Goal: Task Accomplishment & Management: Manage account settings

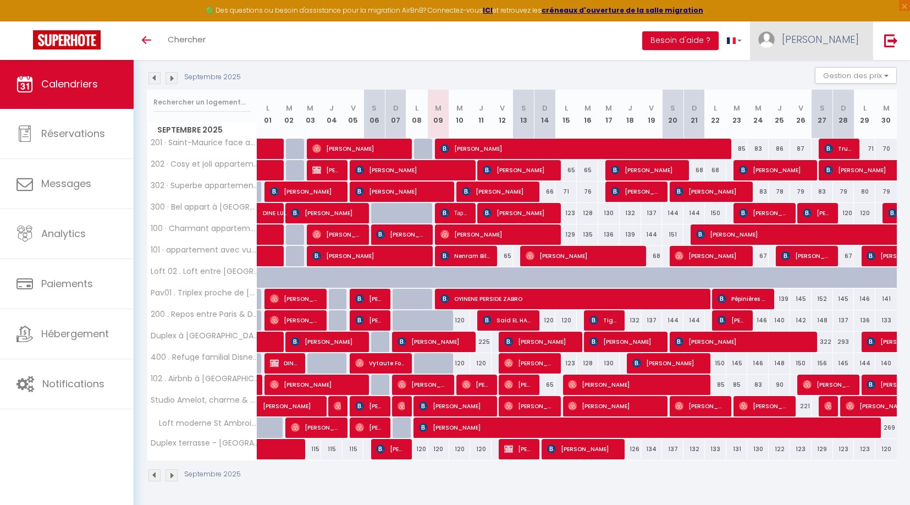
click at [833, 45] on span "[PERSON_NAME]" at bounding box center [820, 39] width 77 height 14
click at [838, 91] on link "Équipe" at bounding box center [828, 96] width 81 height 19
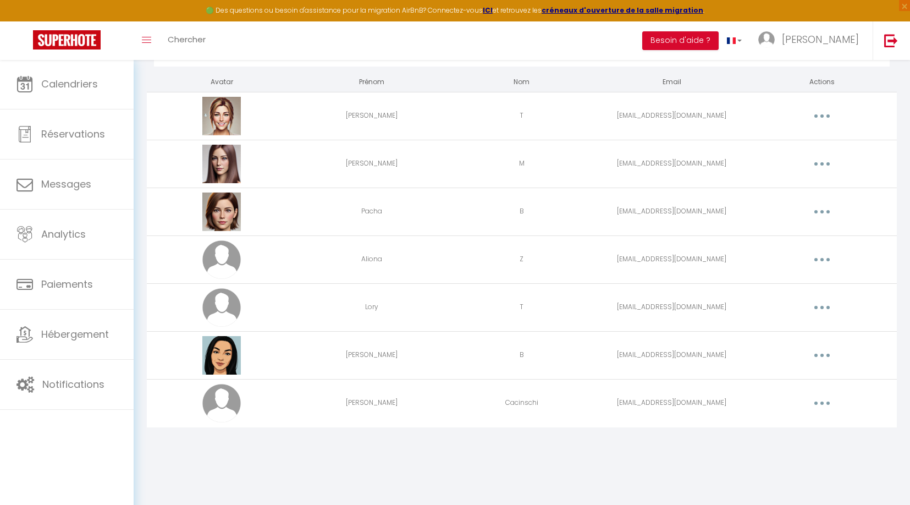
scroll to position [59, 0]
click at [825, 406] on button "button" at bounding box center [821, 403] width 31 height 18
click at [796, 427] on link "Editer" at bounding box center [793, 428] width 81 height 19
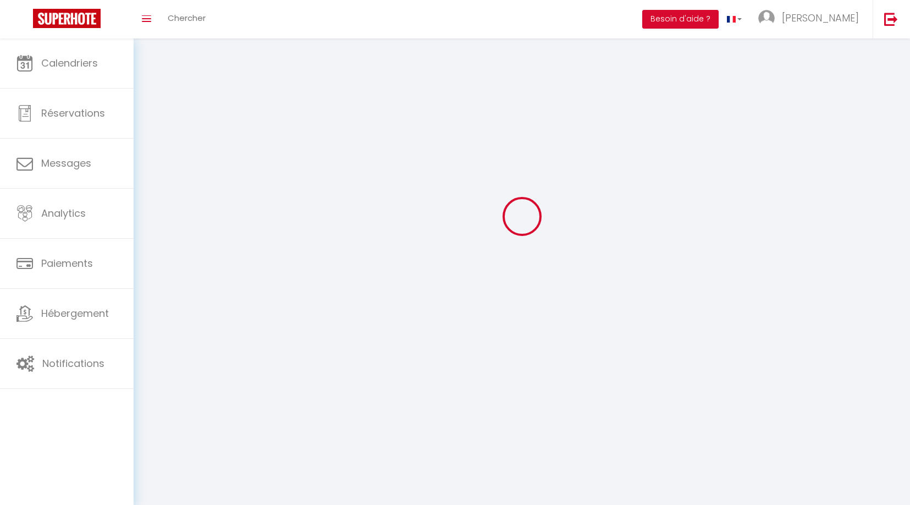
scroll to position [38, 0]
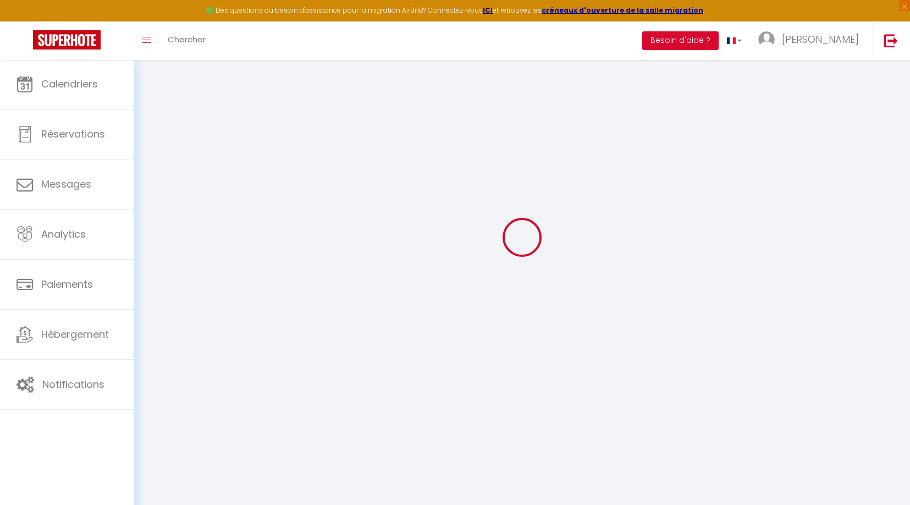
type input "[PERSON_NAME]"
type input "Cacinschi"
type input "[EMAIL_ADDRESS][DOMAIN_NAME]"
type textarea "[URL][DOMAIN_NAME]"
checkbox input "false"
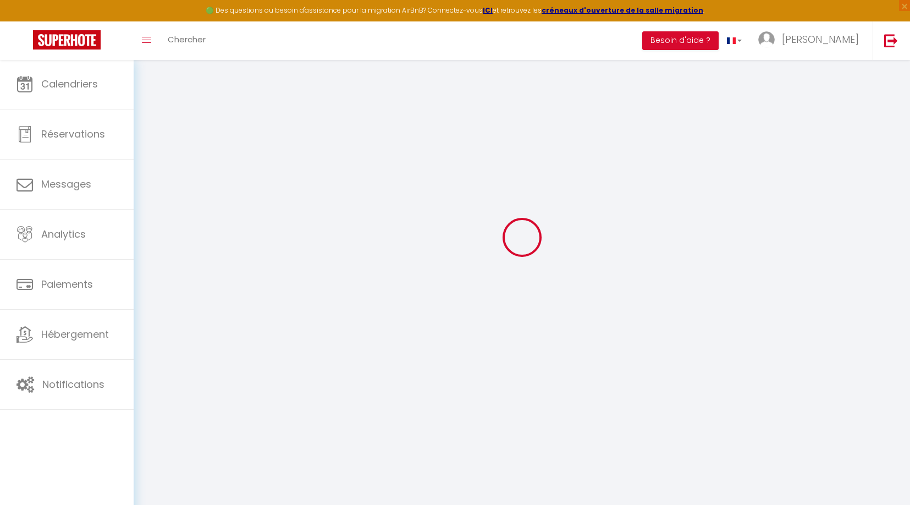
checkbox input "false"
checkbox input "true"
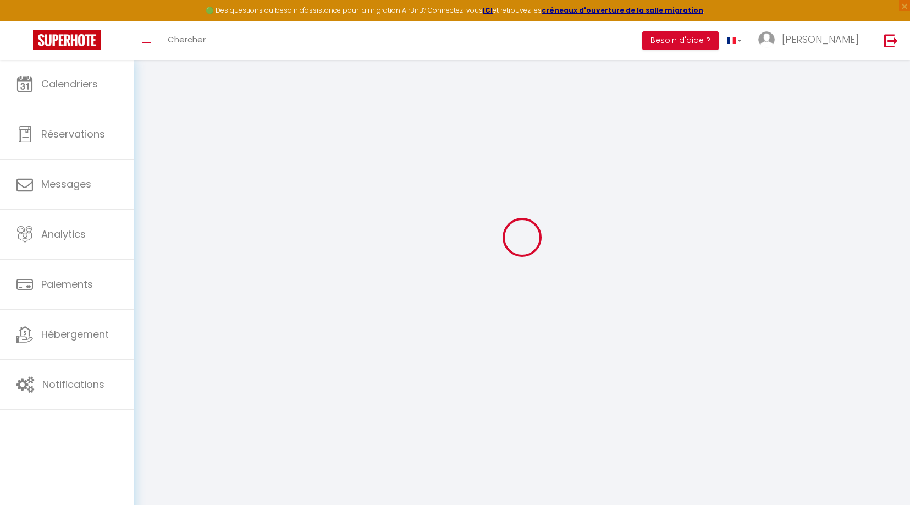
checkbox input "true"
checkbox input "false"
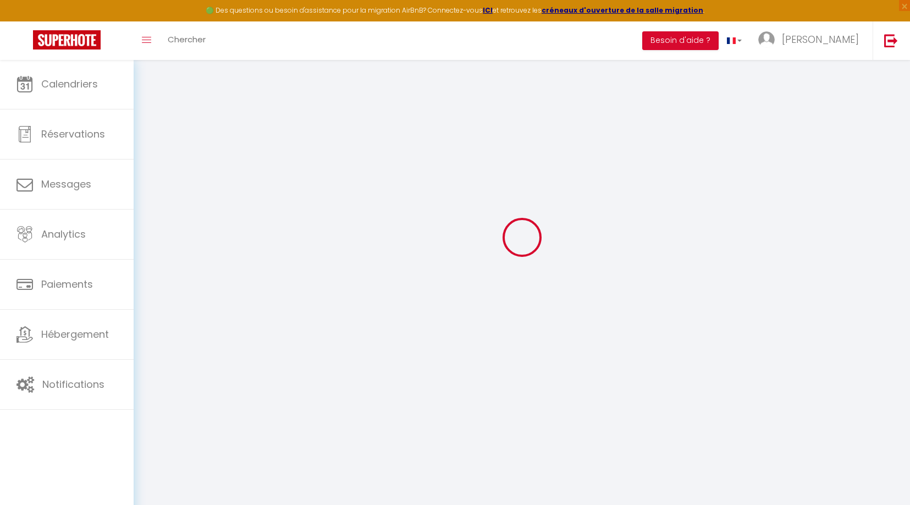
checkbox input "false"
select select
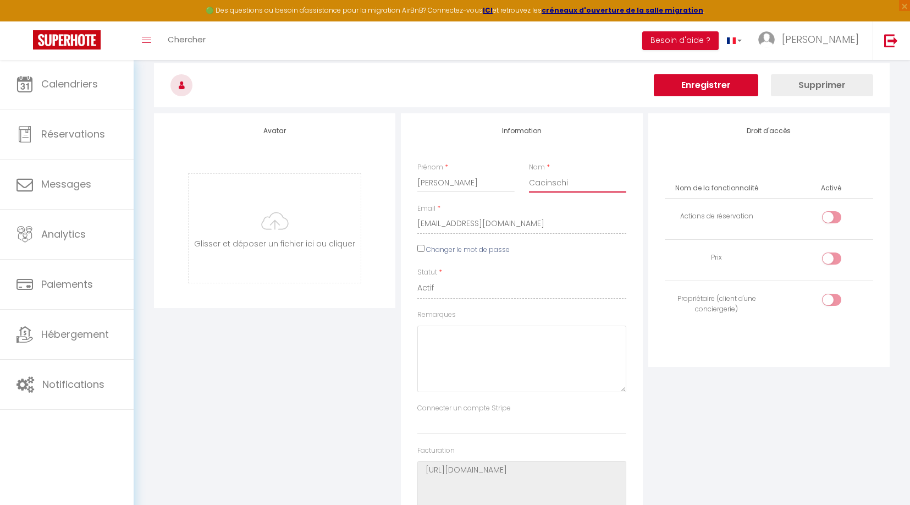
drag, startPoint x: 570, startPoint y: 182, endPoint x: 547, endPoint y: 183, distance: 22.5
click at [533, 181] on input "Cacinschi" at bounding box center [577, 183] width 97 height 20
type input "C"
drag, startPoint x: 709, startPoint y: 82, endPoint x: 723, endPoint y: 86, distance: 15.2
click at [709, 82] on button "Enregistrer" at bounding box center [706, 85] width 104 height 22
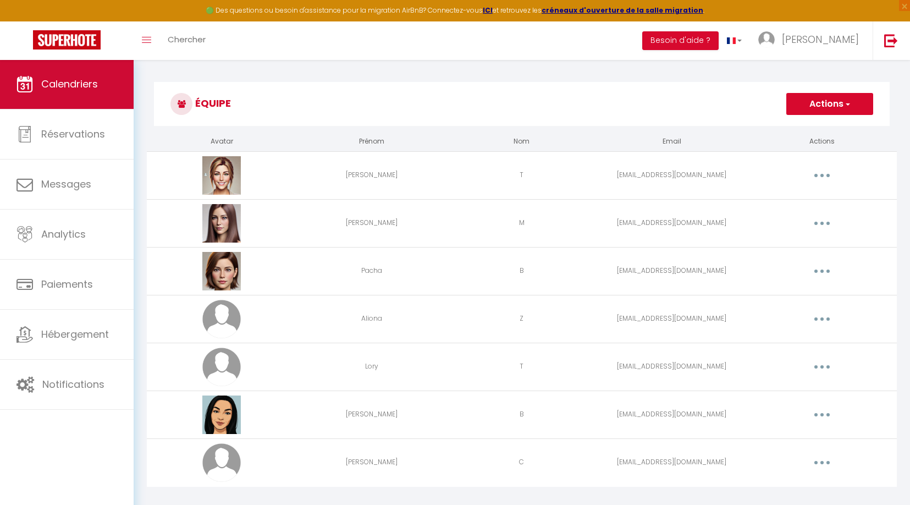
click at [81, 104] on link "Calendriers" at bounding box center [67, 83] width 134 height 49
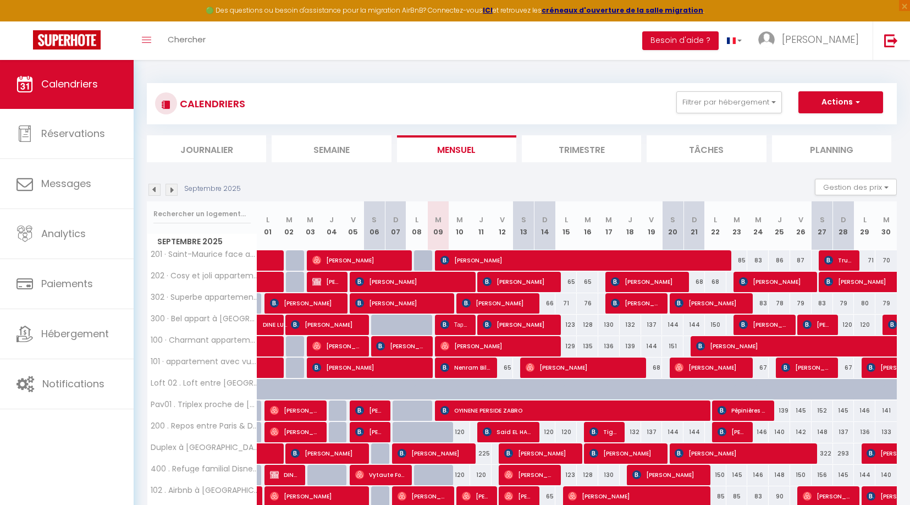
click at [813, 157] on li "Planning" at bounding box center [831, 148] width 119 height 27
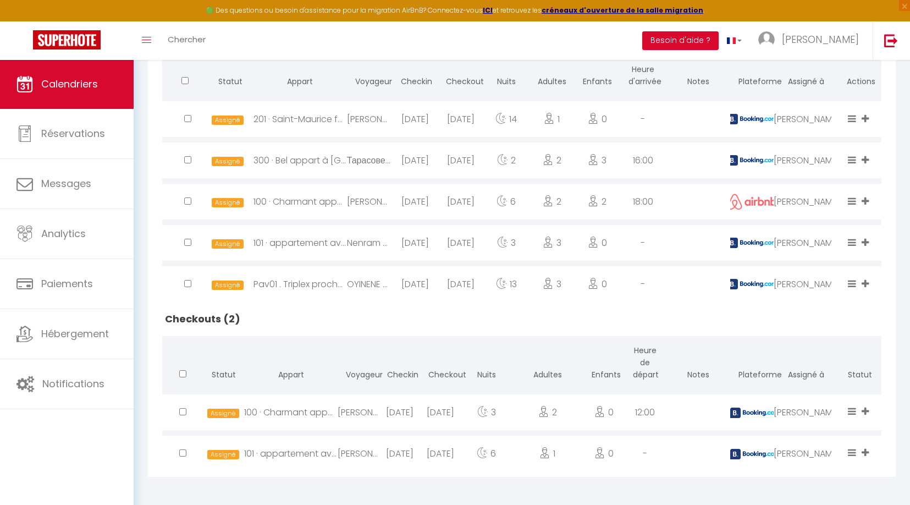
scroll to position [304, 0]
click at [814, 450] on div "[PERSON_NAME]" at bounding box center [805, 454] width 65 height 36
select select "0"
select select "1"
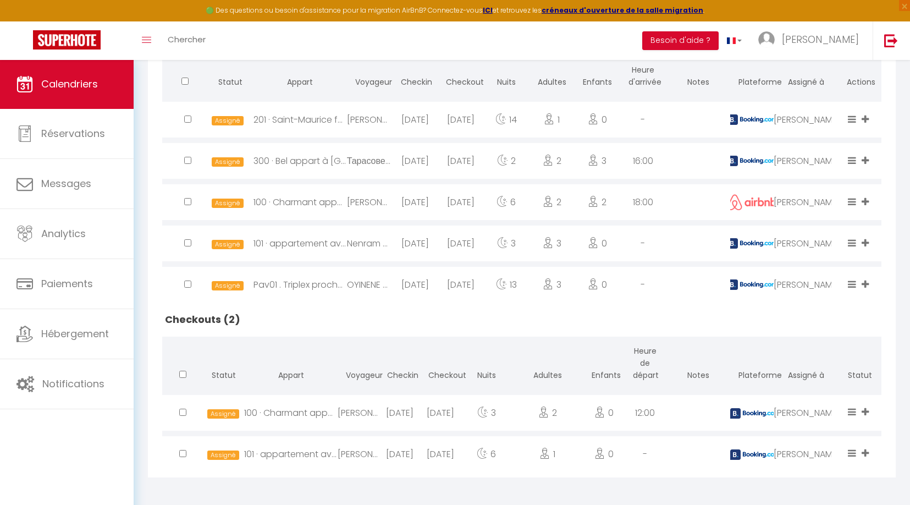
select select
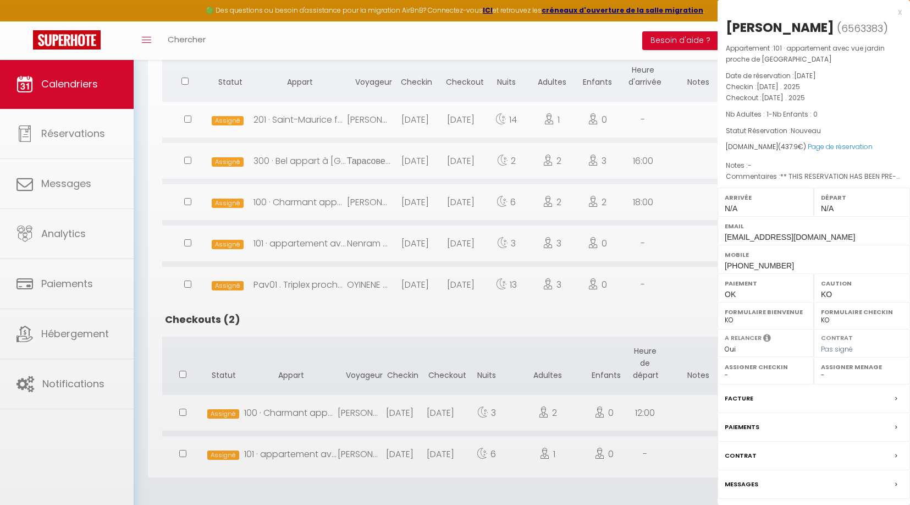
select select "43033"
select select "21493"
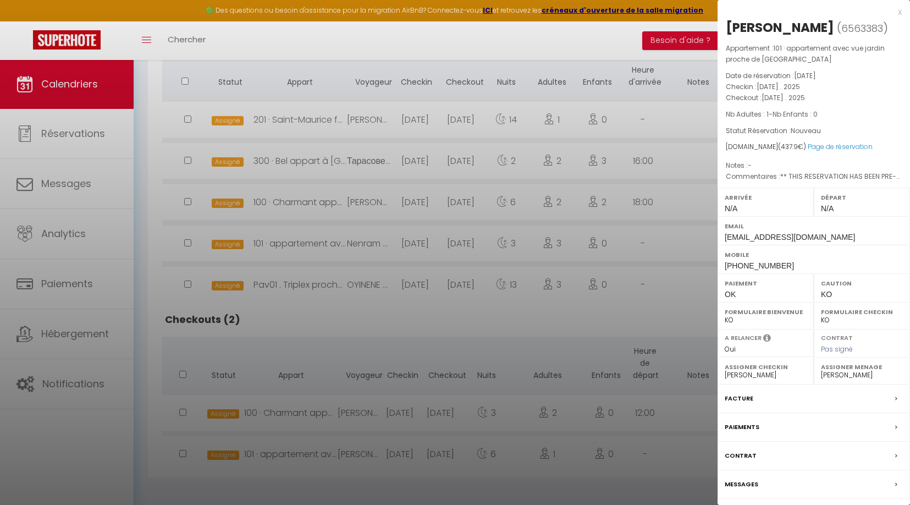
click at [690, 446] on div at bounding box center [455, 252] width 910 height 505
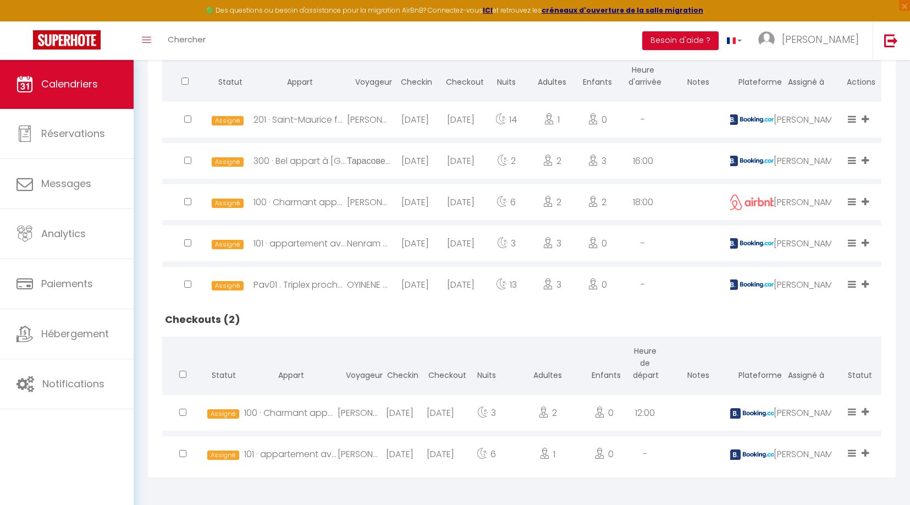
click at [811, 455] on div "[PERSON_NAME]" at bounding box center [805, 454] width 65 height 36
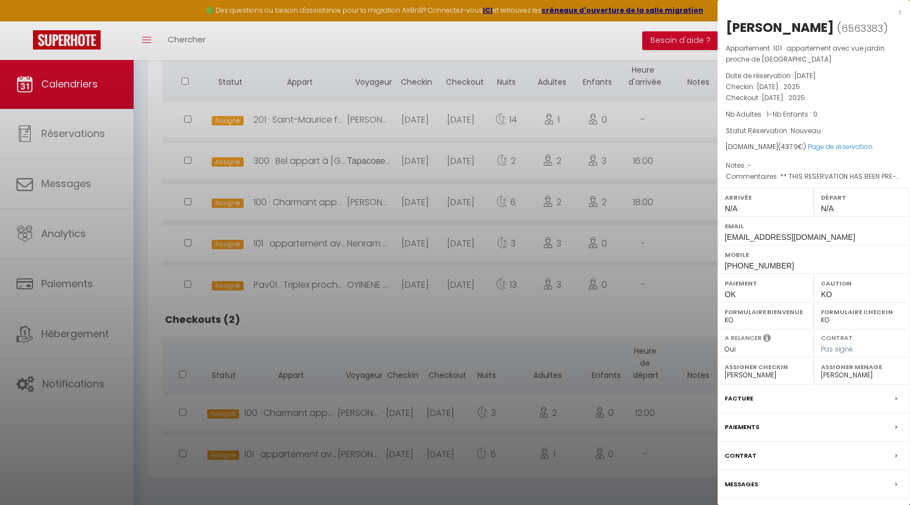
drag, startPoint x: 646, startPoint y: 444, endPoint x: 664, endPoint y: 446, distance: 18.3
click at [646, 444] on div at bounding box center [455, 252] width 910 height 505
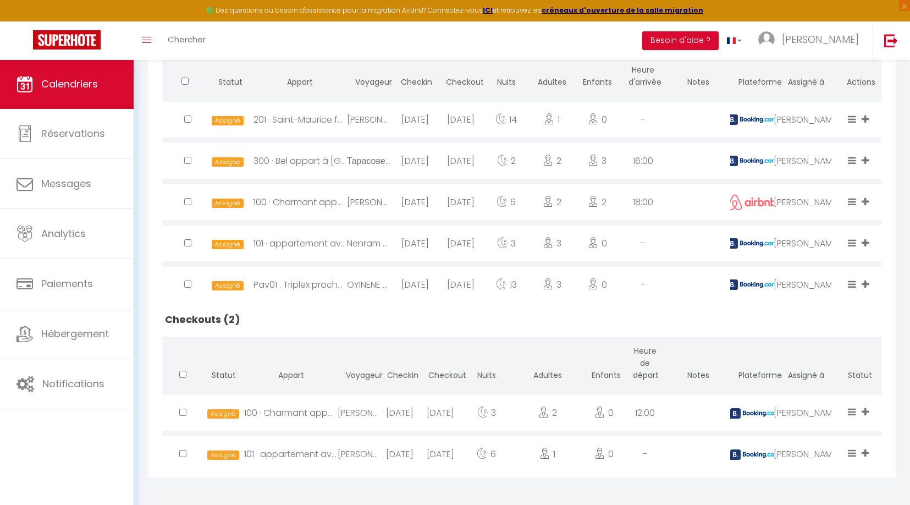
click at [864, 449] on icon at bounding box center [864, 452] width 7 height 9
click at [828, 409] on li "[PERSON_NAME]" at bounding box center [829, 415] width 87 height 21
click at [864, 450] on icon at bounding box center [864, 452] width 7 height 9
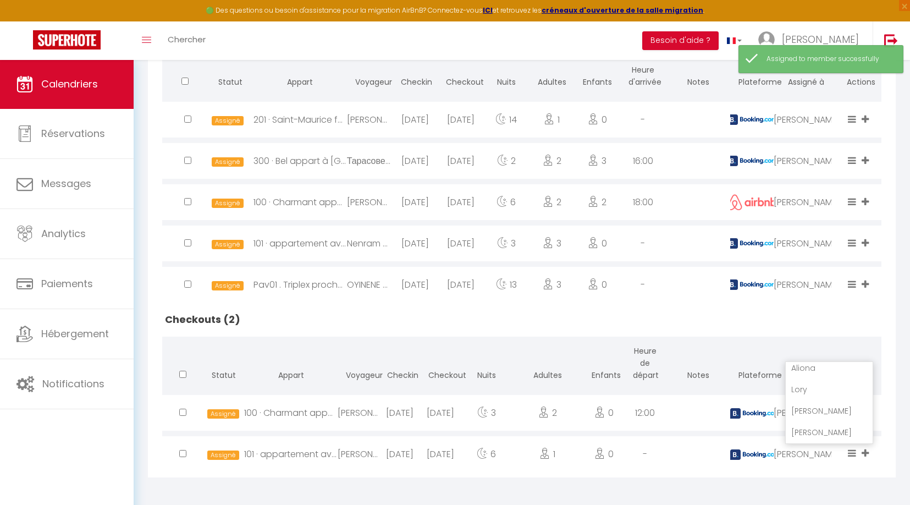
scroll to position [90, 0]
click at [830, 430] on li "[PERSON_NAME]" at bounding box center [829, 432] width 87 height 21
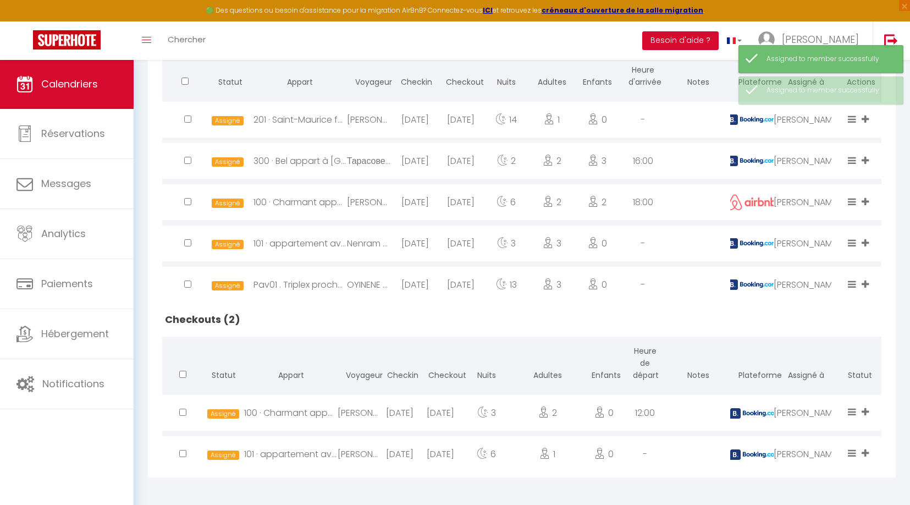
click at [870, 449] on span at bounding box center [866, 453] width 10 height 13
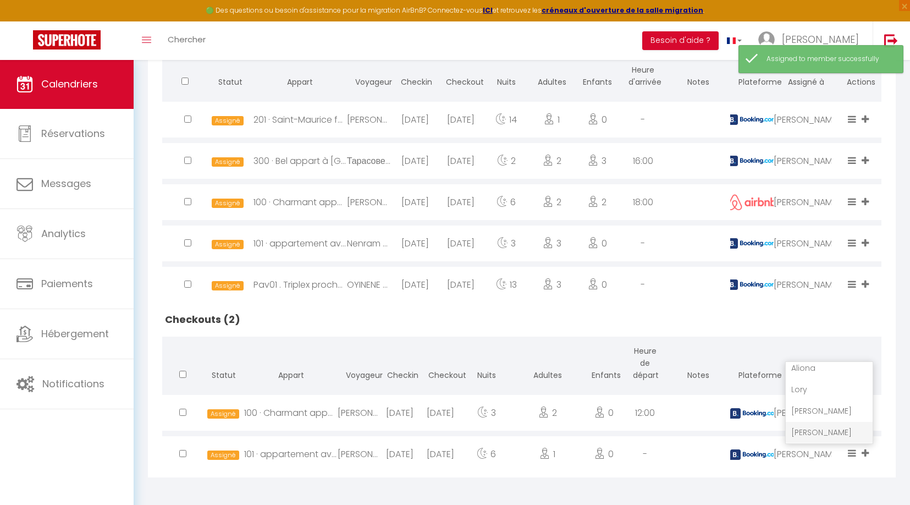
click at [827, 412] on li "[PERSON_NAME]" at bounding box center [829, 410] width 87 height 21
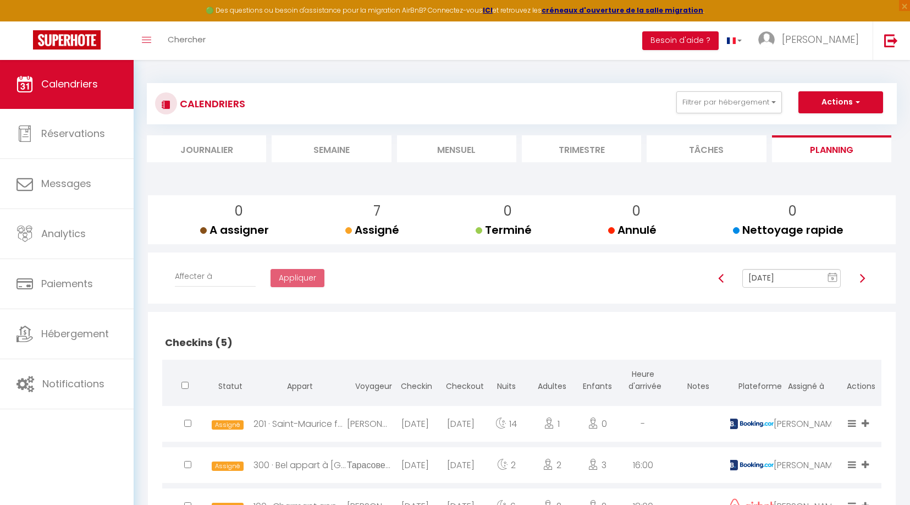
scroll to position [0, 0]
click at [717, 278] on img at bounding box center [721, 278] width 9 height 9
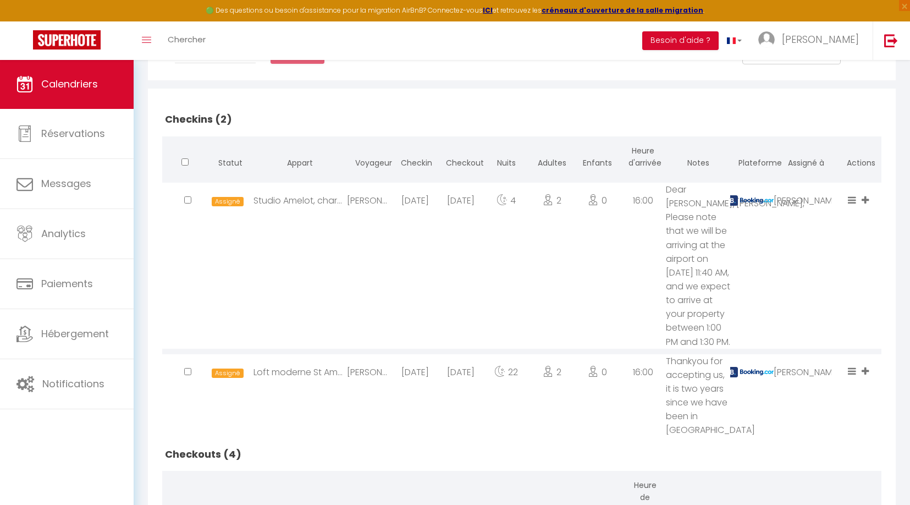
scroll to position [95, 0]
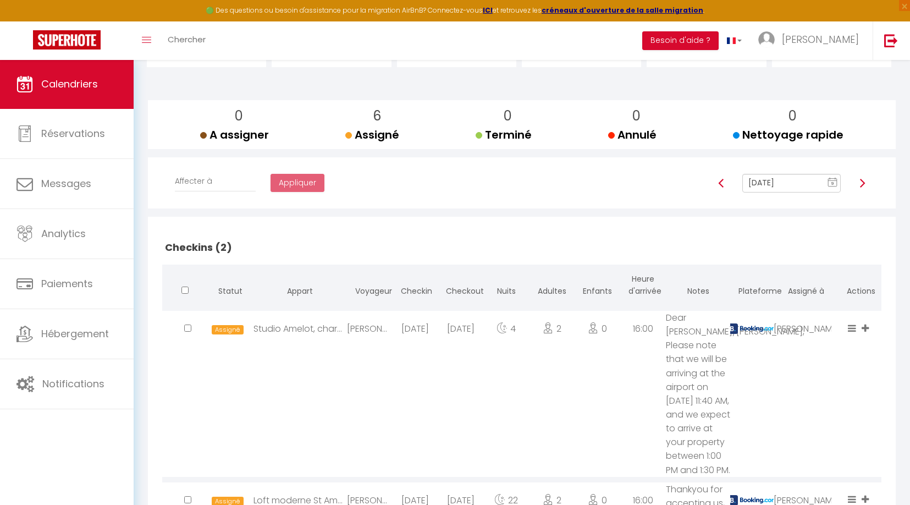
drag, startPoint x: 723, startPoint y: 181, endPoint x: 737, endPoint y: 186, distance: 14.8
click at [723, 181] on img at bounding box center [721, 183] width 9 height 9
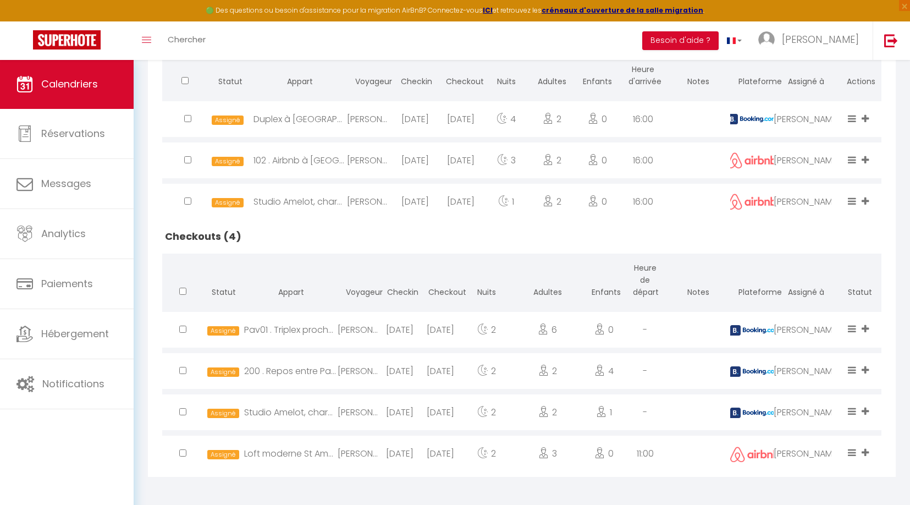
scroll to position [304, 0]
click at [866, 119] on icon at bounding box center [864, 118] width 7 height 9
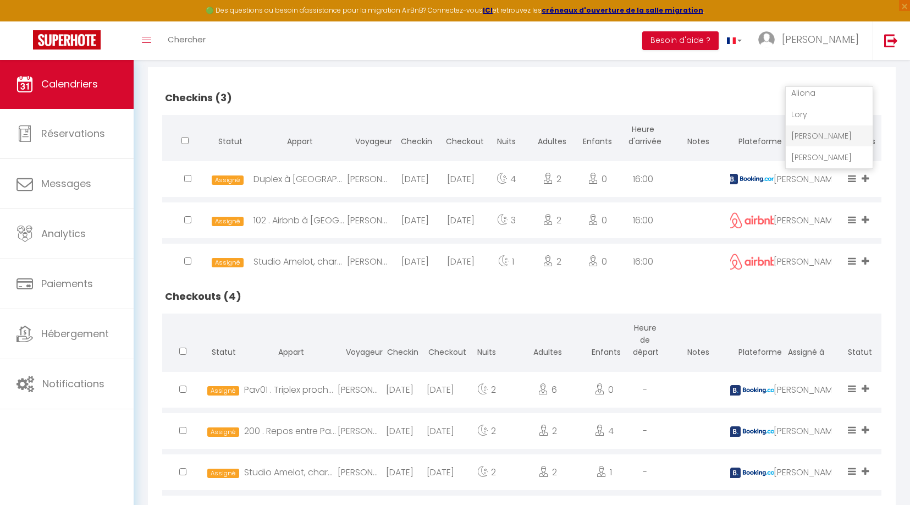
scroll to position [90, 0]
click at [830, 154] on li "[PERSON_NAME]" at bounding box center [829, 157] width 87 height 21
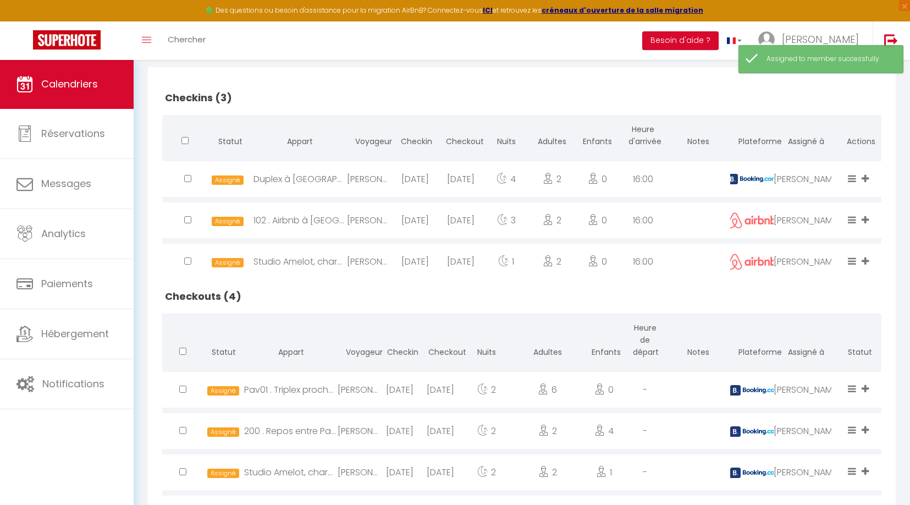
click at [865, 217] on icon at bounding box center [864, 219] width 7 height 9
click at [823, 197] on li "[PERSON_NAME]" at bounding box center [829, 198] width 87 height 21
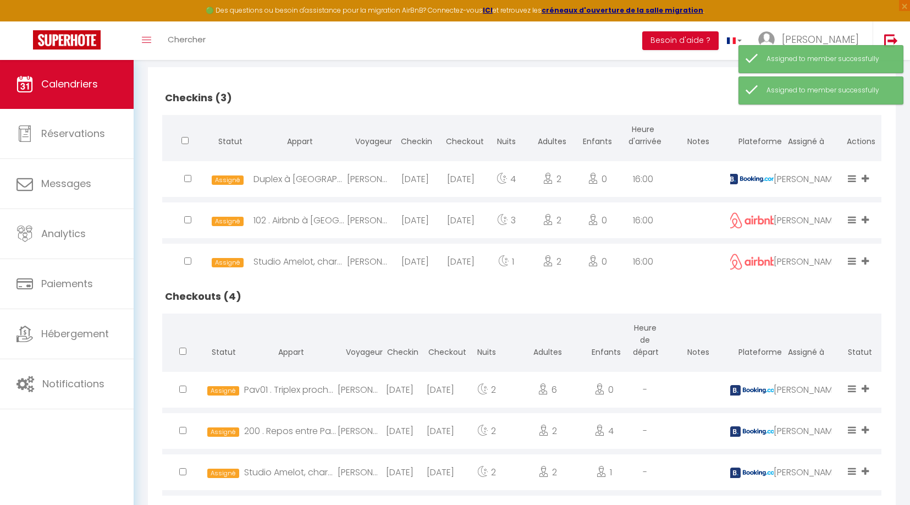
click at [868, 256] on icon at bounding box center [864, 260] width 7 height 9
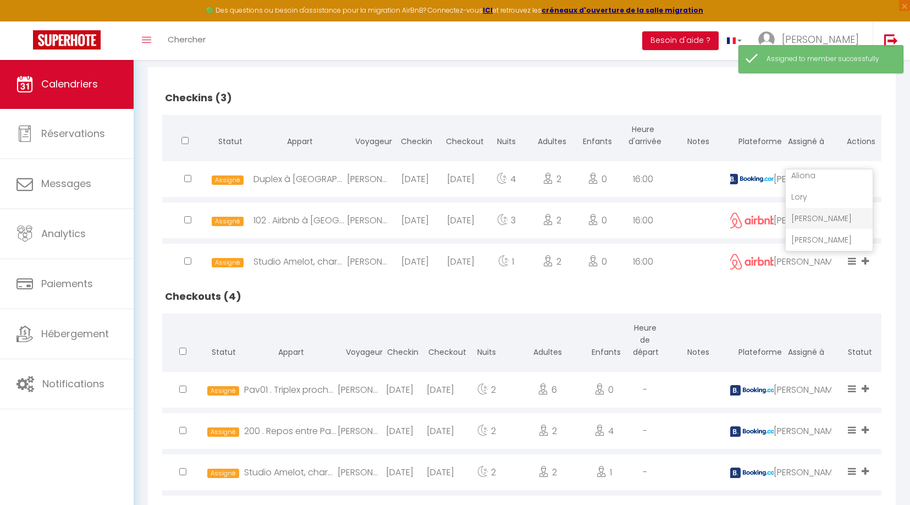
click at [824, 236] on li "[PERSON_NAME]" at bounding box center [829, 239] width 87 height 21
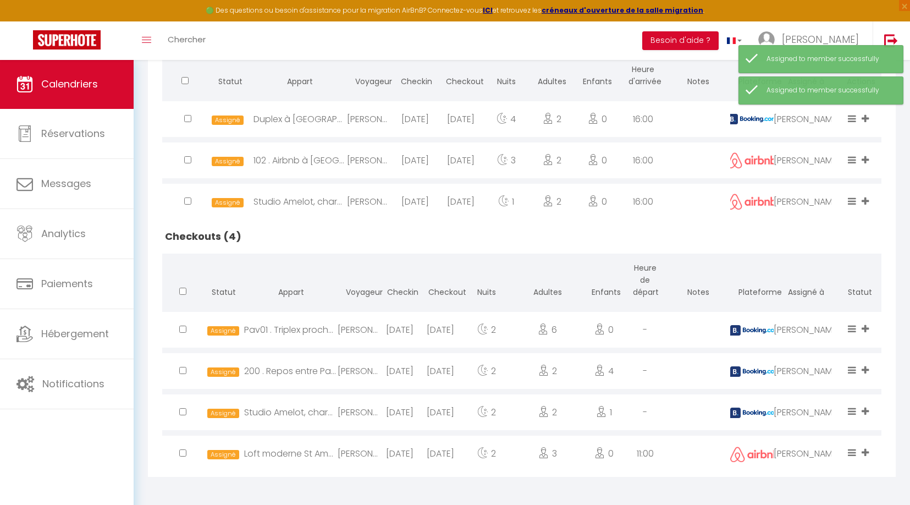
scroll to position [304, 0]
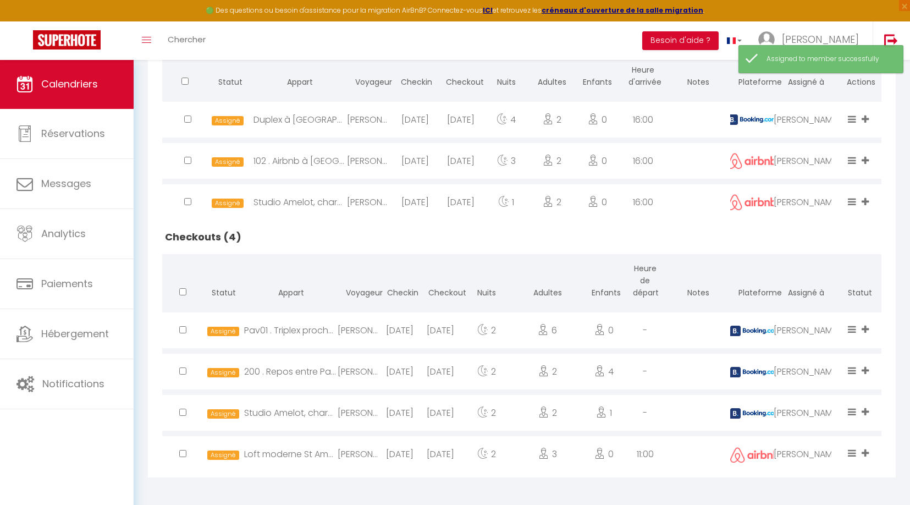
click at [862, 327] on icon at bounding box center [864, 328] width 7 height 9
click at [821, 281] on li "[PERSON_NAME]" at bounding box center [829, 287] width 87 height 21
click at [865, 368] on icon at bounding box center [864, 370] width 7 height 9
click at [824, 320] on li "[PERSON_NAME]" at bounding box center [829, 328] width 87 height 21
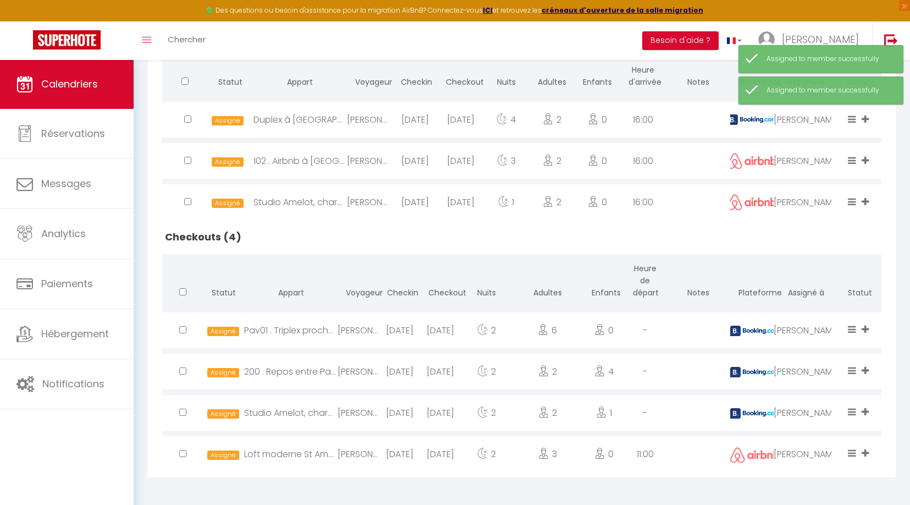
click at [858, 407] on span at bounding box center [853, 412] width 11 height 13
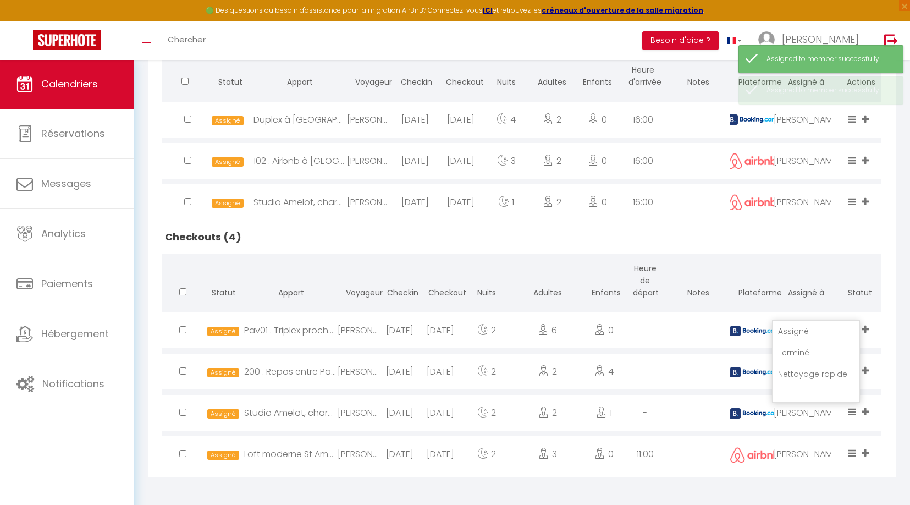
click at [865, 408] on icon at bounding box center [864, 411] width 7 height 9
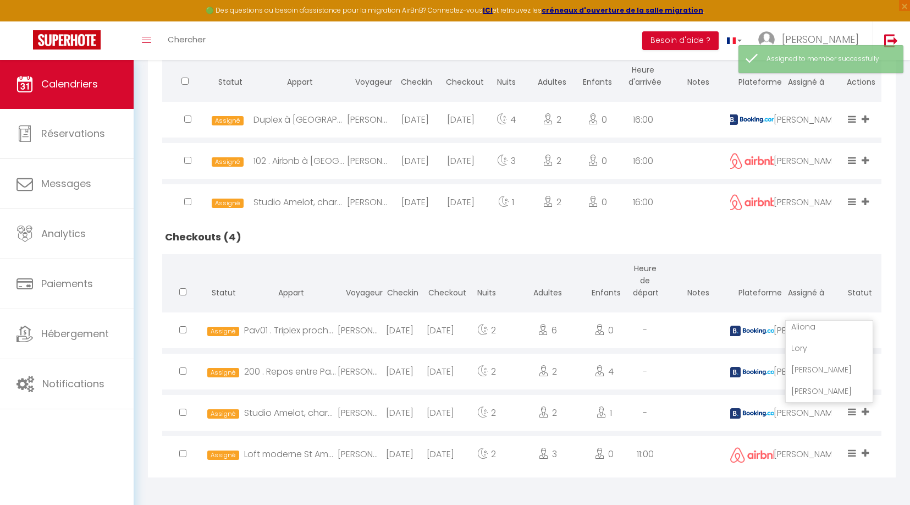
scroll to position [90, 0]
click at [821, 367] on li "[PERSON_NAME]" at bounding box center [829, 369] width 87 height 21
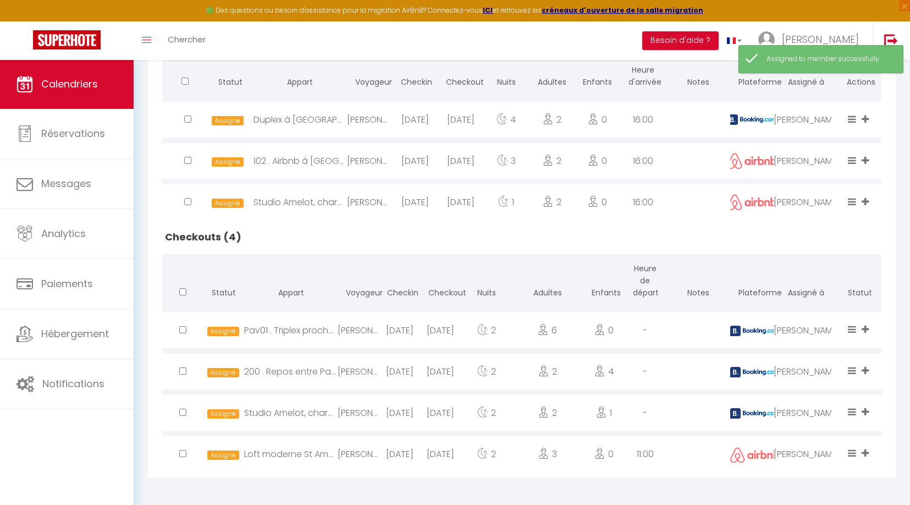
click at [867, 450] on icon at bounding box center [864, 452] width 7 height 9
click at [809, 410] on li "[PERSON_NAME]" at bounding box center [829, 410] width 87 height 21
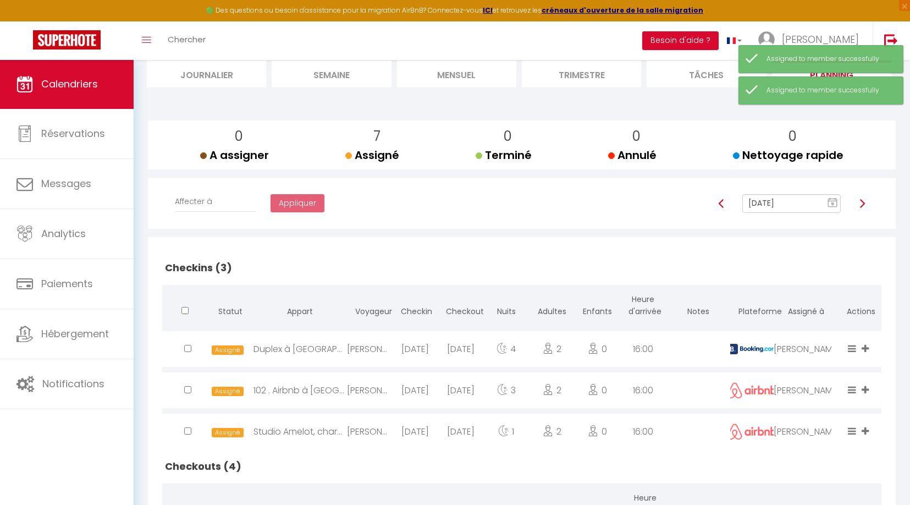
scroll to position [70, 0]
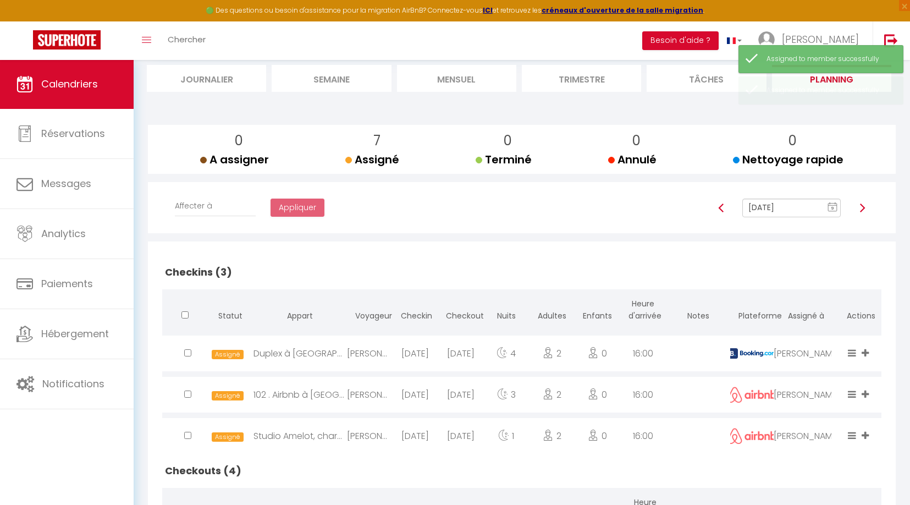
click at [721, 206] on img at bounding box center [721, 207] width 9 height 9
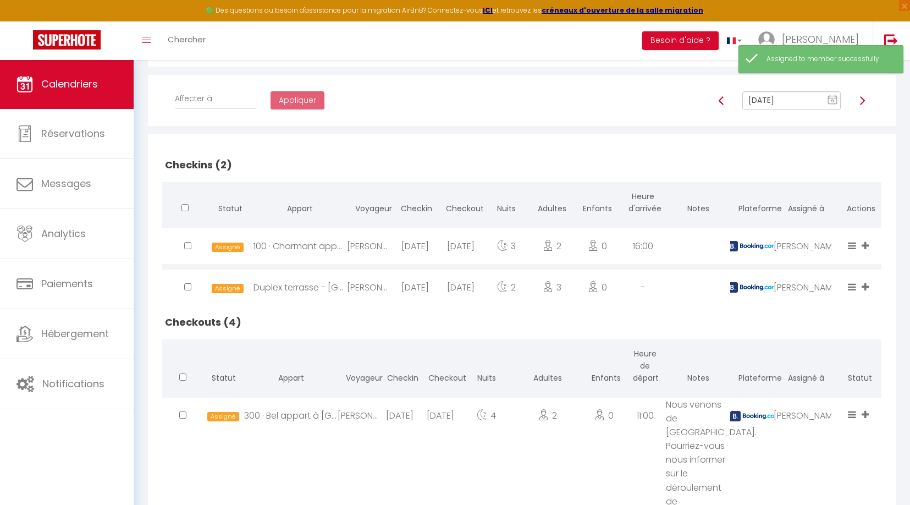
scroll to position [208, 0]
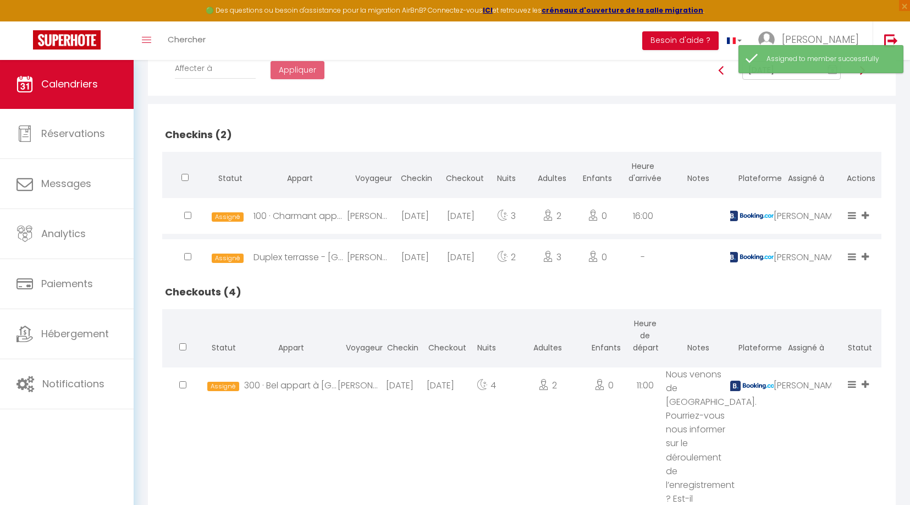
click at [867, 211] on icon at bounding box center [864, 215] width 7 height 9
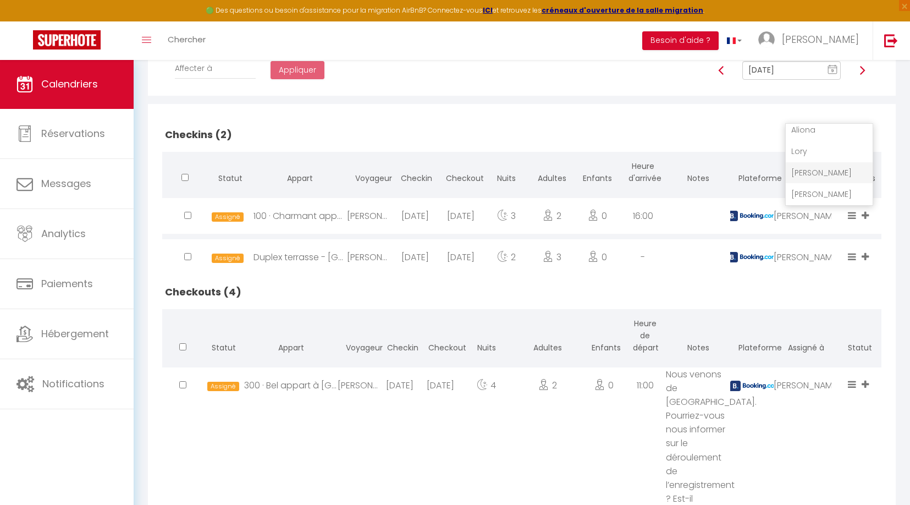
scroll to position [208, 1]
click at [806, 187] on li "[PERSON_NAME]" at bounding box center [829, 194] width 87 height 21
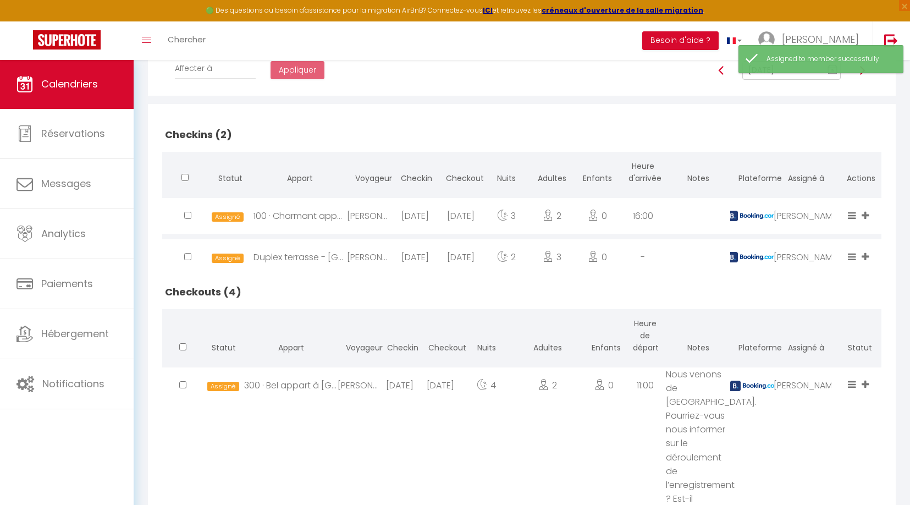
click at [869, 256] on span at bounding box center [866, 257] width 10 height 13
click at [827, 234] on li "[PERSON_NAME]" at bounding box center [829, 235] width 87 height 21
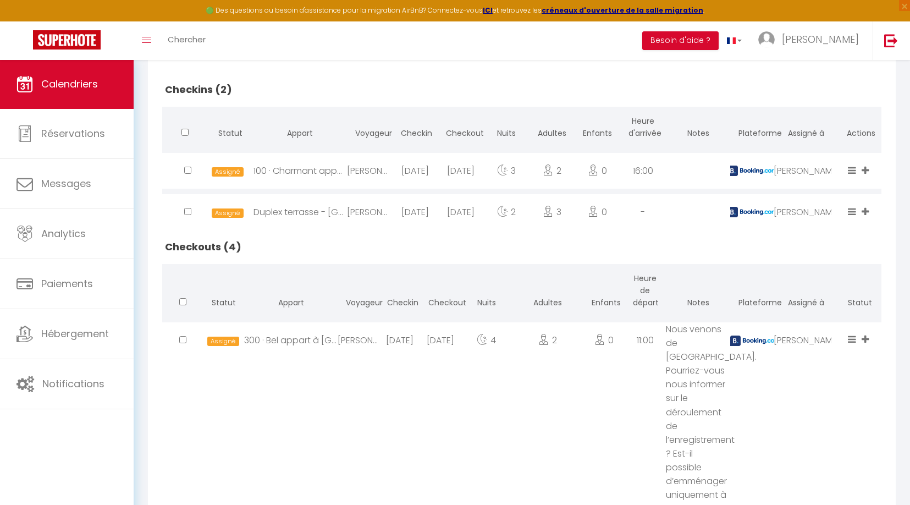
scroll to position [317, 0]
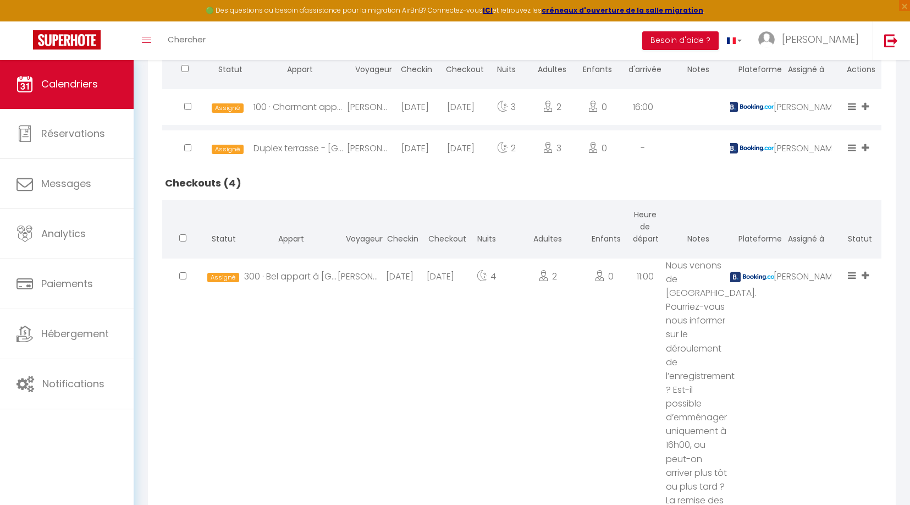
click at [862, 273] on icon at bounding box center [864, 274] width 7 height 9
drag, startPoint x: 825, startPoint y: 230, endPoint x: 847, endPoint y: 240, distance: 24.1
click at [825, 230] on li "[PERSON_NAME]" at bounding box center [829, 233] width 87 height 21
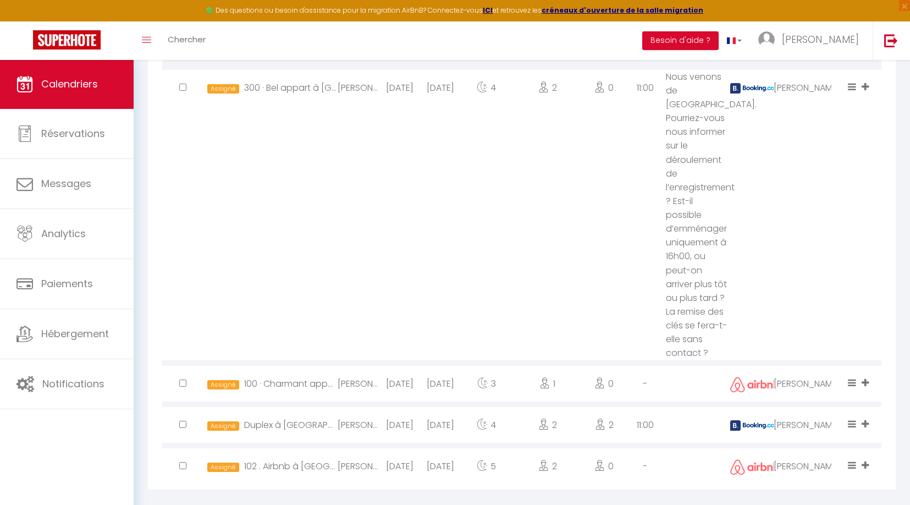
scroll to position [505, 0]
click at [867, 378] on icon at bounding box center [864, 382] width 7 height 9
click at [822, 330] on li "[PERSON_NAME]" at bounding box center [829, 340] width 87 height 21
click at [865, 419] on icon at bounding box center [864, 423] width 7 height 9
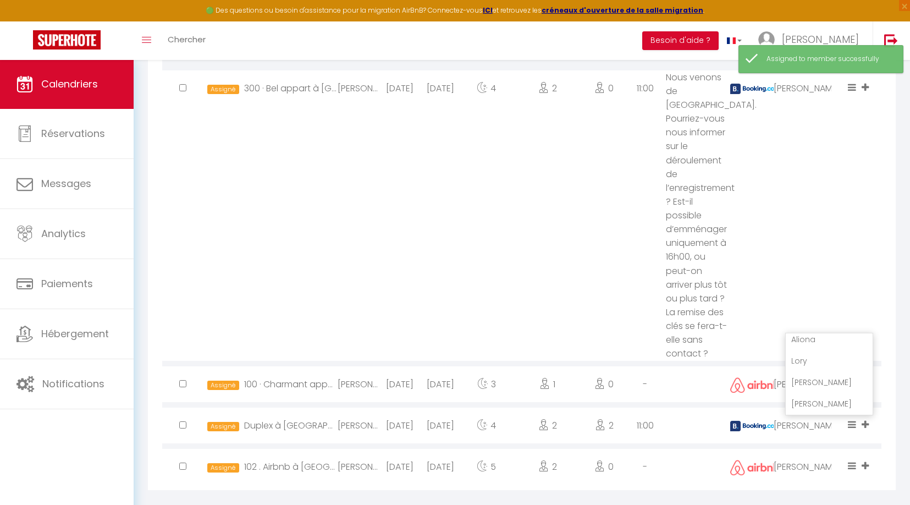
click at [818, 372] on li "[PERSON_NAME]" at bounding box center [829, 382] width 87 height 21
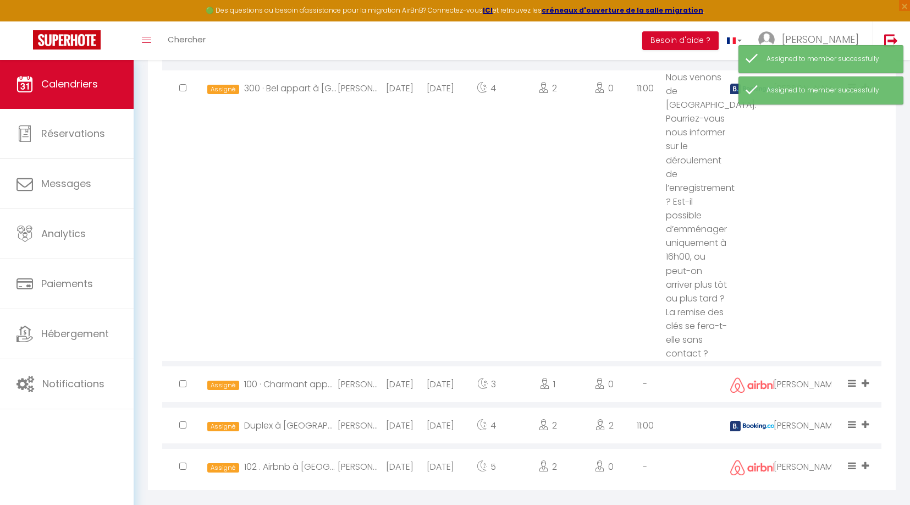
click at [864, 461] on icon at bounding box center [864, 465] width 7 height 9
click at [808, 413] on li "[PERSON_NAME]" at bounding box center [829, 423] width 87 height 21
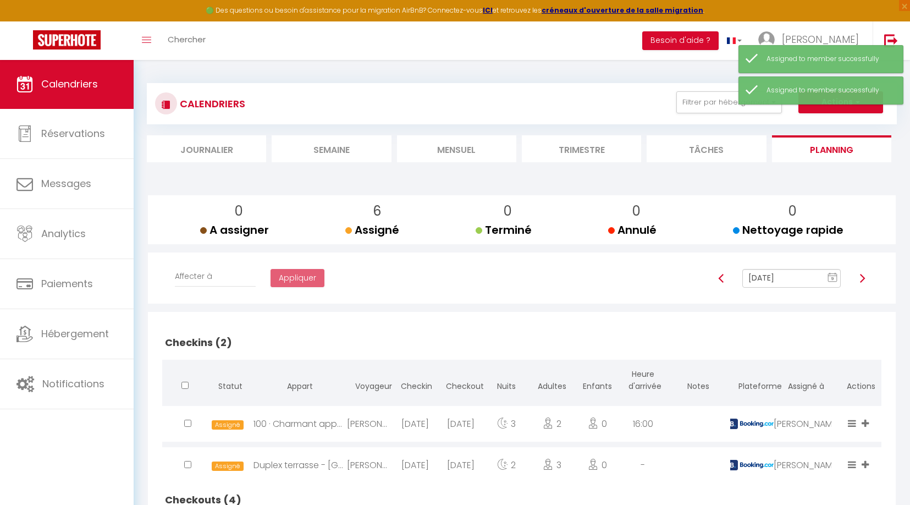
scroll to position [0, 0]
click at [865, 278] on img at bounding box center [862, 278] width 9 height 9
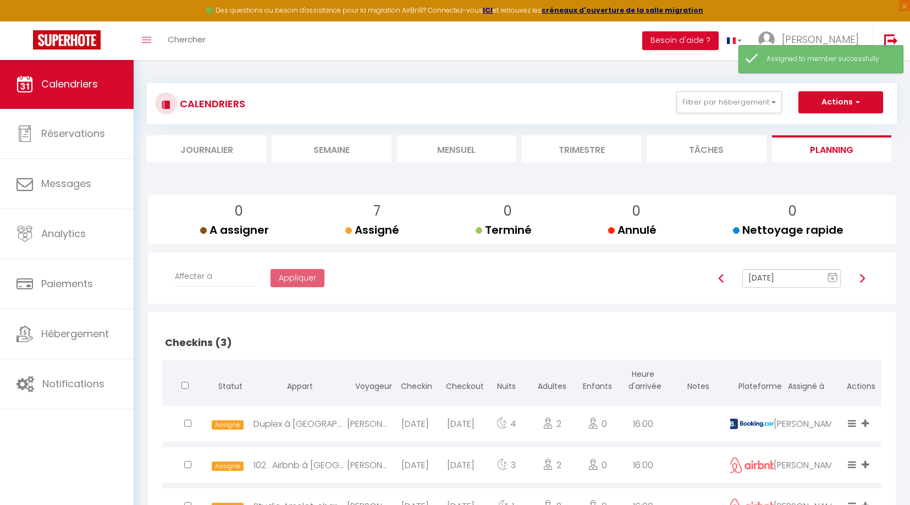
click at [864, 279] on img at bounding box center [862, 278] width 9 height 9
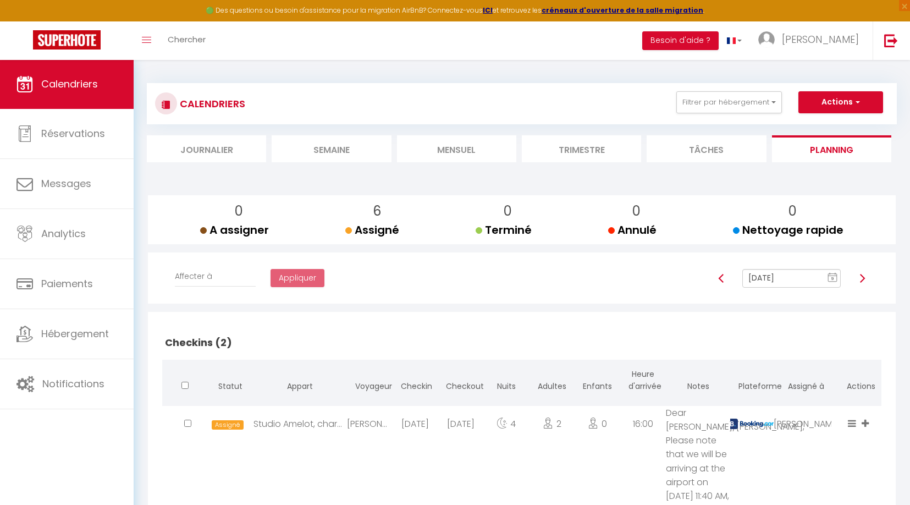
click at [864, 279] on img at bounding box center [862, 278] width 9 height 9
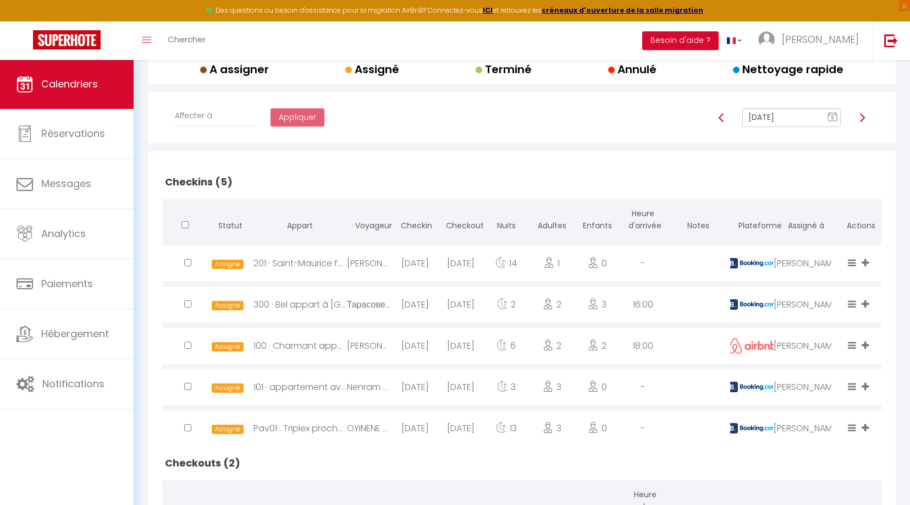
scroll to position [132, 0]
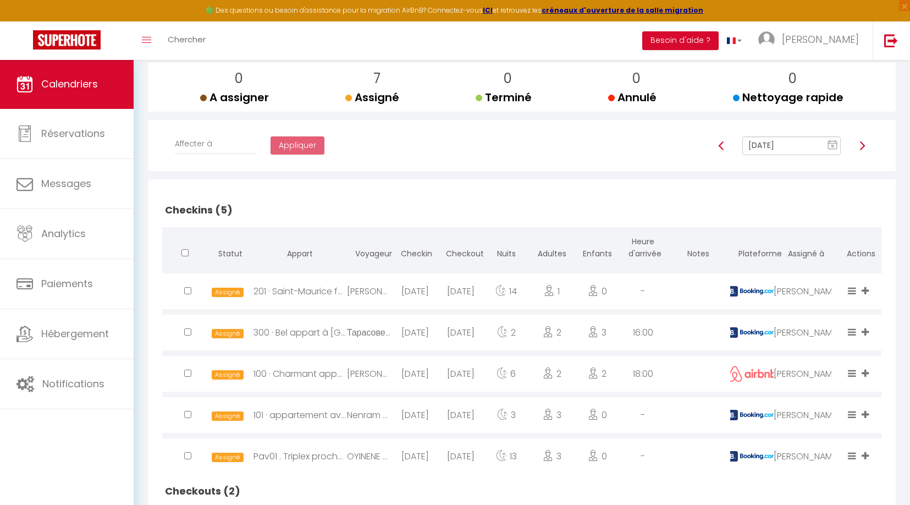
click at [862, 145] on img at bounding box center [862, 145] width 9 height 9
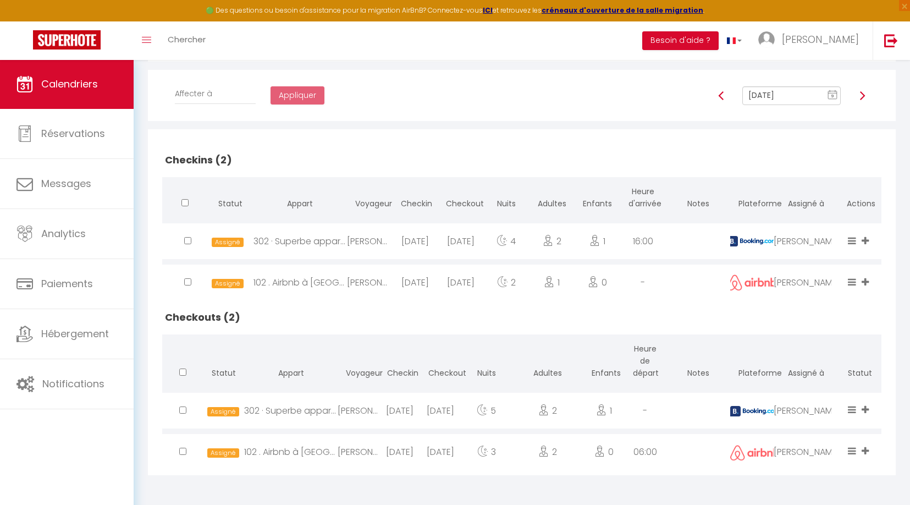
scroll to position [186, 0]
click at [865, 91] on img at bounding box center [862, 95] width 9 height 9
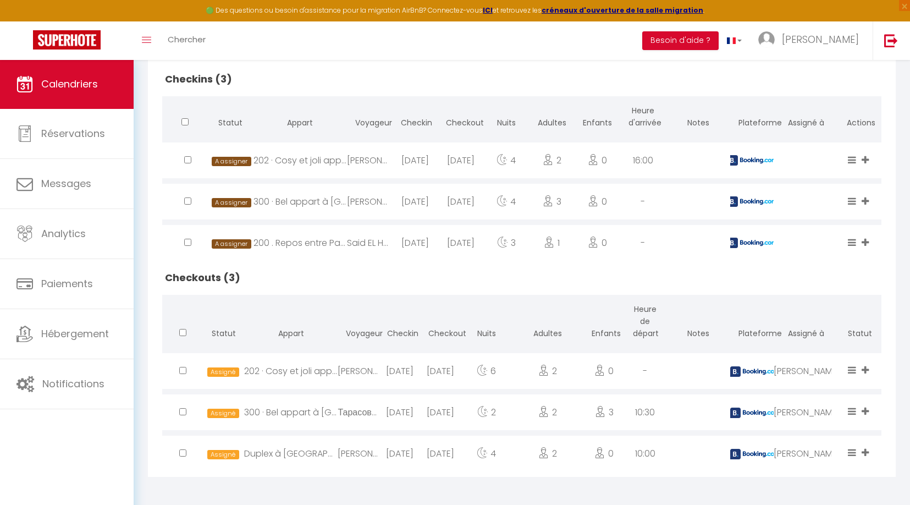
scroll to position [263, 0]
click at [865, 159] on icon at bounding box center [864, 160] width 7 height 9
click at [816, 133] on li "[PERSON_NAME]" at bounding box center [829, 139] width 87 height 21
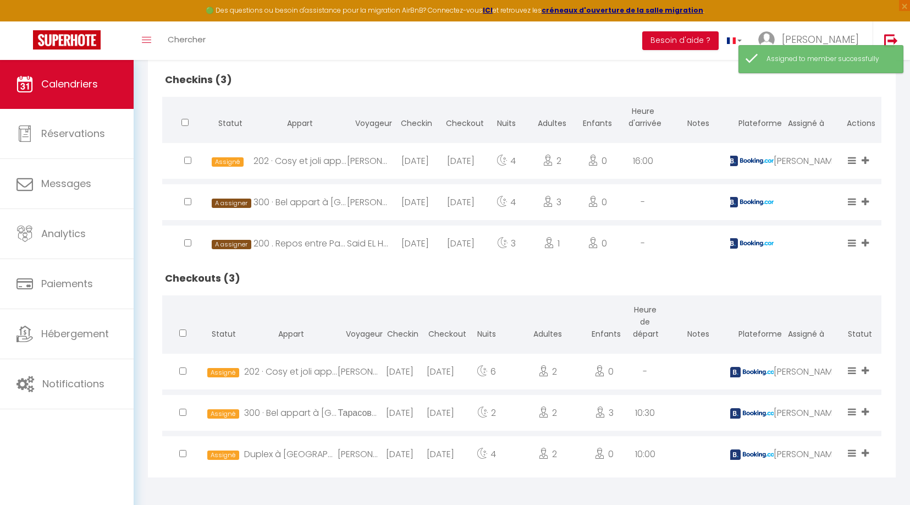
click at [867, 203] on icon at bounding box center [864, 201] width 7 height 9
click at [830, 183] on li "[PERSON_NAME]" at bounding box center [829, 180] width 87 height 21
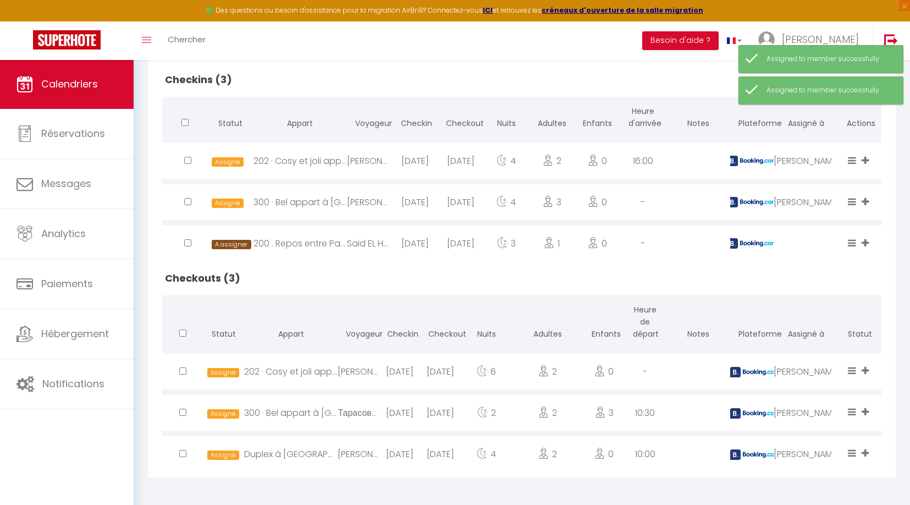
click at [863, 240] on icon at bounding box center [864, 242] width 7 height 9
click at [817, 223] on li "Aliona" at bounding box center [829, 225] width 87 height 21
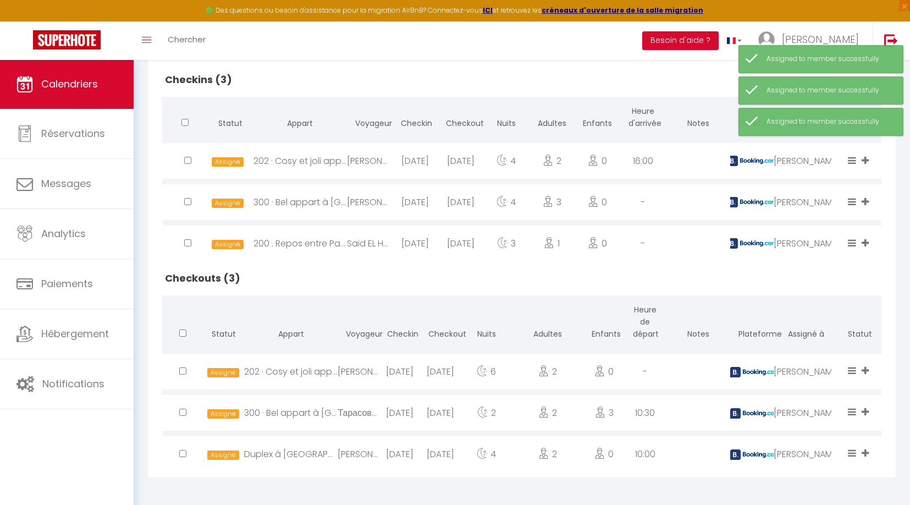
click at [866, 242] on icon at bounding box center [864, 242] width 7 height 9
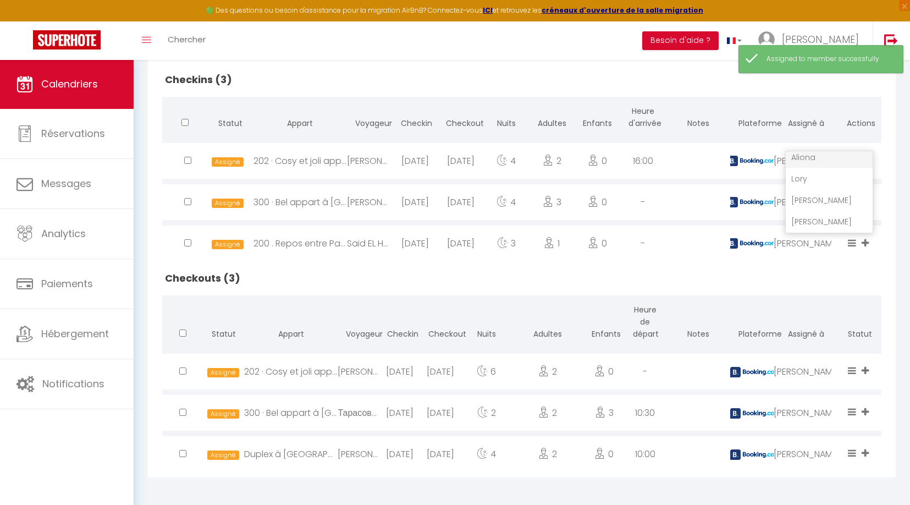
scroll to position [90, 0]
click at [828, 222] on li "[PERSON_NAME]" at bounding box center [829, 221] width 87 height 21
click at [863, 367] on icon at bounding box center [864, 370] width 7 height 9
click at [826, 328] on li "[PERSON_NAME]" at bounding box center [829, 328] width 87 height 21
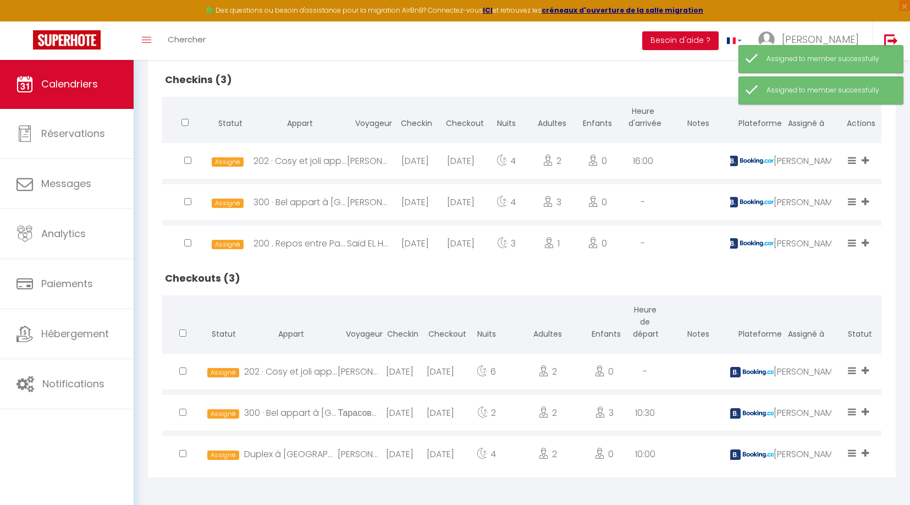
click at [864, 413] on icon at bounding box center [864, 411] width 7 height 9
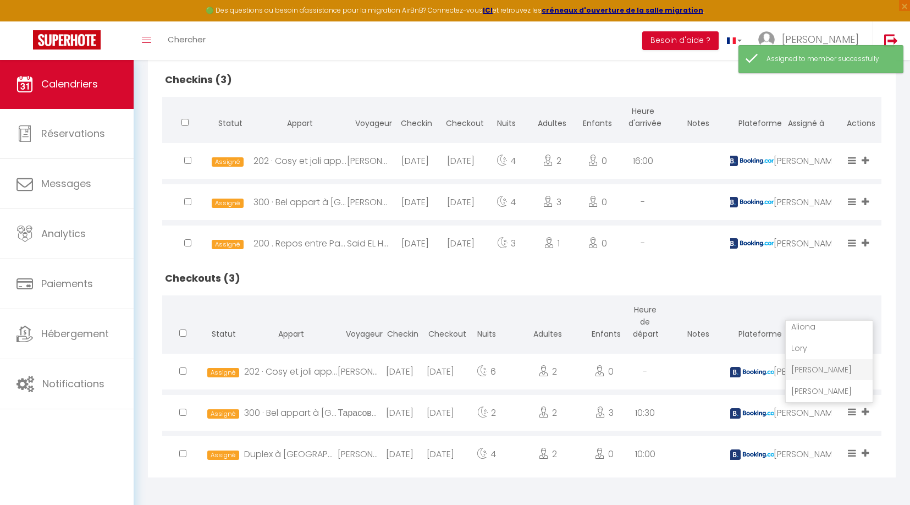
click at [817, 368] on li "[PERSON_NAME]" at bounding box center [829, 369] width 87 height 21
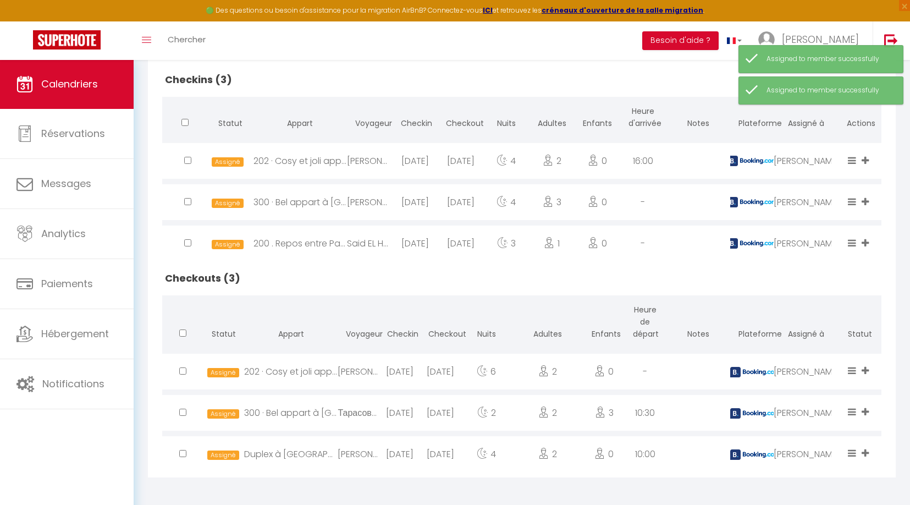
click at [864, 451] on icon at bounding box center [864, 452] width 7 height 9
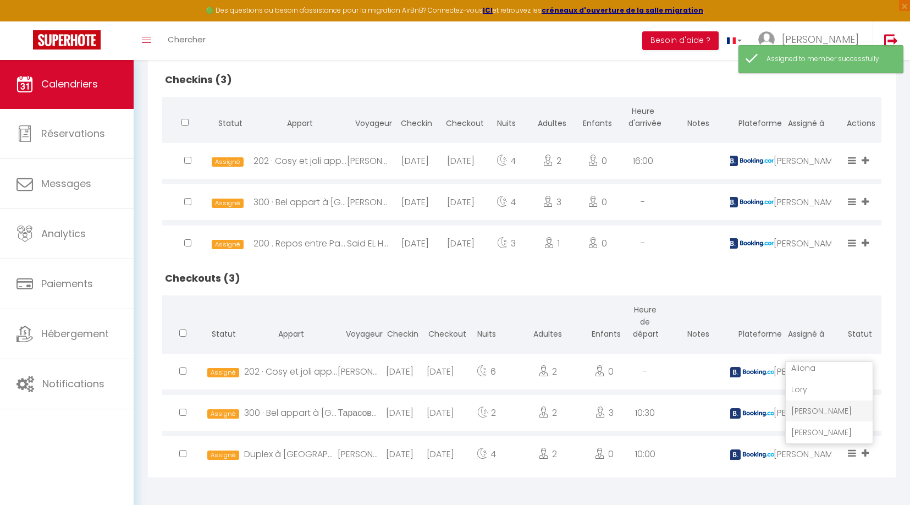
scroll to position [90, 0]
click at [810, 407] on li "[PERSON_NAME]" at bounding box center [829, 410] width 87 height 21
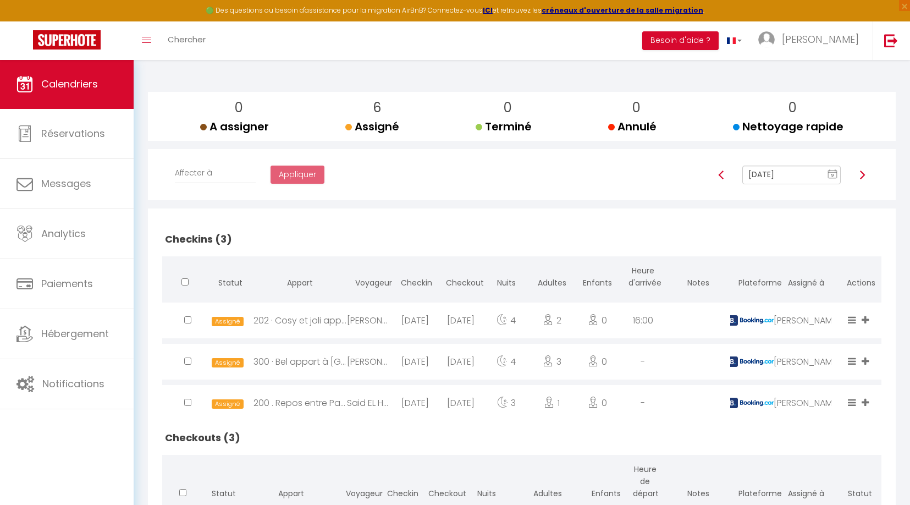
scroll to position [69, 0]
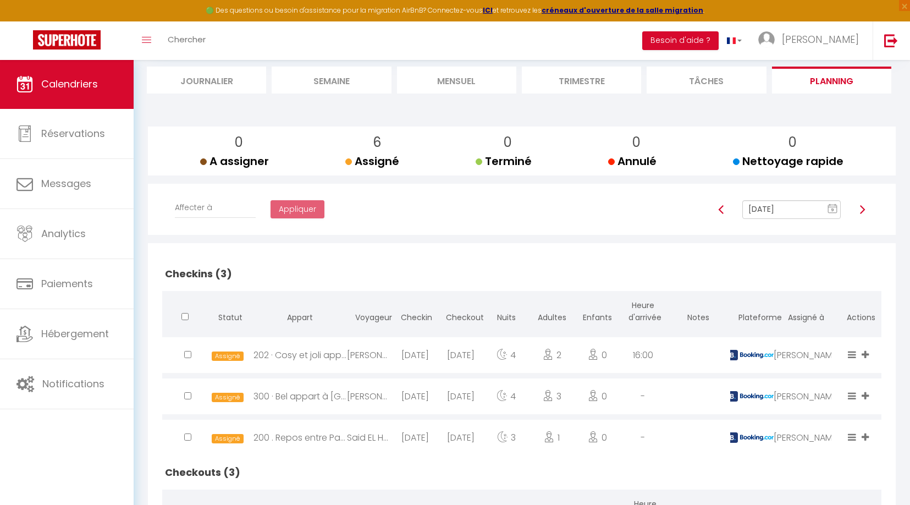
click at [861, 208] on img at bounding box center [862, 209] width 9 height 9
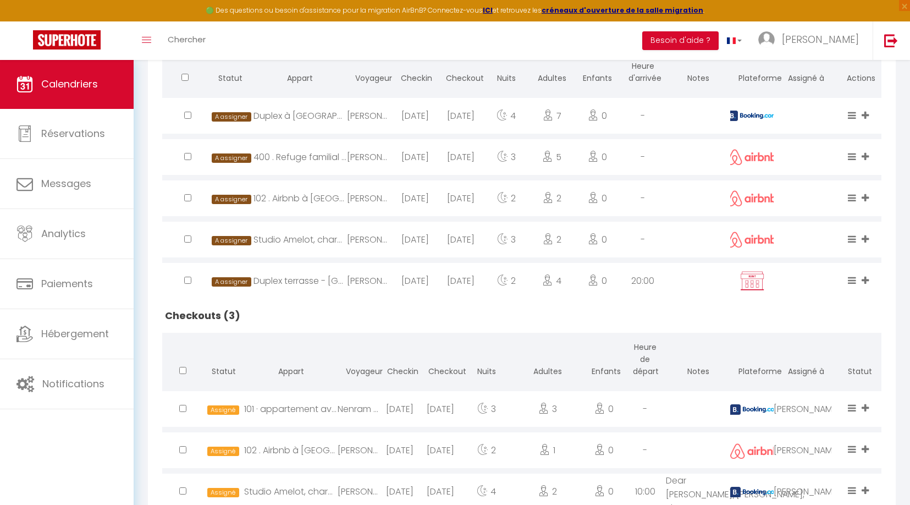
scroll to position [318, 0]
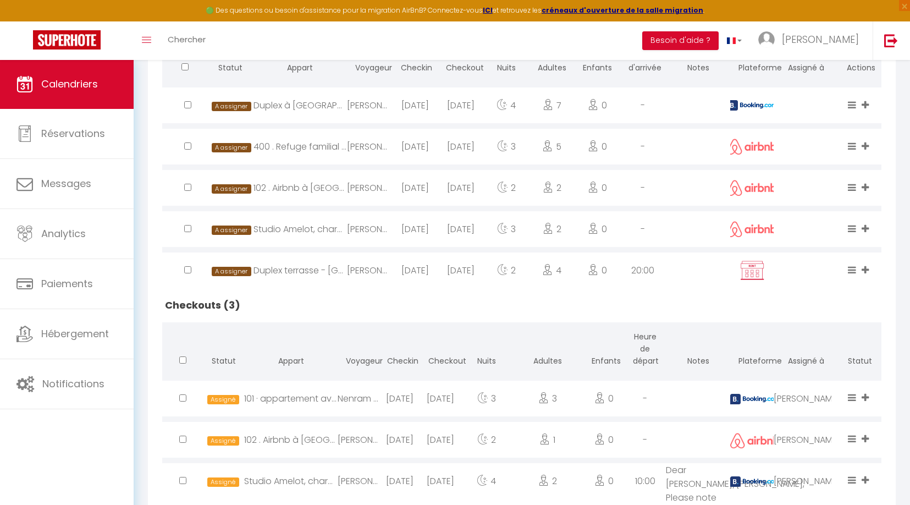
click at [866, 101] on icon at bounding box center [864, 104] width 7 height 9
click at [824, 81] on li "[PERSON_NAME]" at bounding box center [829, 83] width 87 height 21
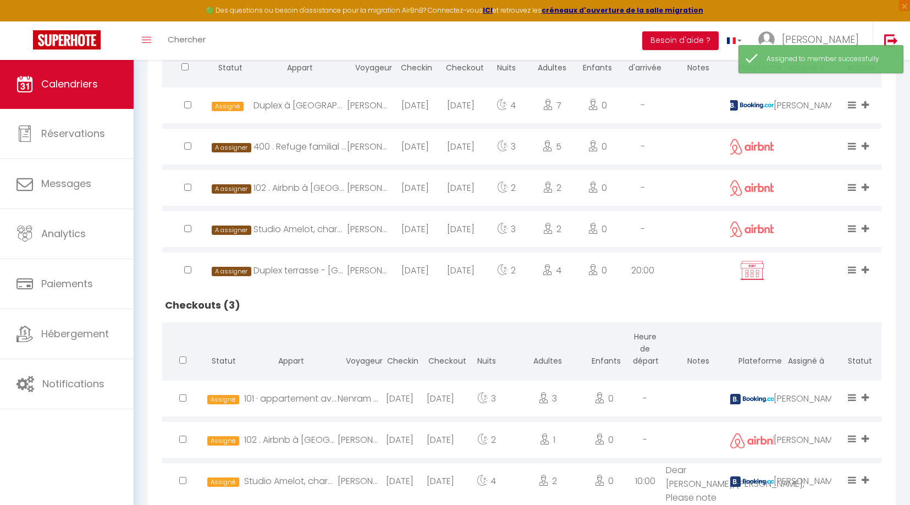
click at [867, 143] on icon at bounding box center [864, 145] width 7 height 9
click at [819, 122] on li "[PERSON_NAME]" at bounding box center [829, 124] width 87 height 21
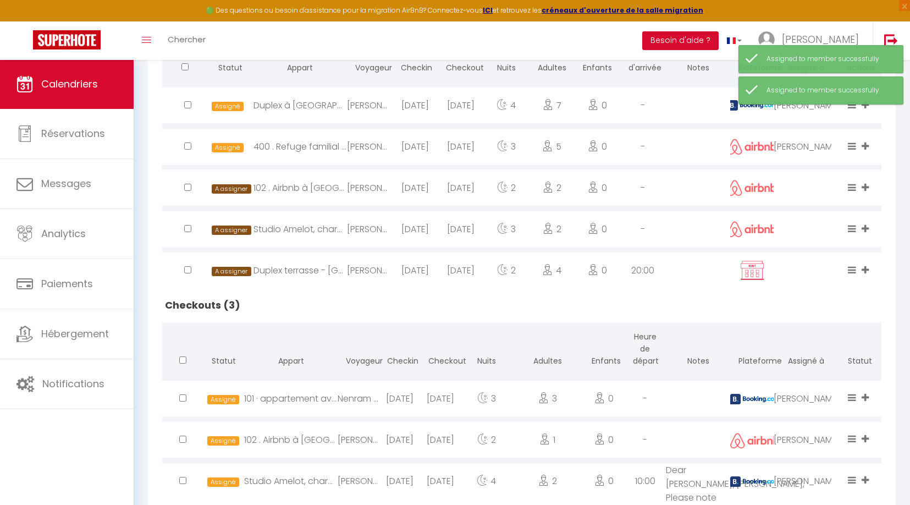
click at [867, 183] on icon at bounding box center [864, 187] width 7 height 9
drag, startPoint x: 814, startPoint y: 159, endPoint x: 909, endPoint y: 209, distance: 107.2
click at [814, 159] on li "[PERSON_NAME]" at bounding box center [829, 166] width 87 height 21
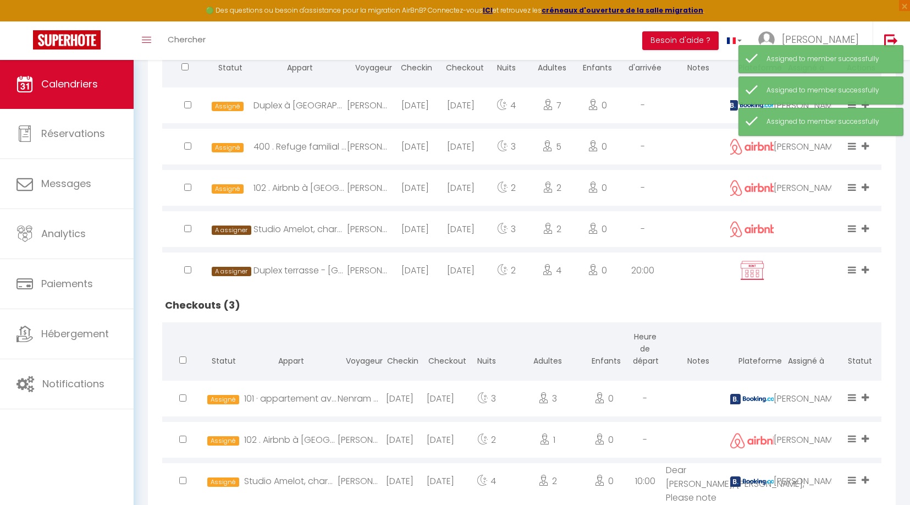
drag, startPoint x: 869, startPoint y: 228, endPoint x: 859, endPoint y: 229, distance: 10.0
click at [869, 228] on span at bounding box center [866, 229] width 10 height 13
click at [824, 207] on li "Aliona" at bounding box center [829, 211] width 87 height 21
click at [866, 228] on icon at bounding box center [864, 228] width 7 height 9
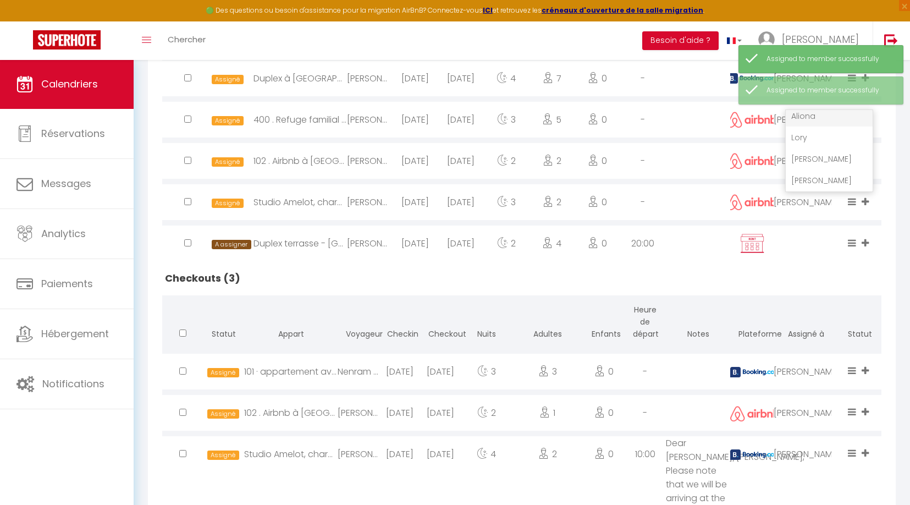
scroll to position [90, 0]
click at [822, 176] on li "[PERSON_NAME]" at bounding box center [829, 180] width 87 height 21
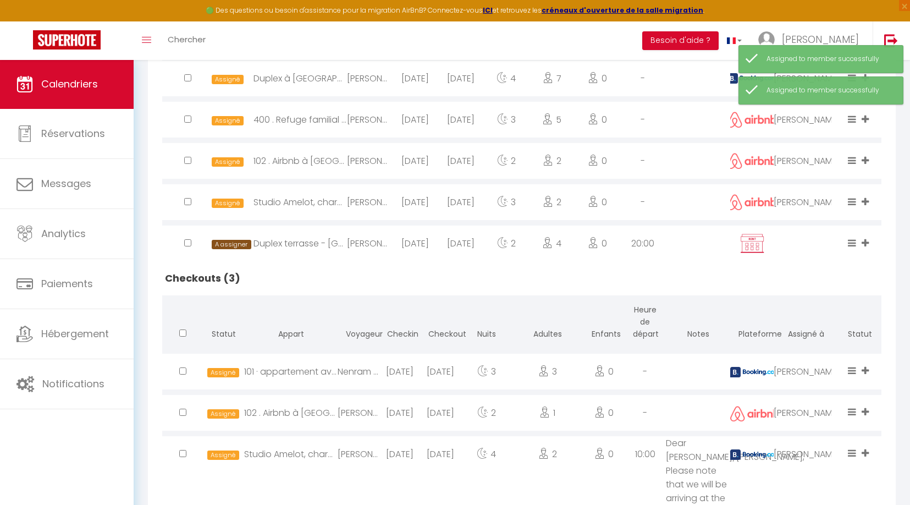
click at [868, 239] on icon at bounding box center [864, 242] width 7 height 9
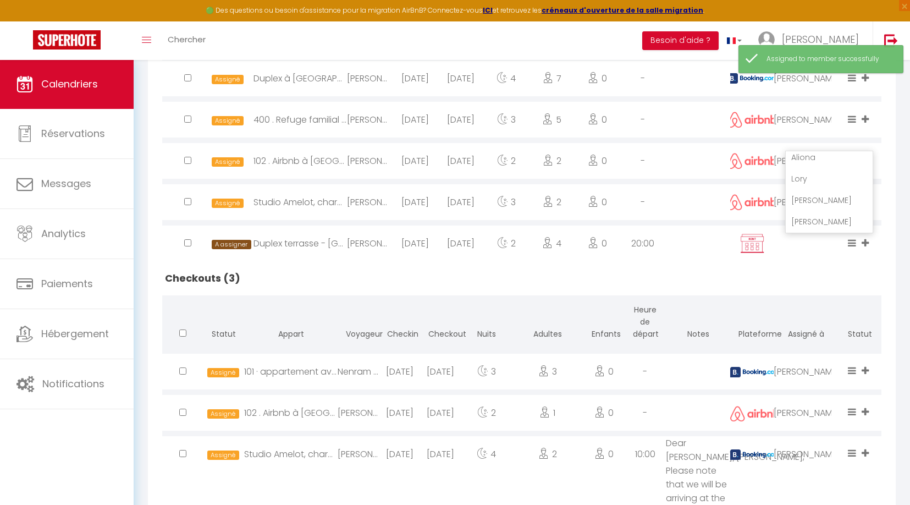
scroll to position [69, 0]
click at [827, 220] on li "[PERSON_NAME]" at bounding box center [829, 221] width 87 height 21
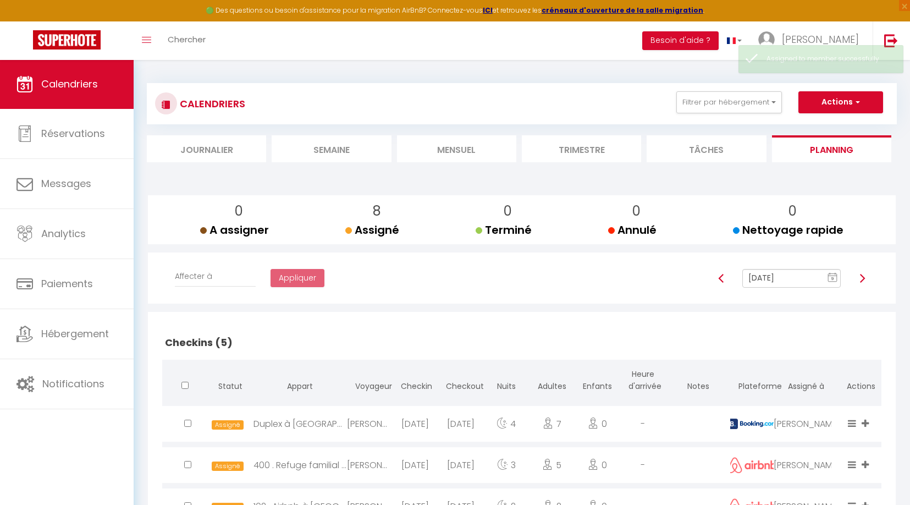
scroll to position [0, 0]
click at [861, 275] on img at bounding box center [862, 278] width 9 height 9
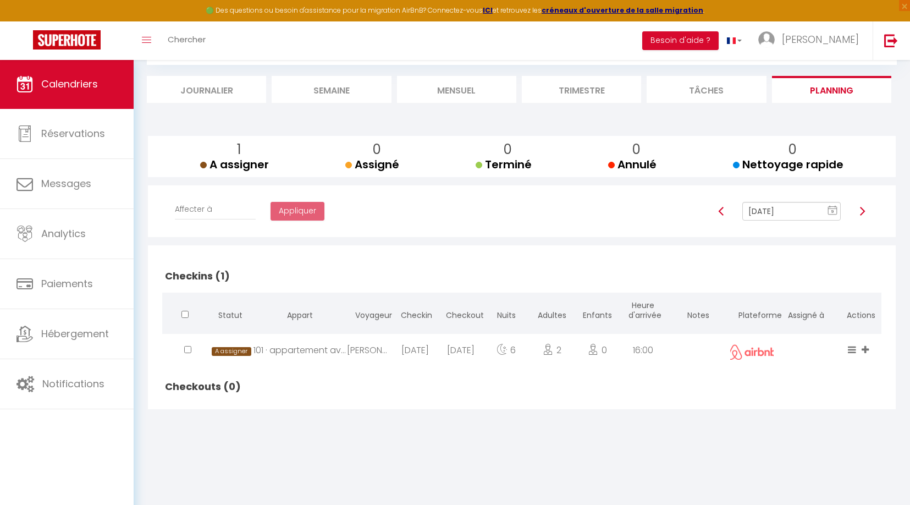
scroll to position [59, 0]
click at [864, 348] on icon at bounding box center [864, 349] width 7 height 9
click at [842, 329] on li "[PERSON_NAME]" at bounding box center [829, 333] width 87 height 19
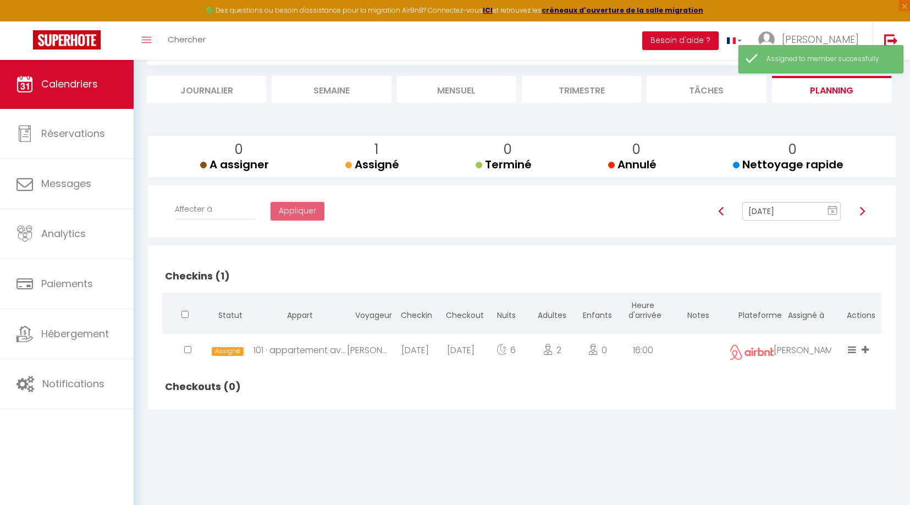
scroll to position [59, 0]
click at [872, 214] on div at bounding box center [862, 211] width 28 height 19
click at [864, 209] on img at bounding box center [862, 211] width 9 height 9
type input "[DATE]"
checkbox input "false"
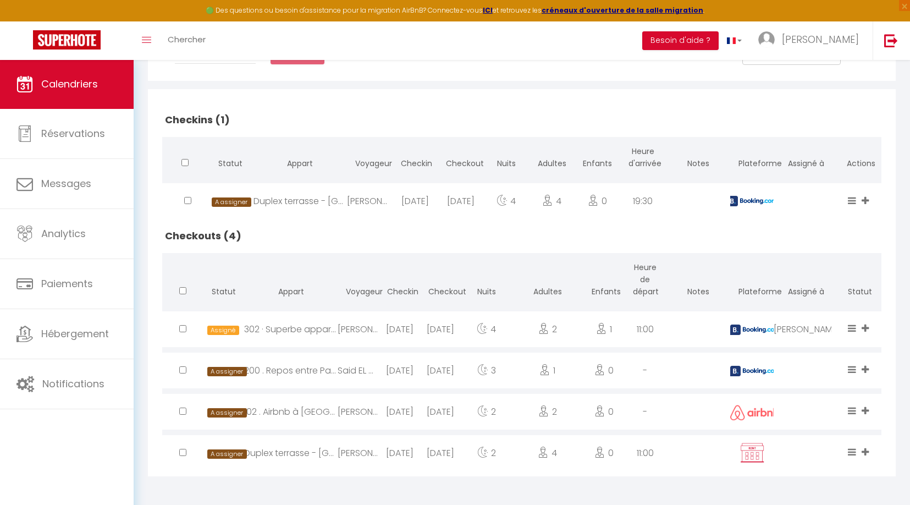
scroll to position [222, 0]
click at [865, 198] on icon at bounding box center [864, 201] width 7 height 9
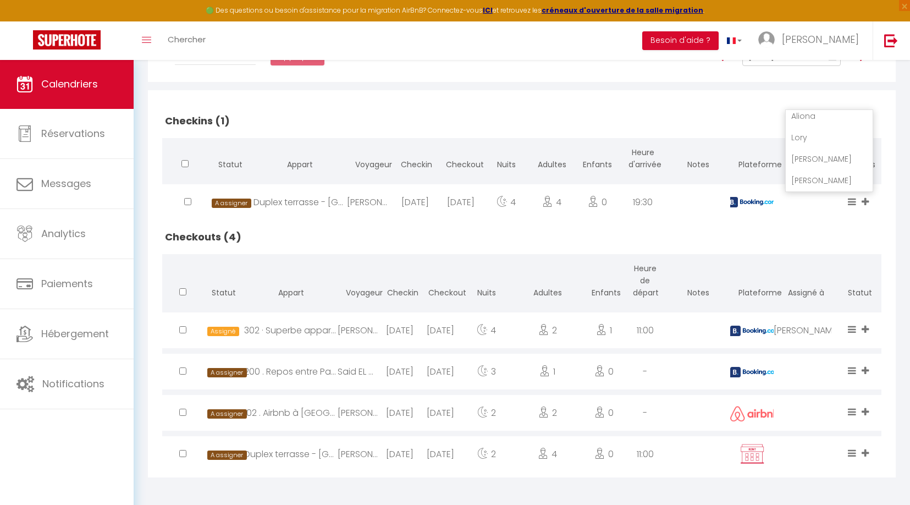
scroll to position [69, 0]
click at [824, 177] on li "[PERSON_NAME]" at bounding box center [829, 180] width 87 height 21
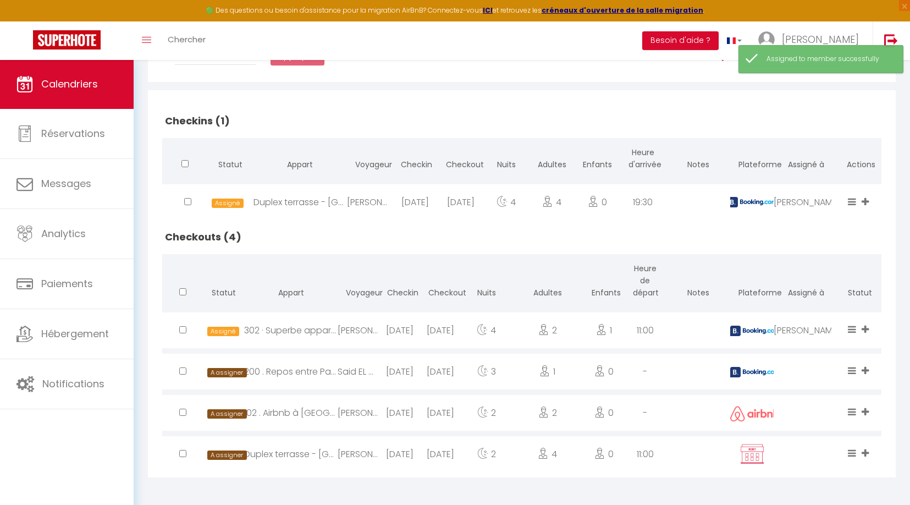
click at [865, 367] on icon at bounding box center [864, 370] width 7 height 9
click at [824, 325] on li "[PERSON_NAME]" at bounding box center [829, 328] width 87 height 21
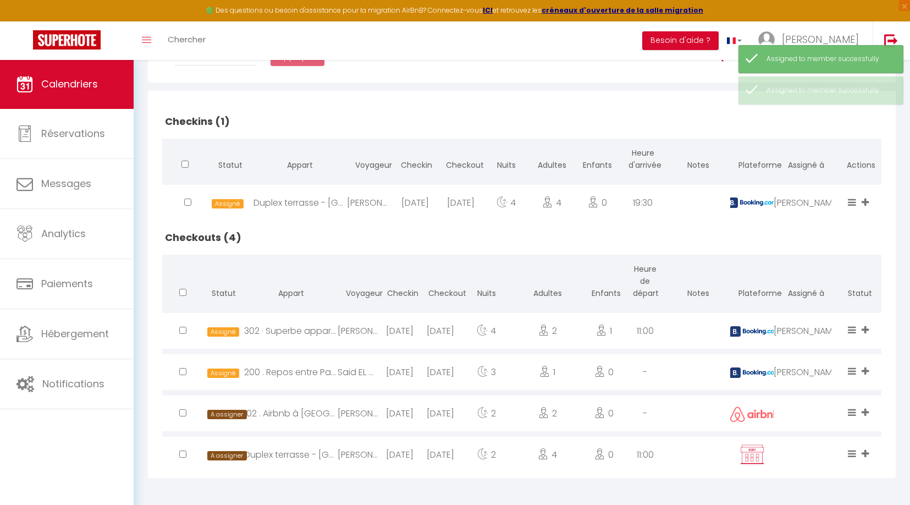
click at [862, 409] on icon at bounding box center [864, 411] width 7 height 9
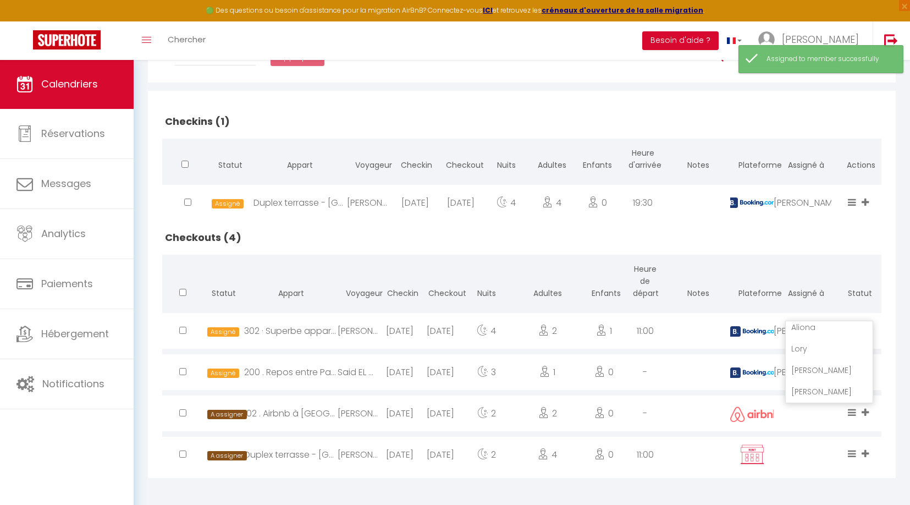
drag, startPoint x: 811, startPoint y: 363, endPoint x: 819, endPoint y: 367, distance: 8.6
click at [811, 363] on li "[PERSON_NAME]" at bounding box center [829, 370] width 87 height 21
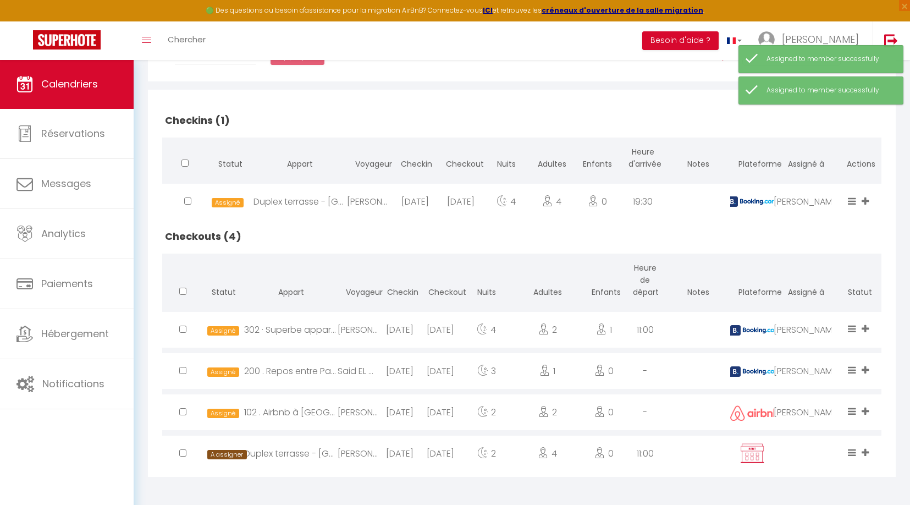
scroll to position [222, 0]
click at [868, 448] on icon at bounding box center [864, 452] width 7 height 9
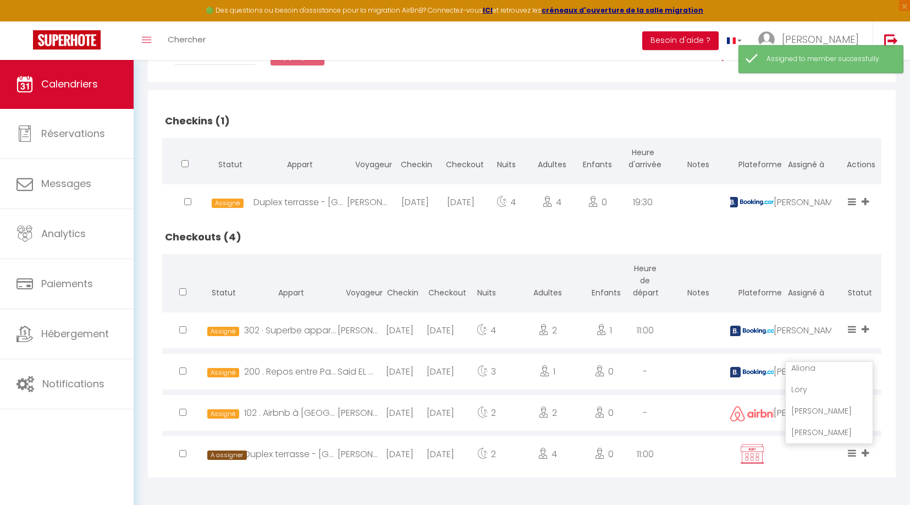
scroll to position [69, 0]
click at [826, 411] on li "[PERSON_NAME]" at bounding box center [829, 410] width 87 height 21
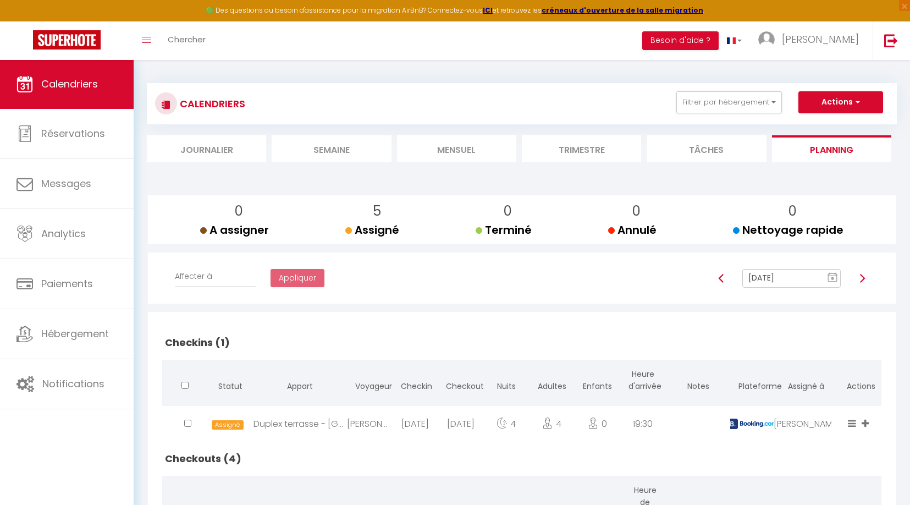
scroll to position [0, 0]
click at [864, 277] on img at bounding box center [862, 278] width 9 height 9
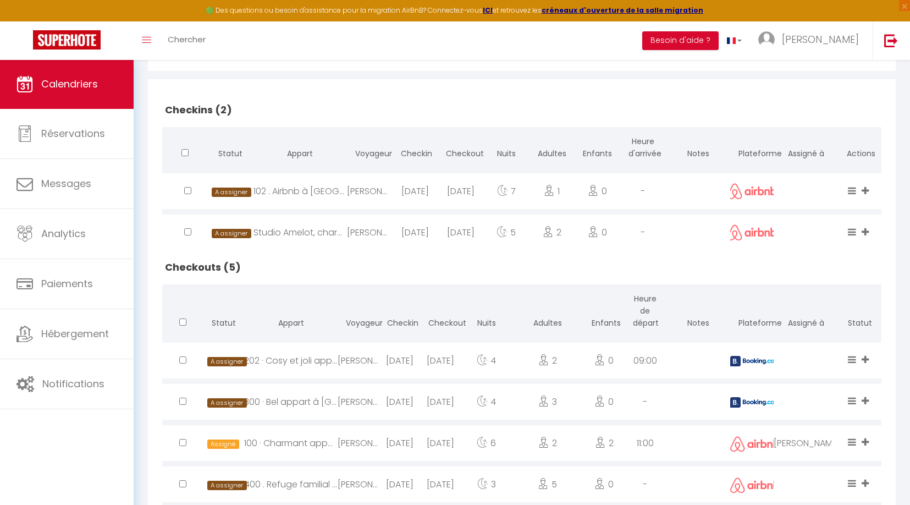
scroll to position [233, 0]
click at [865, 186] on icon at bounding box center [864, 189] width 7 height 9
click at [836, 169] on li "[PERSON_NAME]" at bounding box center [829, 168] width 87 height 21
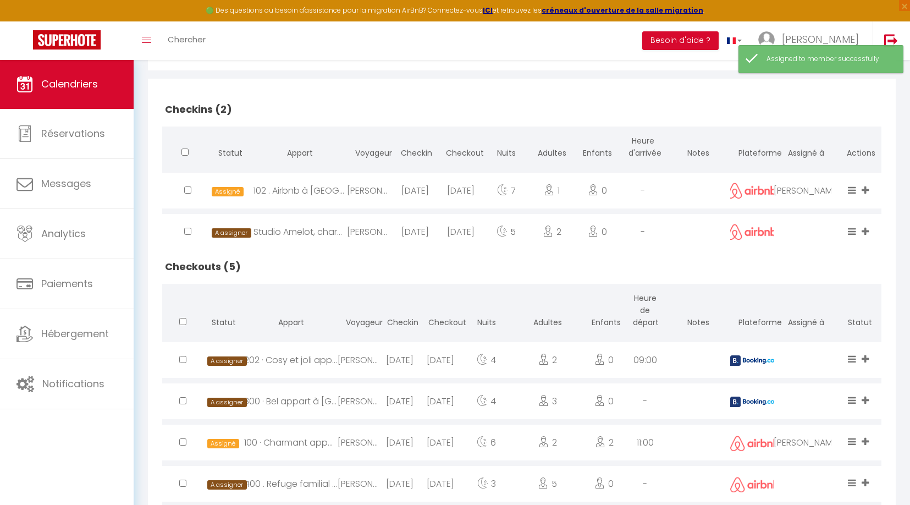
click at [866, 229] on icon at bounding box center [864, 230] width 7 height 9
click at [806, 206] on li "[PERSON_NAME]" at bounding box center [829, 210] width 87 height 21
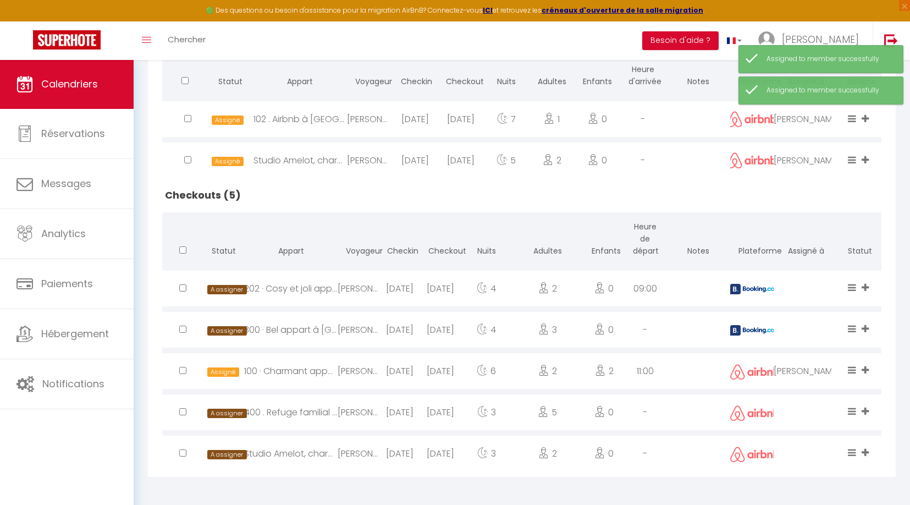
scroll to position [304, 0]
click at [864, 284] on icon at bounding box center [864, 287] width 7 height 9
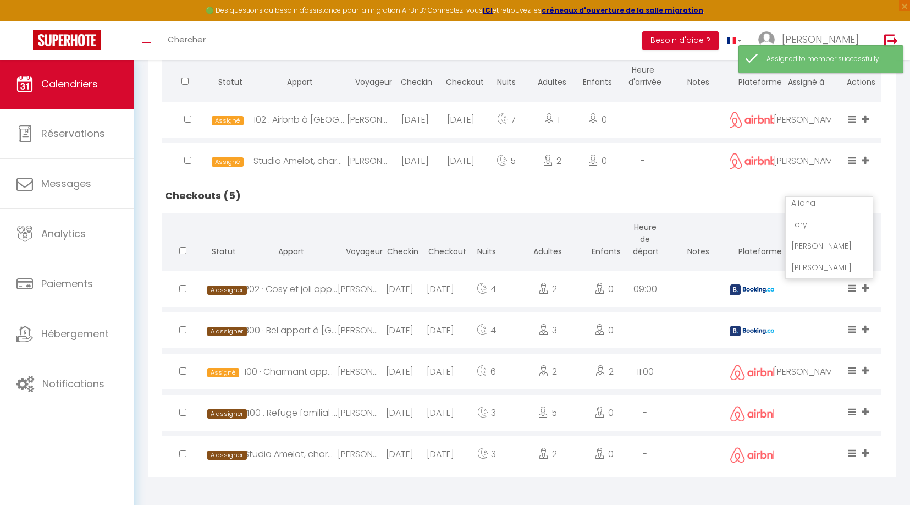
scroll to position [69, 0]
click at [814, 245] on li "[PERSON_NAME]" at bounding box center [829, 245] width 87 height 21
click at [864, 324] on icon at bounding box center [864, 328] width 7 height 9
drag, startPoint x: 822, startPoint y: 279, endPoint x: 857, endPoint y: 308, distance: 45.3
click at [822, 279] on li "[PERSON_NAME]" at bounding box center [829, 287] width 87 height 21
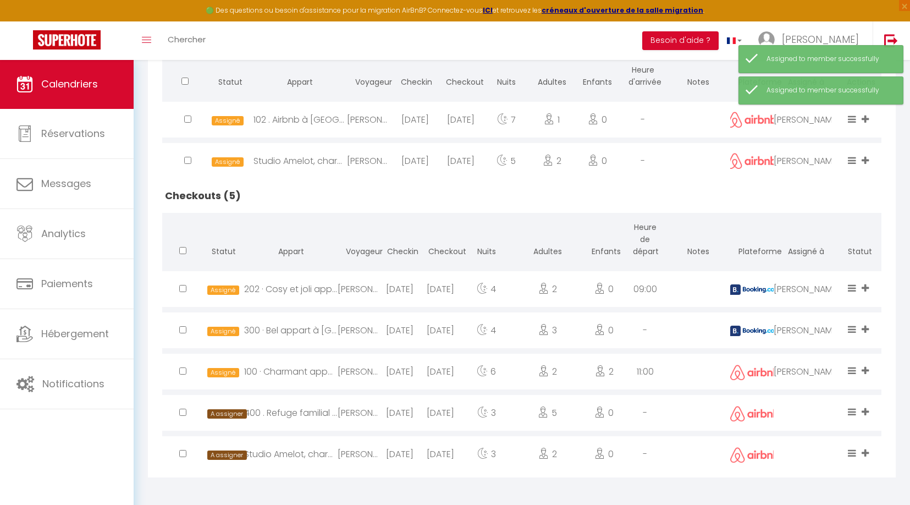
click at [866, 410] on icon at bounding box center [864, 411] width 7 height 9
click at [817, 367] on li "[PERSON_NAME]" at bounding box center [829, 369] width 87 height 21
click at [867, 452] on icon at bounding box center [864, 452] width 7 height 9
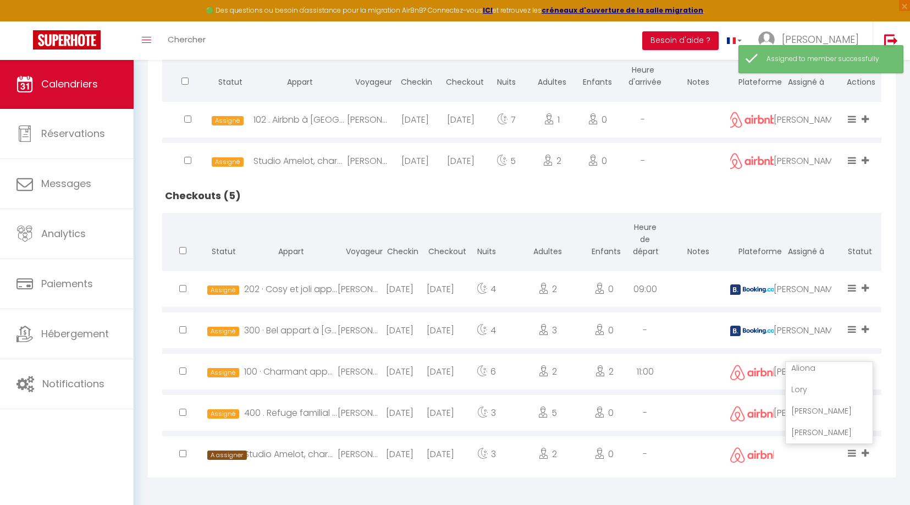
click at [813, 409] on li "[PERSON_NAME]" at bounding box center [829, 410] width 87 height 21
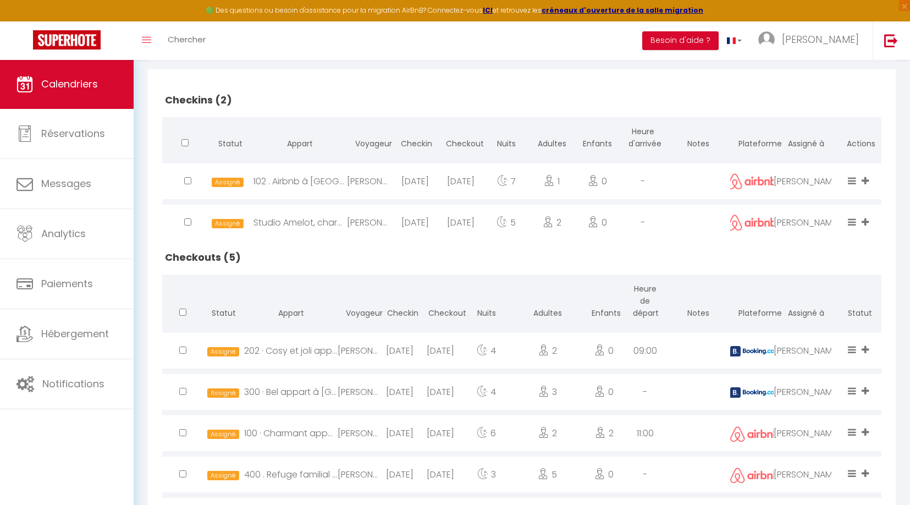
scroll to position [205, 0]
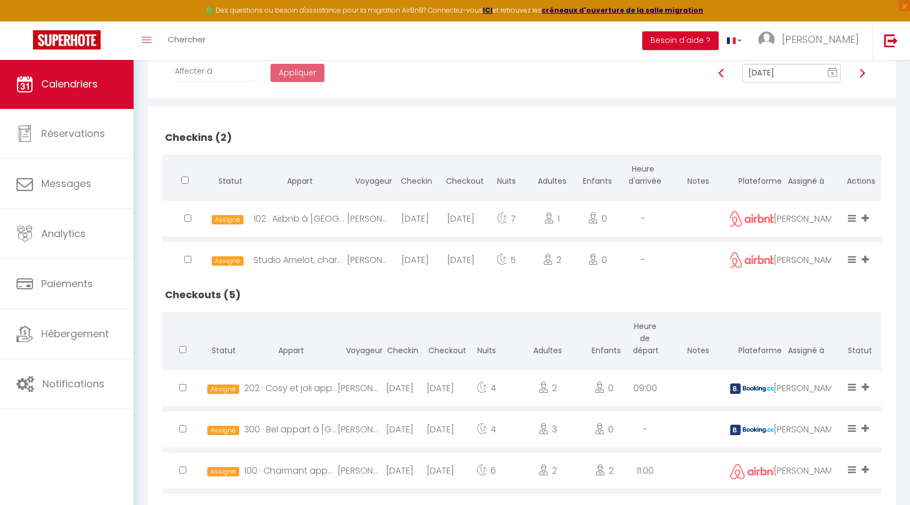
click at [863, 71] on img at bounding box center [862, 73] width 9 height 9
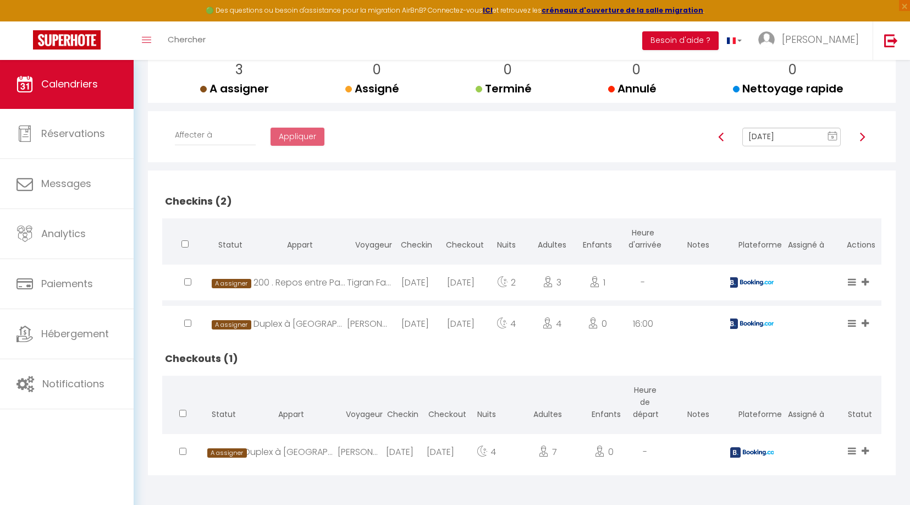
scroll to position [142, 0]
click at [869, 276] on span at bounding box center [866, 282] width 10 height 13
click at [847, 255] on li "[PERSON_NAME]" at bounding box center [829, 260] width 87 height 21
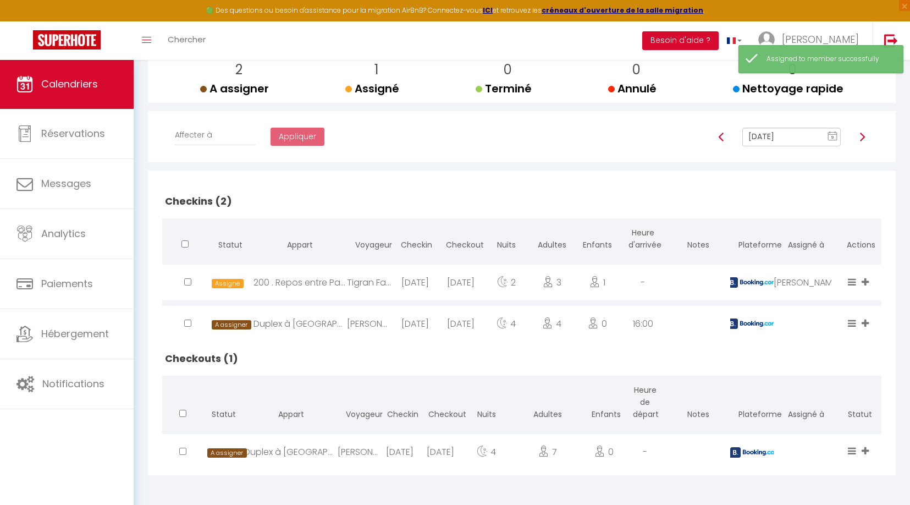
click at [867, 319] on icon at bounding box center [864, 322] width 7 height 9
click at [832, 301] on li "[PERSON_NAME]" at bounding box center [829, 301] width 87 height 21
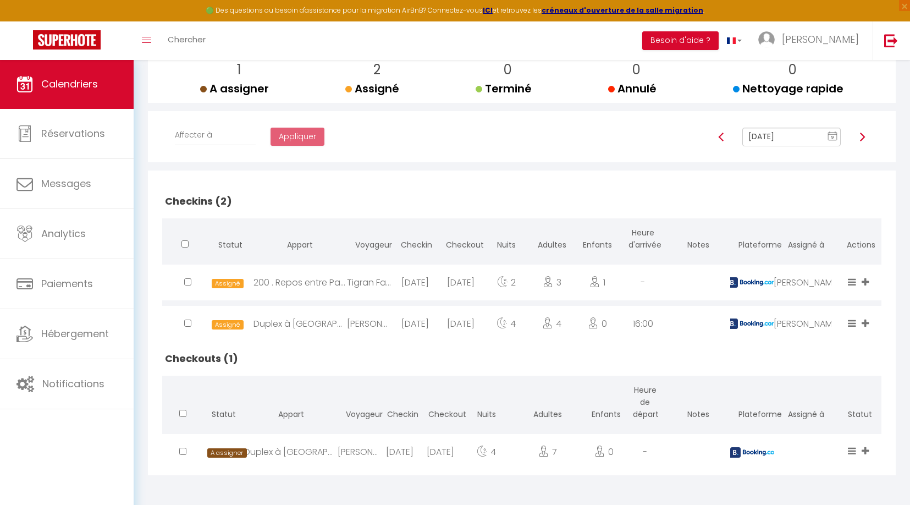
click at [863, 449] on icon at bounding box center [864, 450] width 7 height 9
click at [811, 406] on li "[PERSON_NAME]" at bounding box center [829, 408] width 87 height 21
click at [861, 137] on img at bounding box center [862, 136] width 9 height 9
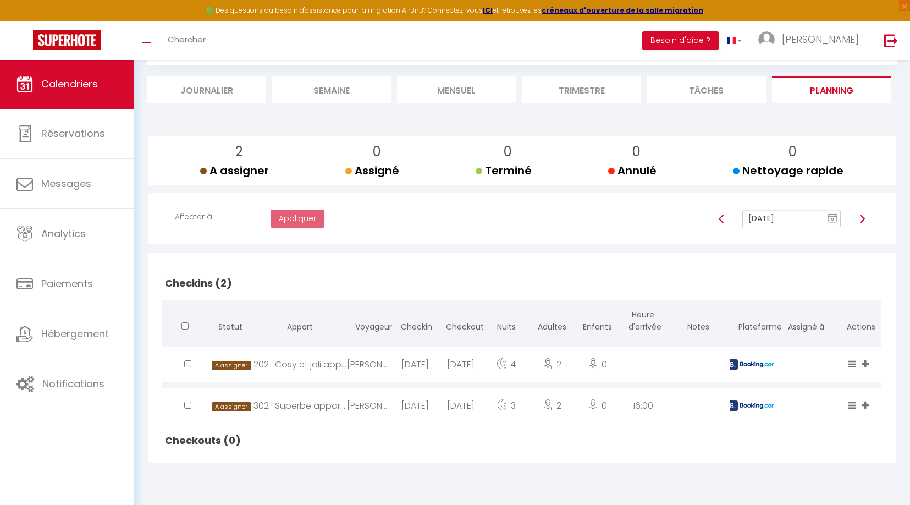
scroll to position [59, 0]
click at [865, 359] on icon at bounding box center [864, 363] width 7 height 9
click at [835, 343] on li "[PERSON_NAME]" at bounding box center [829, 342] width 87 height 21
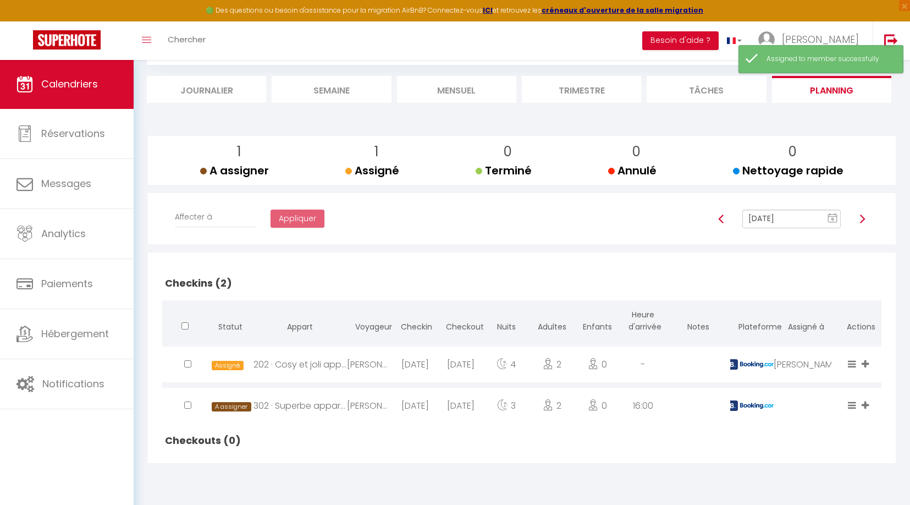
click at [865, 405] on icon at bounding box center [864, 404] width 7 height 9
click at [828, 383] on li "[PERSON_NAME]" at bounding box center [829, 383] width 87 height 21
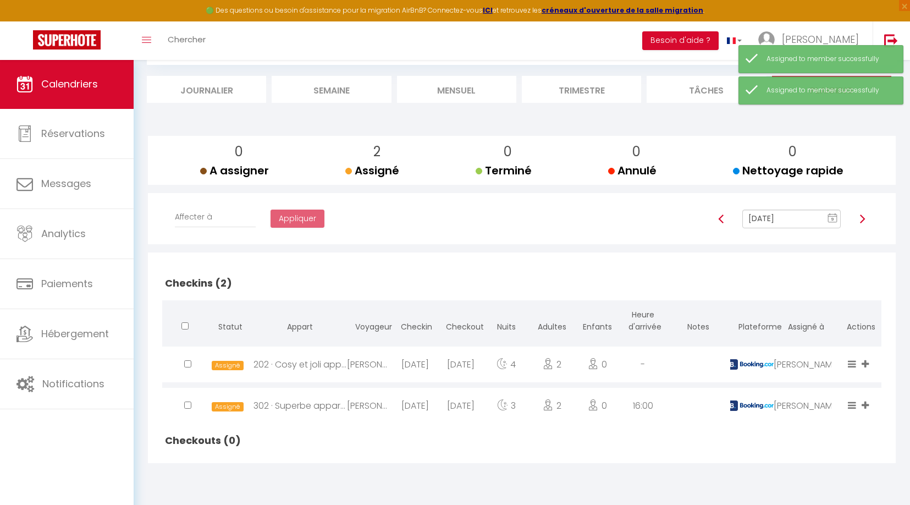
click at [863, 217] on img at bounding box center [862, 218] width 9 height 9
type input "[DATE]"
checkbox input "false"
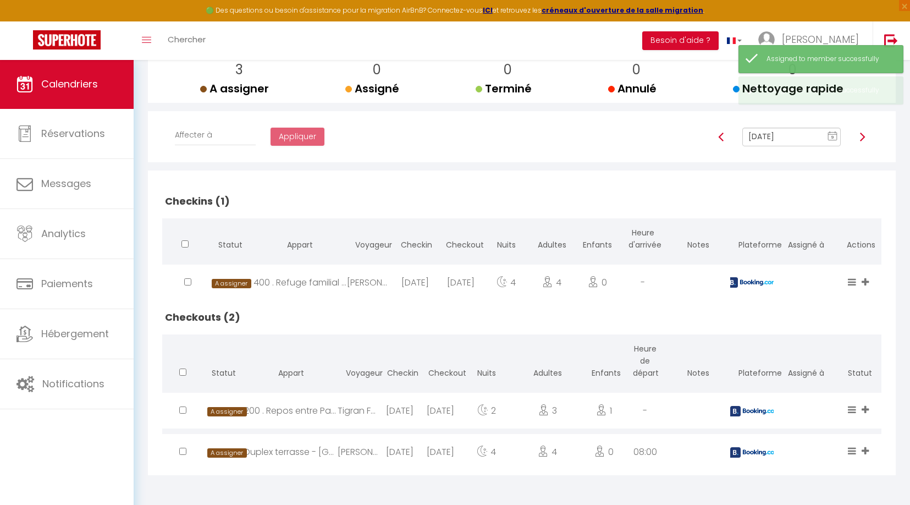
scroll to position [142, 0]
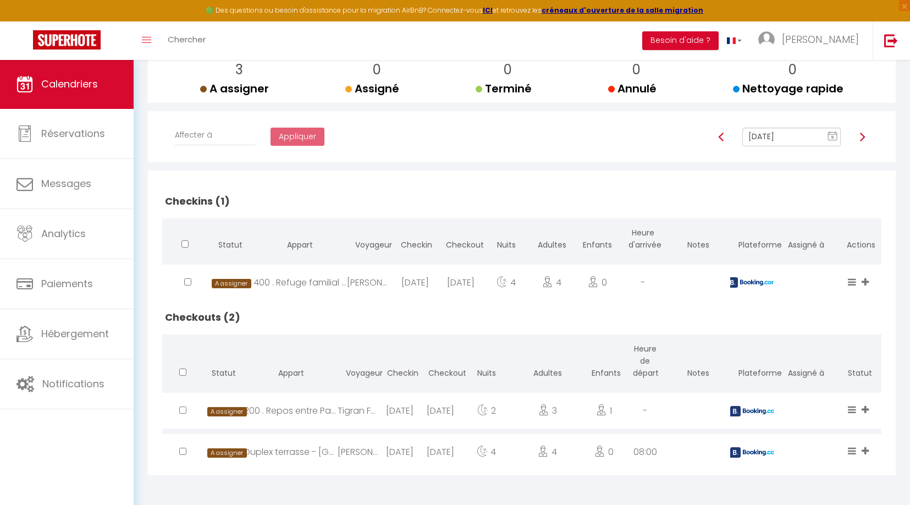
click at [866, 277] on icon at bounding box center [864, 281] width 7 height 9
click at [844, 258] on li "[PERSON_NAME]" at bounding box center [829, 260] width 87 height 21
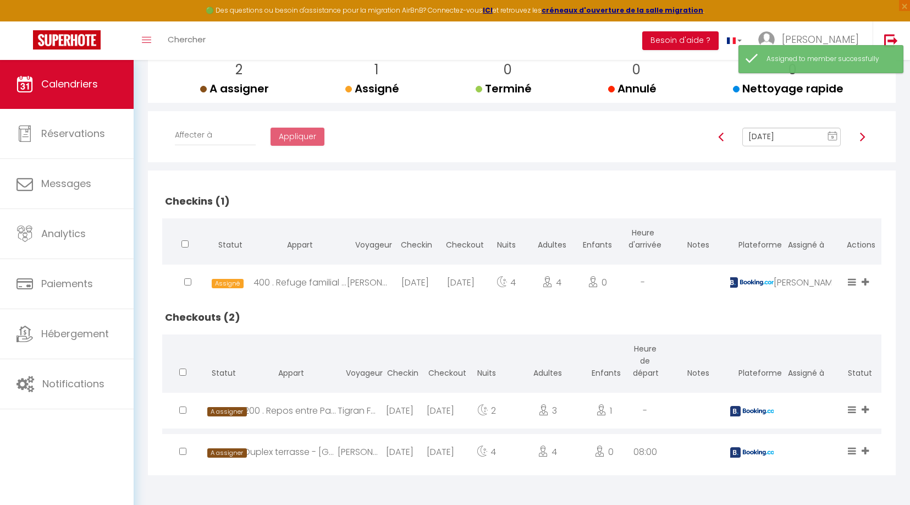
click at [869, 402] on div "[PERSON_NAME] [PERSON_NAME]" at bounding box center [866, 411] width 13 height 36
click at [864, 407] on icon at bounding box center [864, 409] width 7 height 9
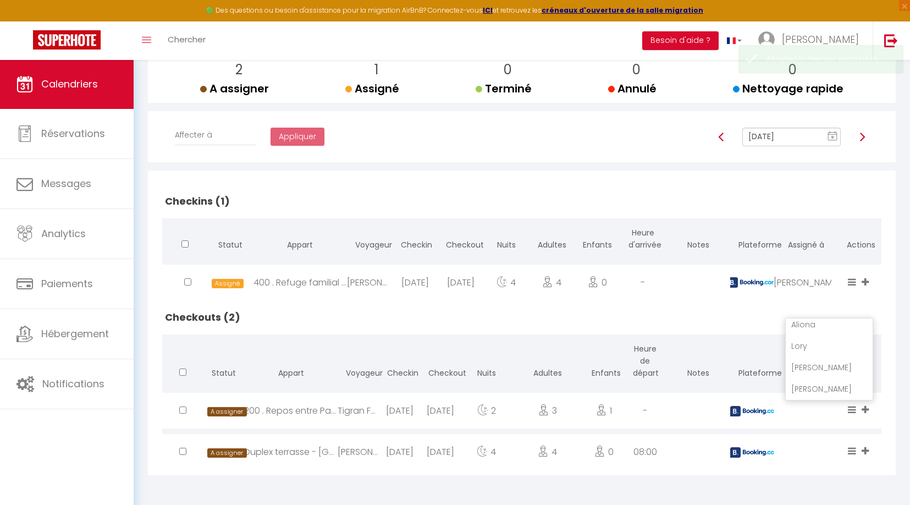
click at [819, 367] on li "[PERSON_NAME]" at bounding box center [829, 367] width 87 height 21
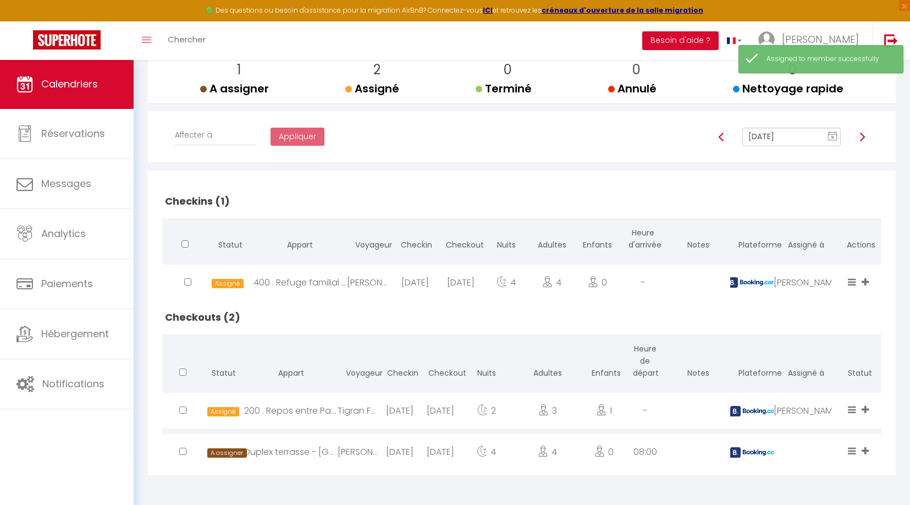
click at [869, 452] on span at bounding box center [866, 451] width 10 height 13
click at [816, 408] on li "[PERSON_NAME]" at bounding box center [829, 408] width 87 height 21
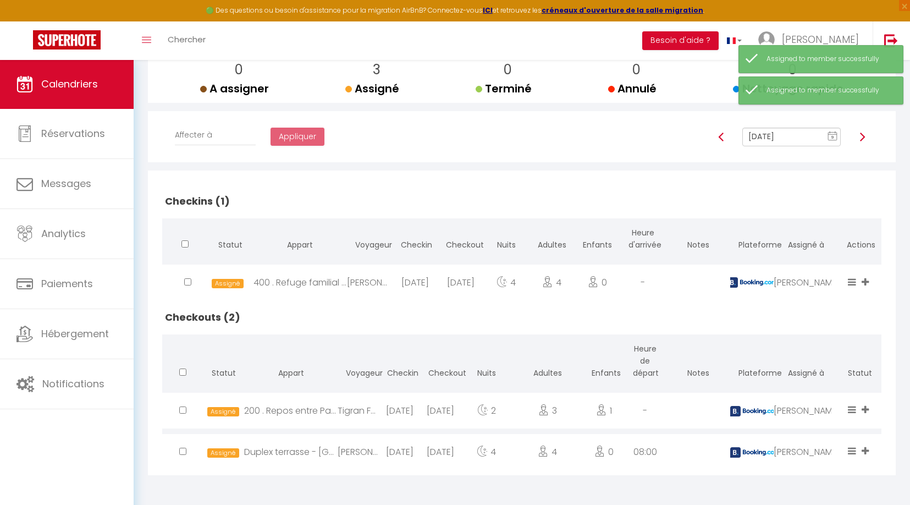
scroll to position [142, 0]
click at [861, 134] on img at bounding box center [862, 136] width 9 height 9
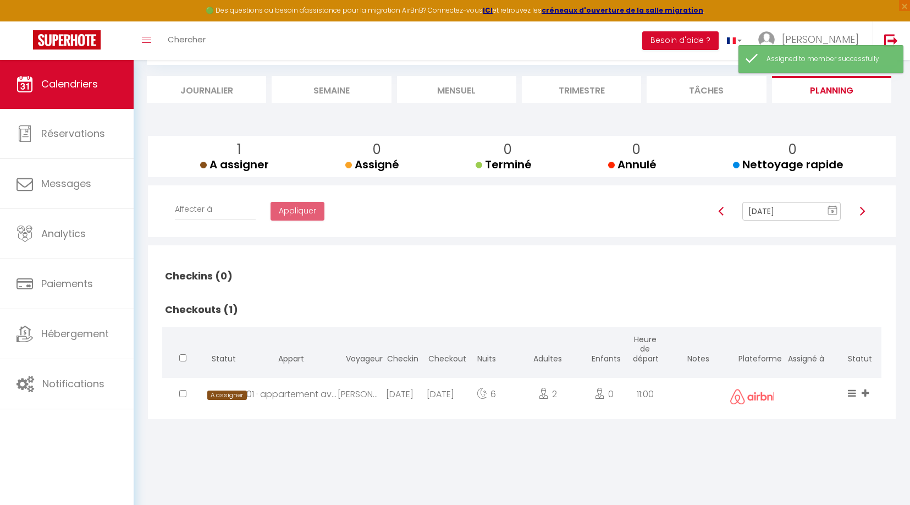
scroll to position [59, 0]
click at [865, 390] on icon at bounding box center [864, 392] width 7 height 9
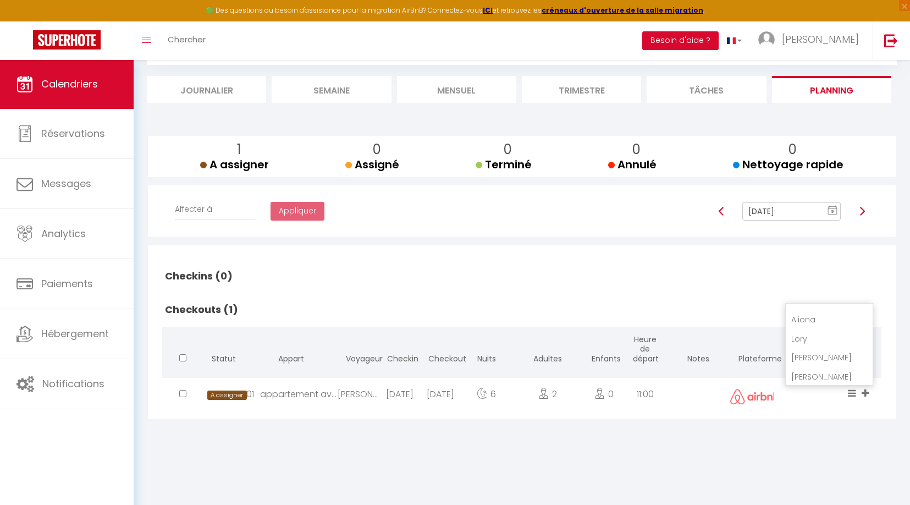
click at [821, 372] on li "[PERSON_NAME]" at bounding box center [829, 377] width 87 height 19
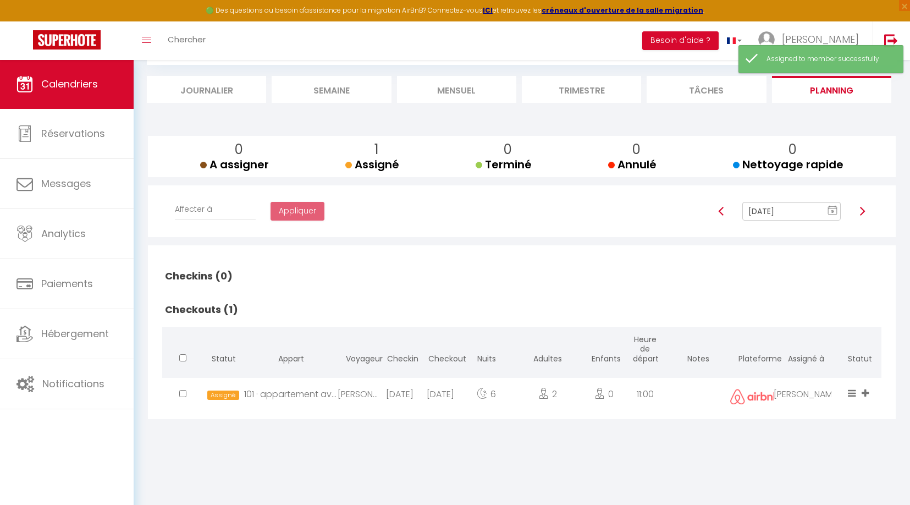
click at [865, 391] on icon at bounding box center [864, 392] width 7 height 9
click at [805, 368] on li "[PERSON_NAME]" at bounding box center [829, 377] width 87 height 19
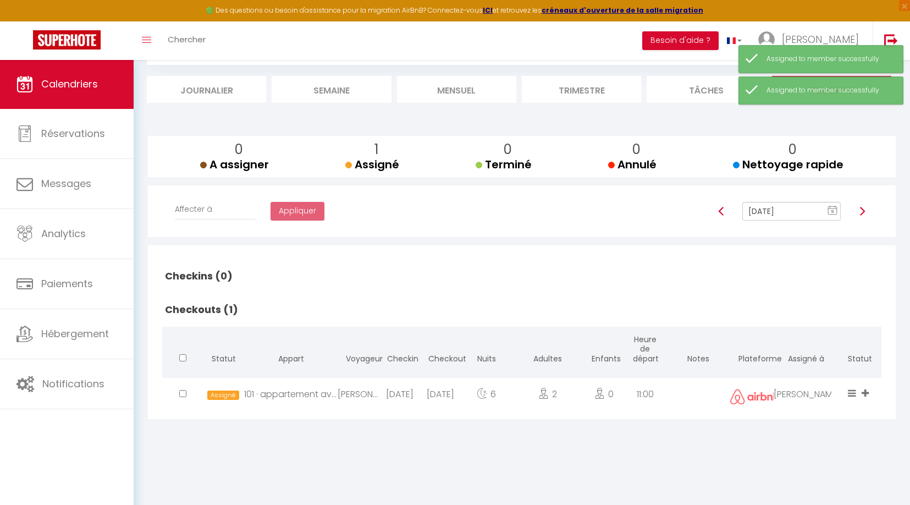
scroll to position [59, 0]
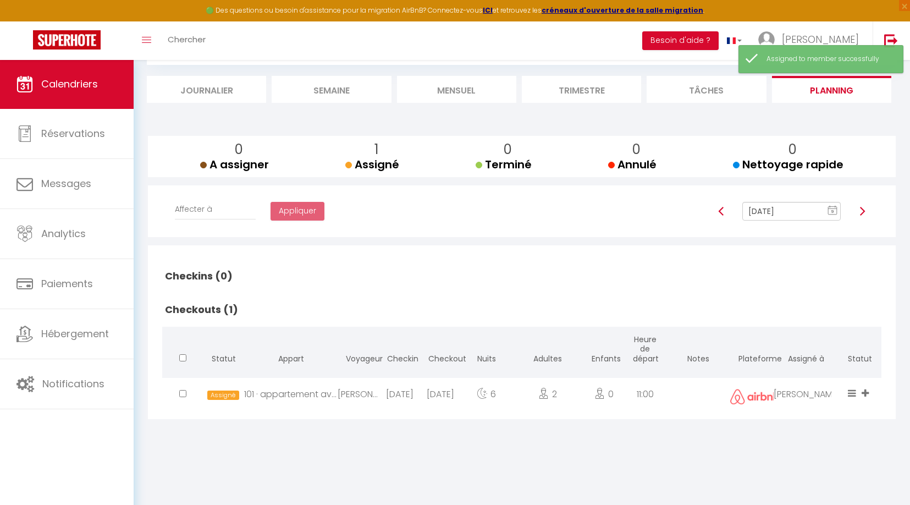
click at [863, 208] on img at bounding box center [862, 211] width 9 height 9
type input "[DATE]"
checkbox input "false"
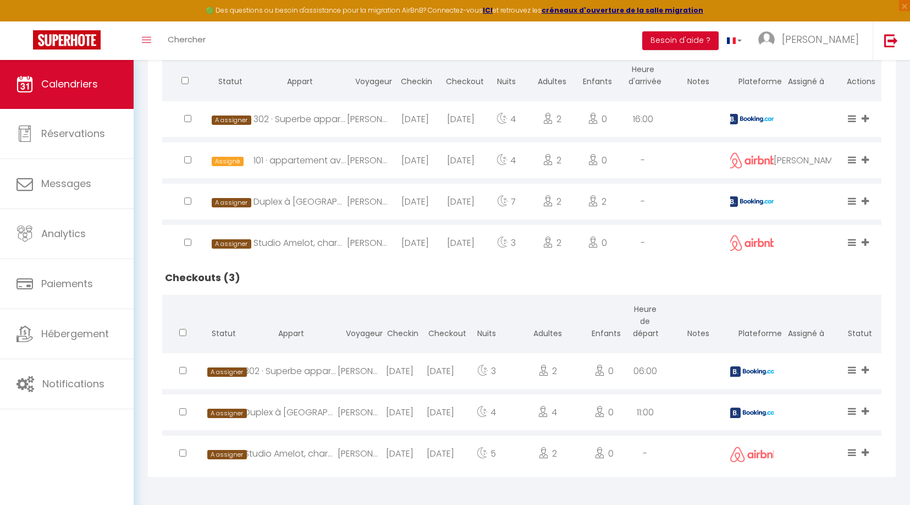
scroll to position [304, 0]
click at [863, 118] on icon at bounding box center [864, 118] width 7 height 9
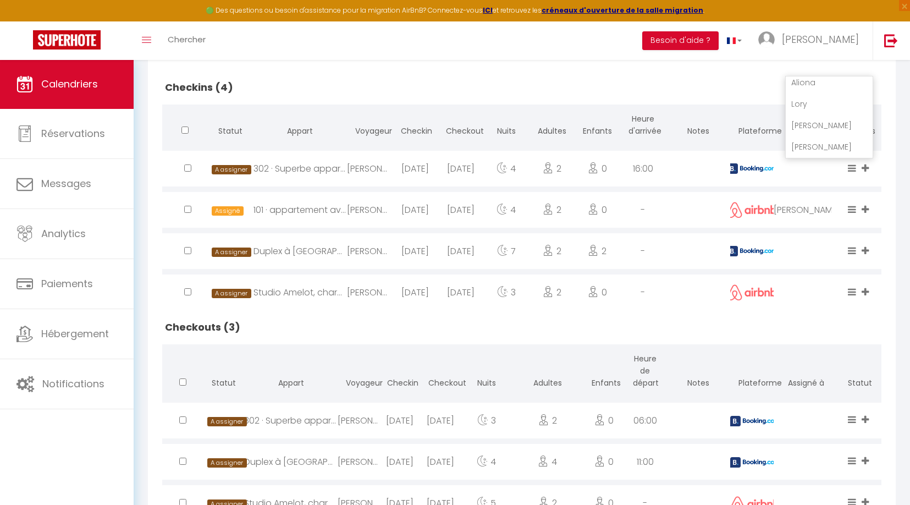
scroll to position [69, 0]
click at [830, 145] on li "[PERSON_NAME]" at bounding box center [829, 146] width 87 height 21
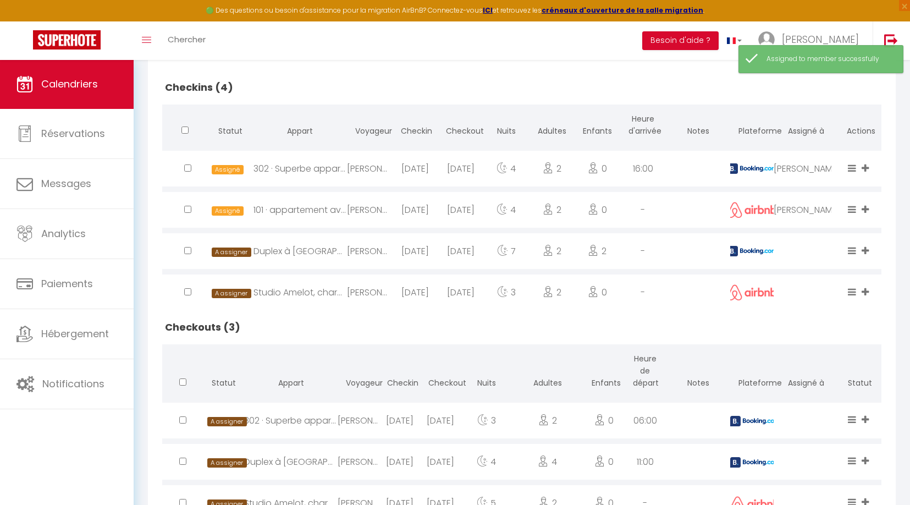
click at [861, 208] on icon at bounding box center [864, 209] width 7 height 9
click at [832, 183] on li "[PERSON_NAME]" at bounding box center [829, 188] width 87 height 21
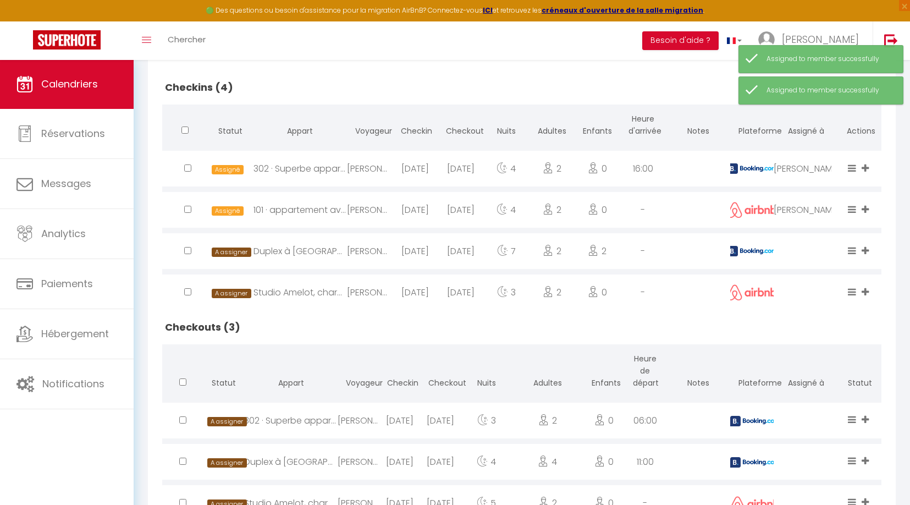
click at [861, 251] on icon at bounding box center [864, 250] width 7 height 9
click at [814, 225] on li "[PERSON_NAME]" at bounding box center [829, 229] width 87 height 21
click at [866, 290] on icon at bounding box center [864, 291] width 7 height 9
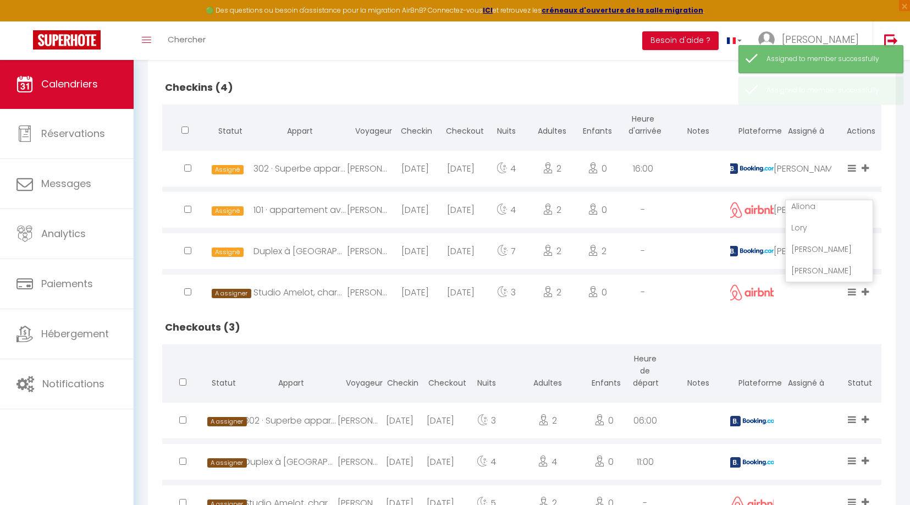
click at [816, 266] on li "[PERSON_NAME]" at bounding box center [829, 270] width 87 height 21
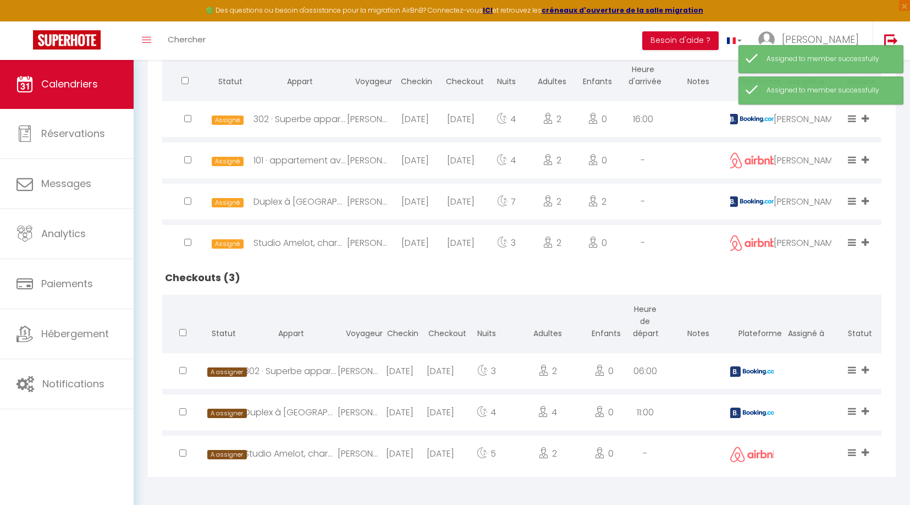
scroll to position [304, 0]
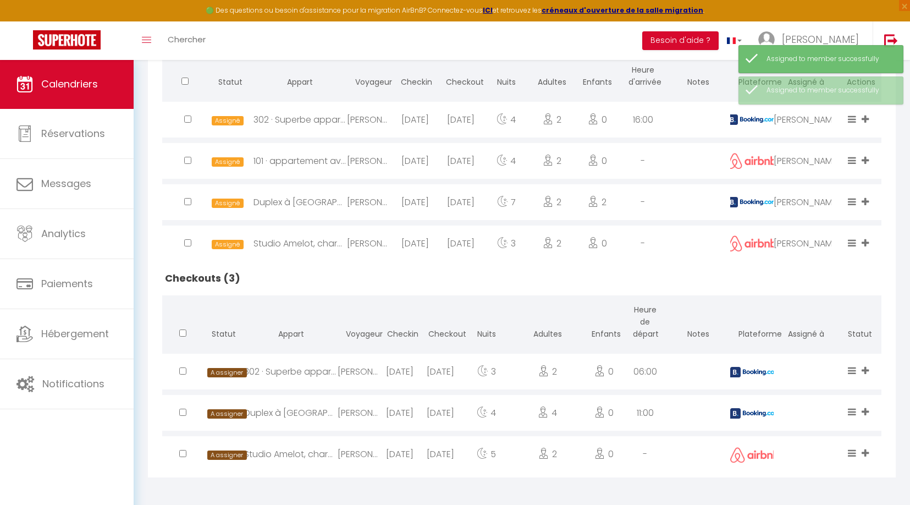
click at [867, 371] on icon at bounding box center [864, 370] width 7 height 9
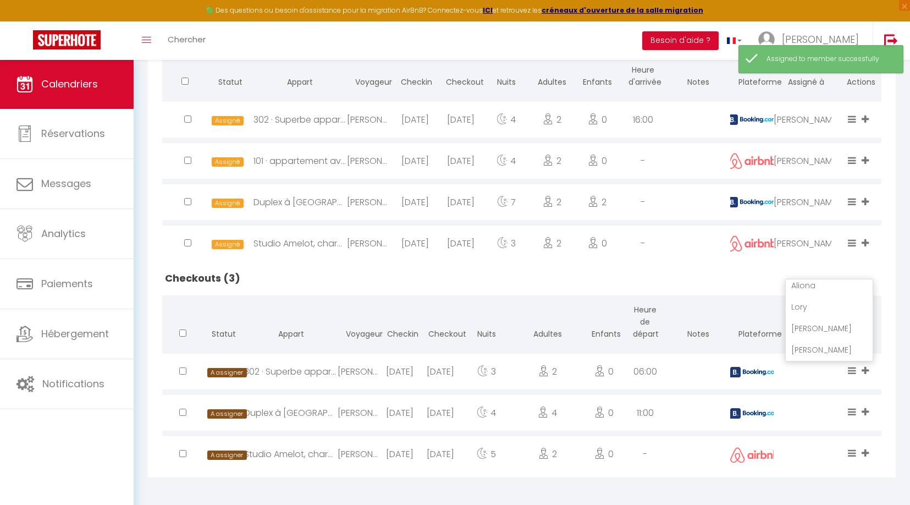
scroll to position [69, 0]
click at [813, 319] on li "[PERSON_NAME]" at bounding box center [829, 328] width 87 height 21
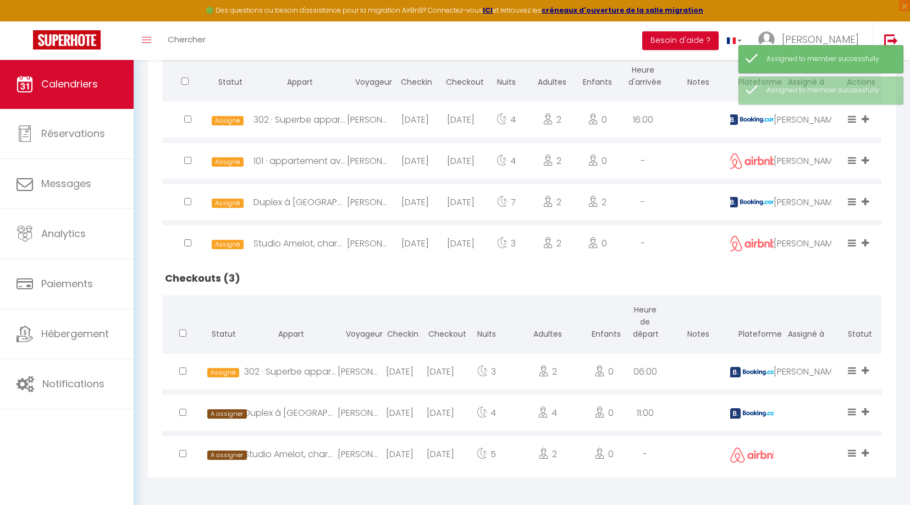
click at [864, 410] on icon at bounding box center [864, 411] width 7 height 9
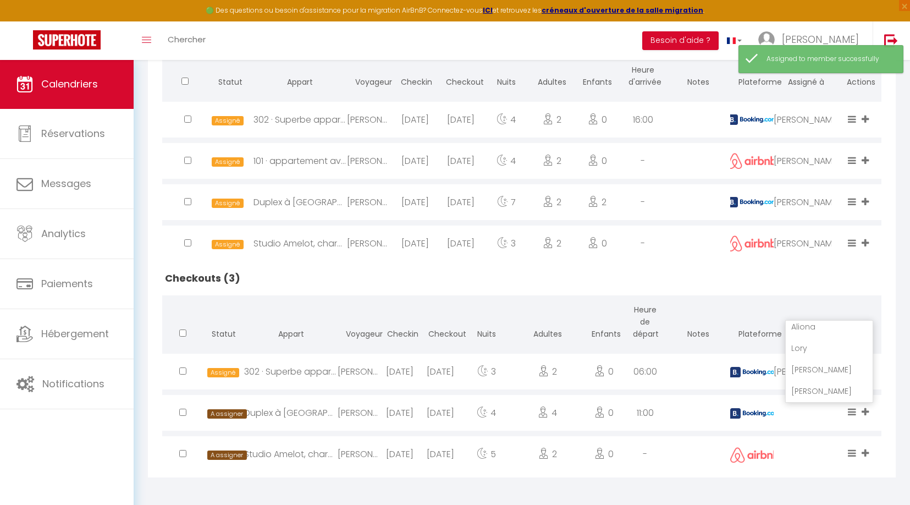
click at [815, 369] on li "[PERSON_NAME]" at bounding box center [829, 369] width 87 height 21
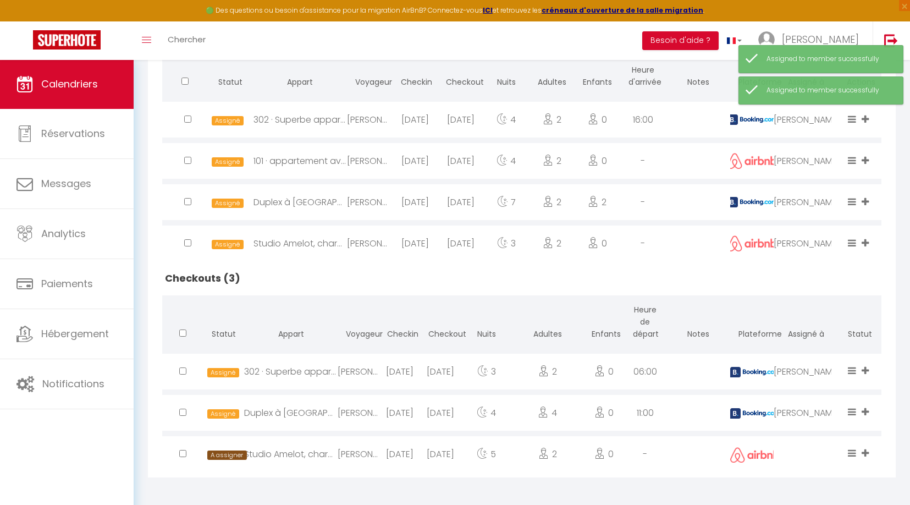
click at [866, 450] on icon at bounding box center [864, 452] width 7 height 9
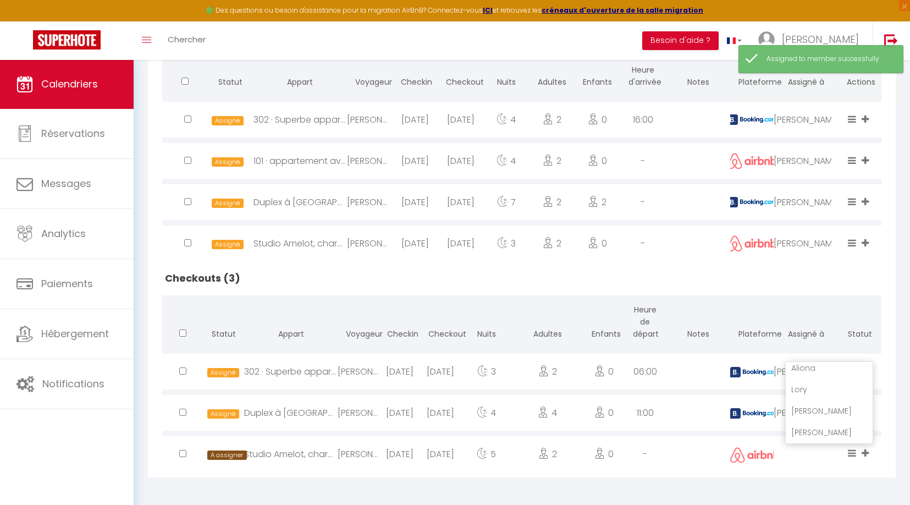
drag, startPoint x: 811, startPoint y: 408, endPoint x: 846, endPoint y: 419, distance: 36.9
click at [811, 408] on li "[PERSON_NAME]" at bounding box center [829, 410] width 87 height 21
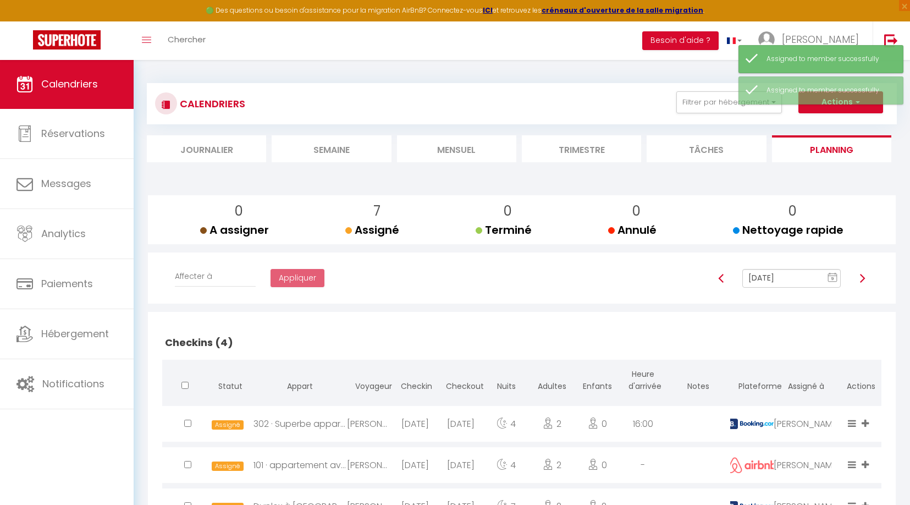
scroll to position [0, 0]
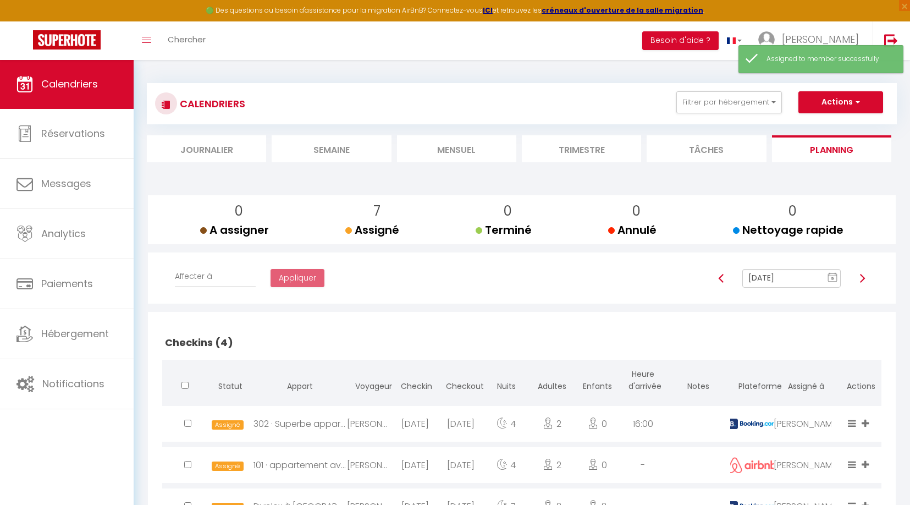
click at [862, 277] on img at bounding box center [862, 278] width 9 height 9
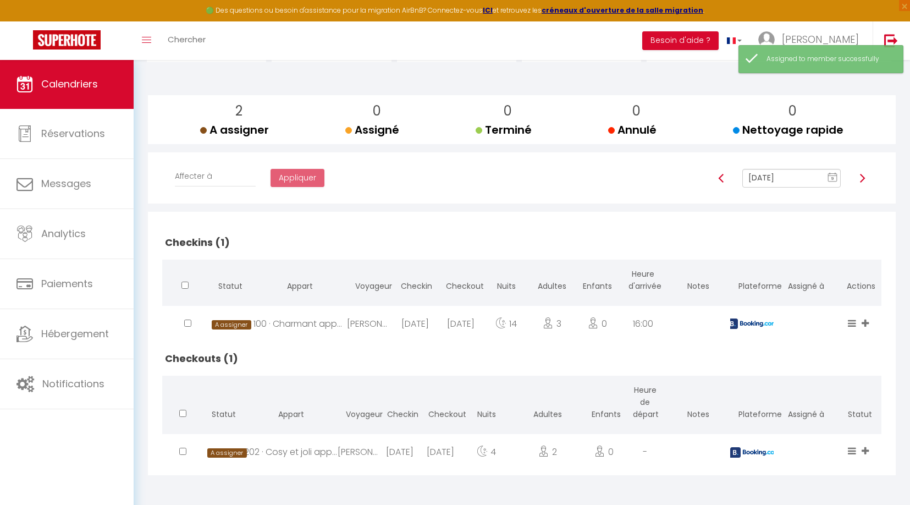
scroll to position [103, 0]
click at [864, 318] on icon at bounding box center [864, 322] width 7 height 9
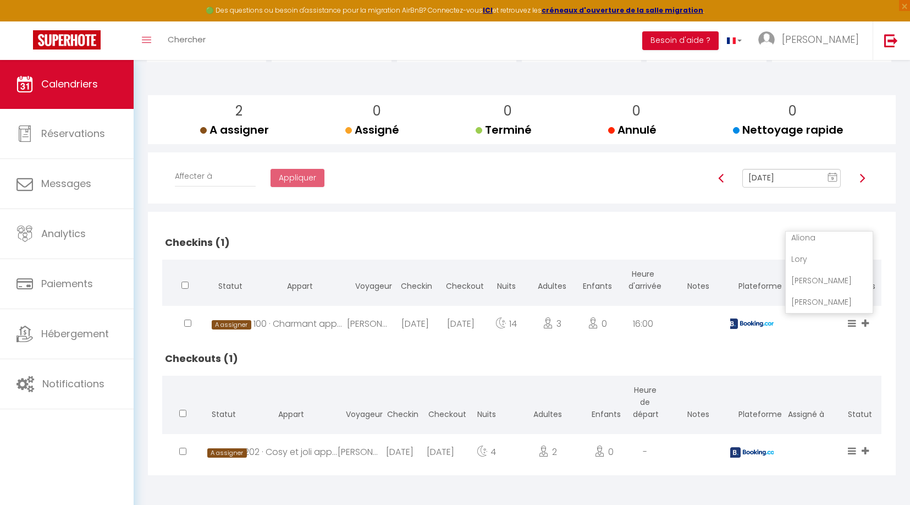
click at [826, 295] on li "[PERSON_NAME]" at bounding box center [829, 301] width 87 height 21
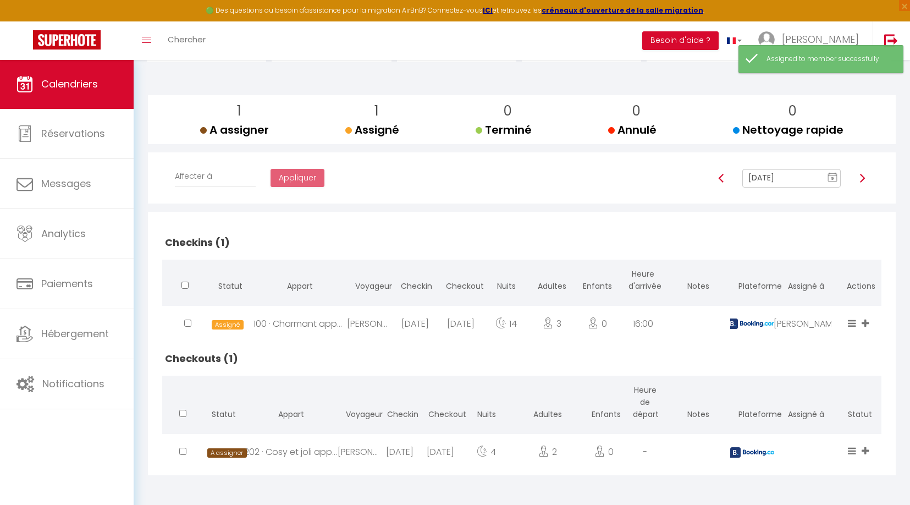
click at [866, 448] on icon at bounding box center [864, 450] width 7 height 9
click at [817, 408] on li "[PERSON_NAME]" at bounding box center [829, 408] width 87 height 21
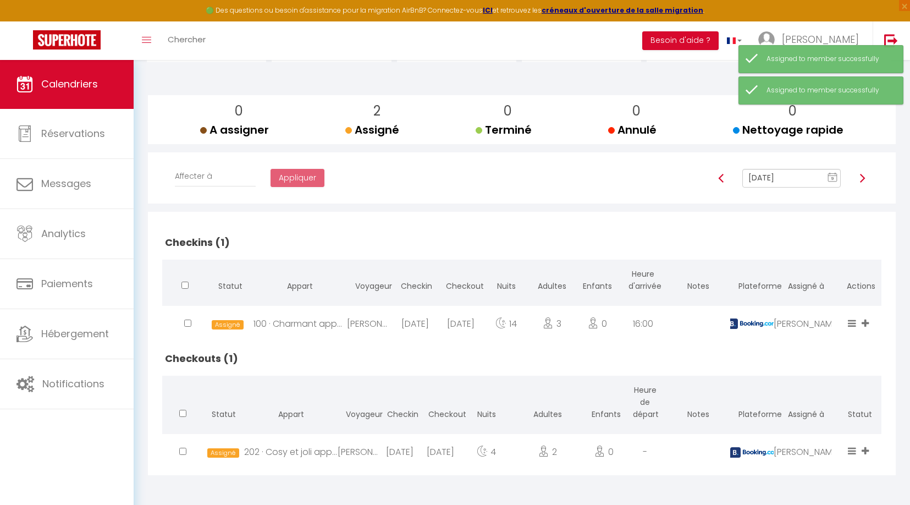
click at [859, 177] on img at bounding box center [862, 178] width 9 height 9
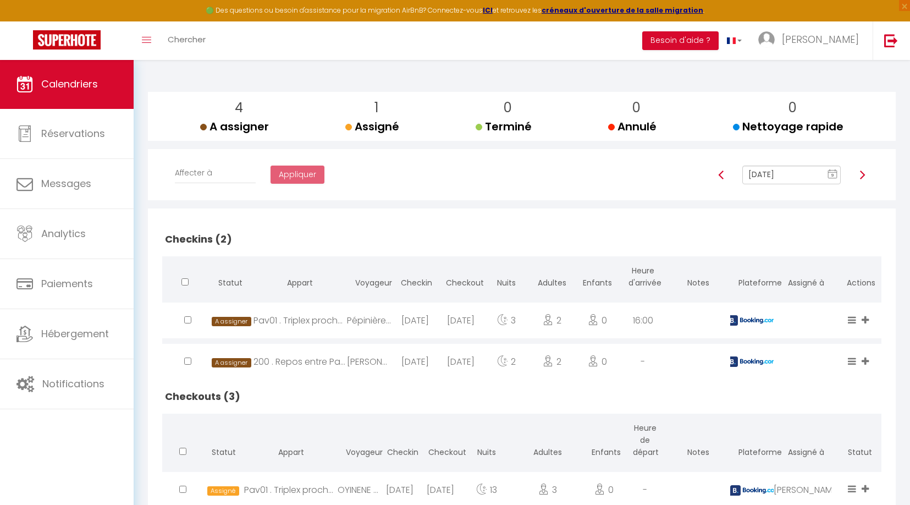
click at [866, 318] on icon at bounding box center [864, 319] width 7 height 9
drag, startPoint x: 841, startPoint y: 293, endPoint x: 854, endPoint y: 306, distance: 17.9
click at [841, 293] on li "[PERSON_NAME]" at bounding box center [829, 298] width 87 height 21
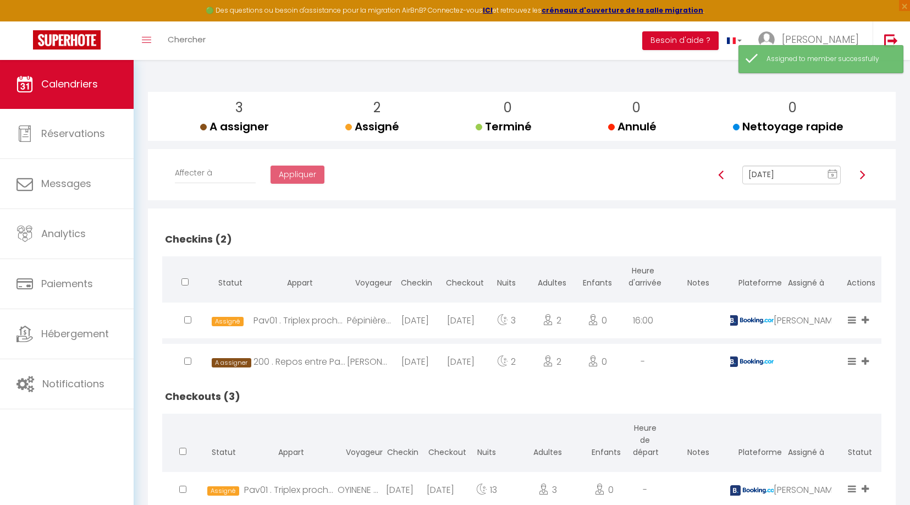
click at [866, 362] on icon at bounding box center [864, 360] width 7 height 9
click at [828, 335] on li "[PERSON_NAME]" at bounding box center [829, 339] width 87 height 21
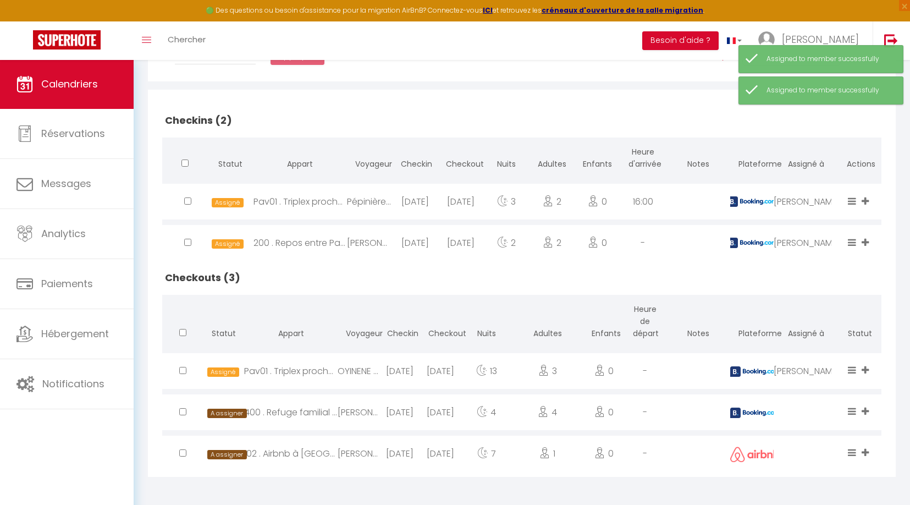
scroll to position [222, 0]
click at [862, 410] on icon at bounding box center [864, 411] width 7 height 9
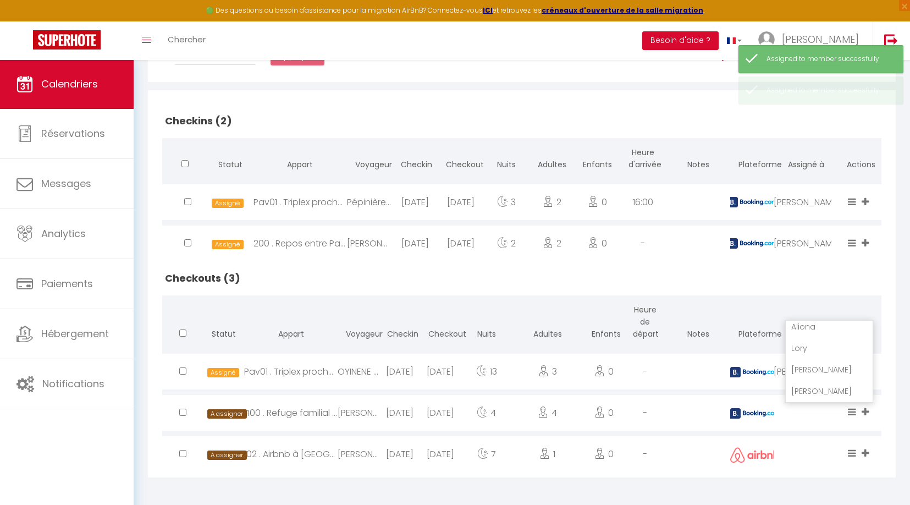
scroll to position [69, 0]
drag, startPoint x: 813, startPoint y: 367, endPoint x: 867, endPoint y: 415, distance: 73.2
click at [813, 367] on li "[PERSON_NAME]" at bounding box center [829, 369] width 87 height 21
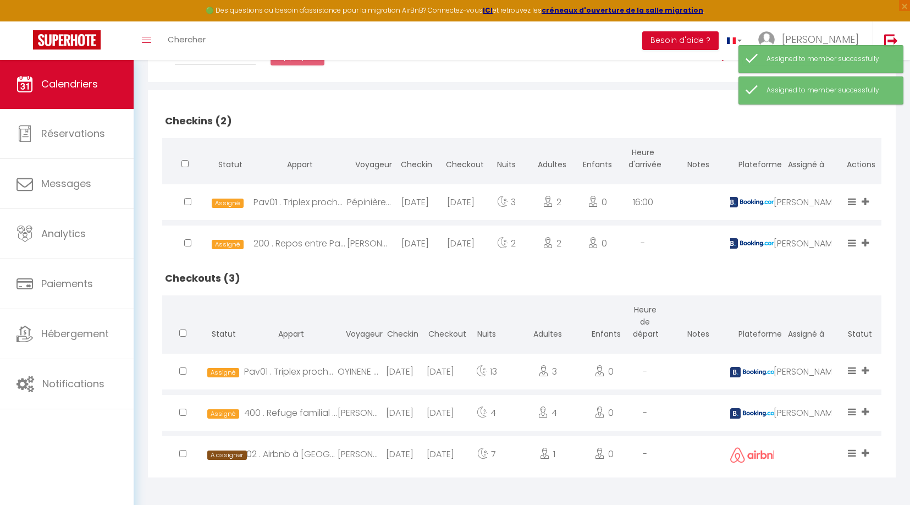
click at [861, 451] on icon at bounding box center [864, 452] width 7 height 9
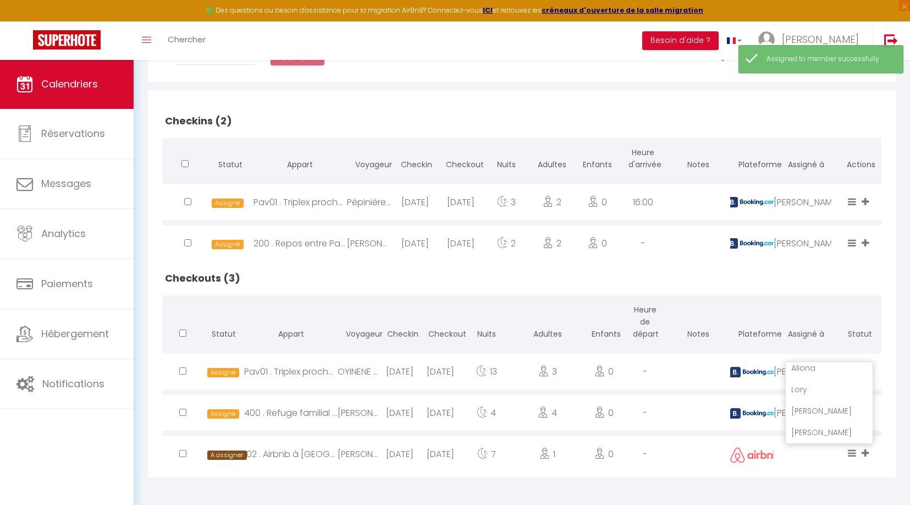
click at [807, 411] on li "[PERSON_NAME]" at bounding box center [829, 410] width 87 height 21
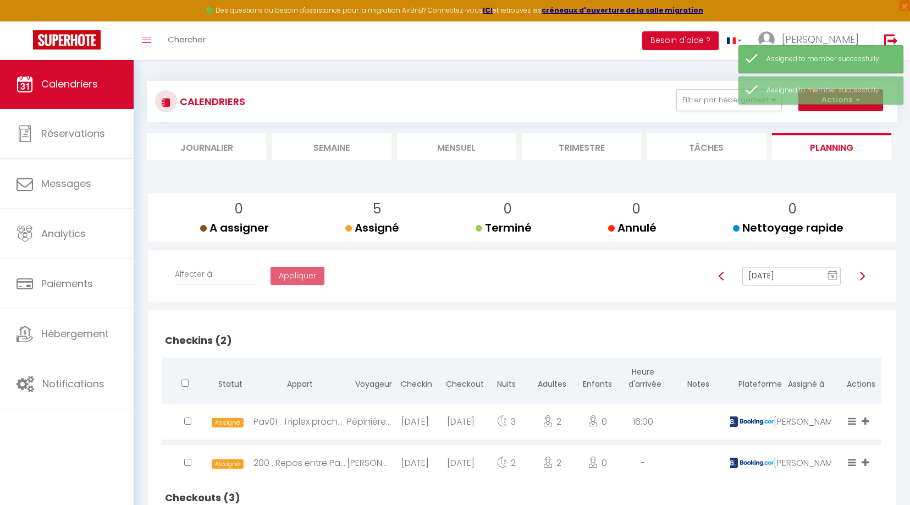
scroll to position [3, 1]
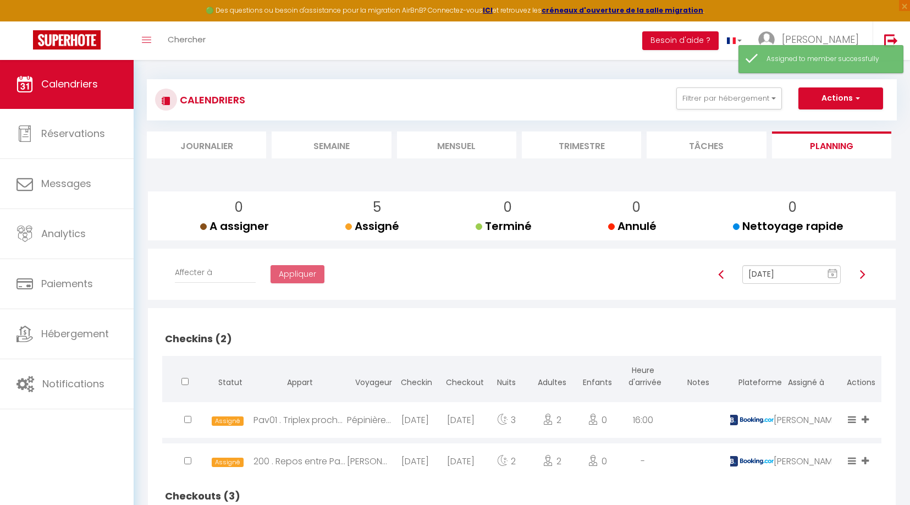
click at [864, 272] on img at bounding box center [862, 274] width 9 height 9
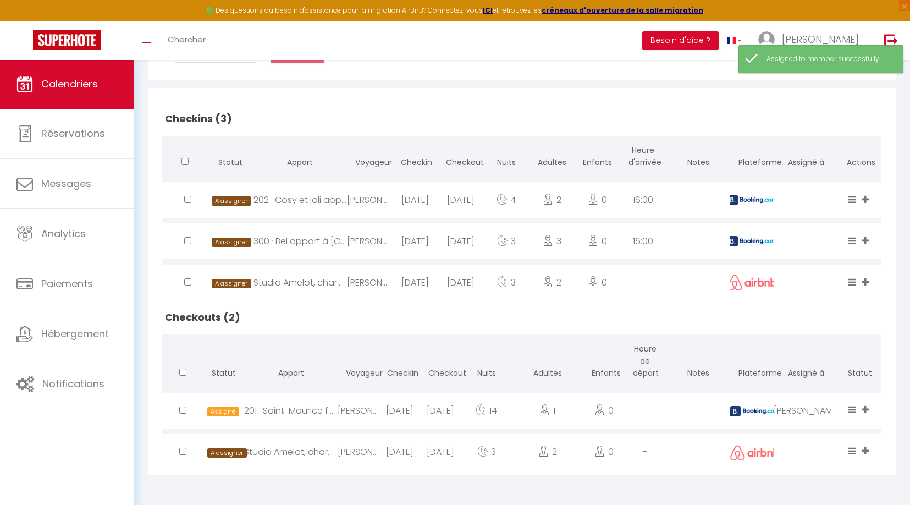
scroll to position [224, 0]
click at [869, 198] on icon at bounding box center [864, 199] width 7 height 9
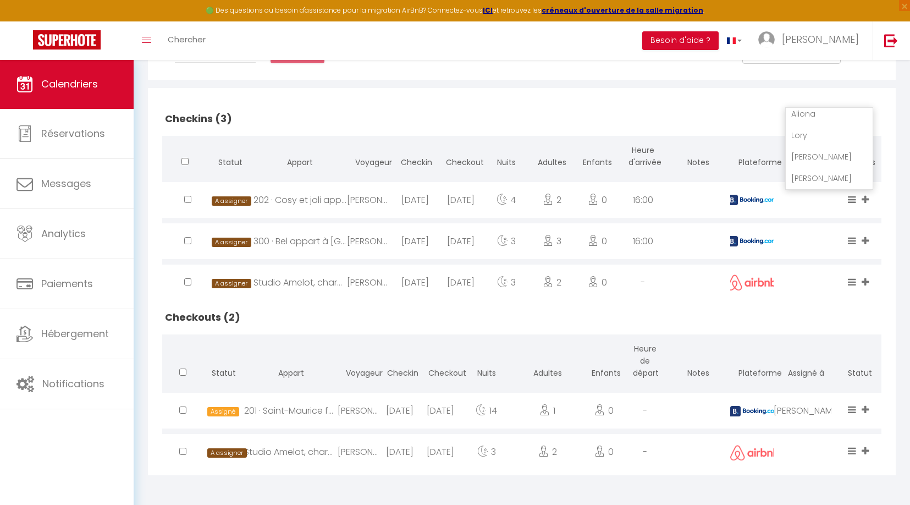
drag, startPoint x: 834, startPoint y: 175, endPoint x: 862, endPoint y: 209, distance: 44.1
click at [834, 175] on li "[PERSON_NAME]" at bounding box center [829, 178] width 87 height 21
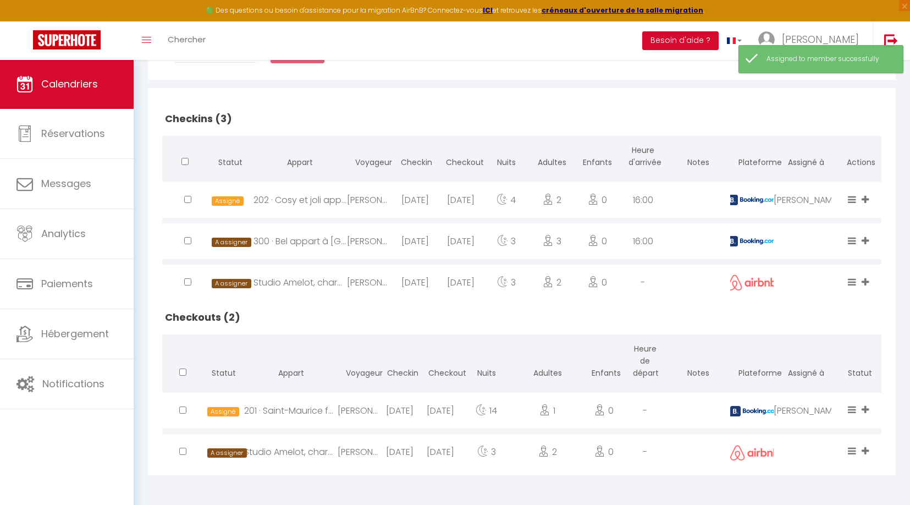
click at [867, 242] on icon at bounding box center [864, 240] width 7 height 9
click at [825, 214] on li "[PERSON_NAME]" at bounding box center [829, 219] width 87 height 21
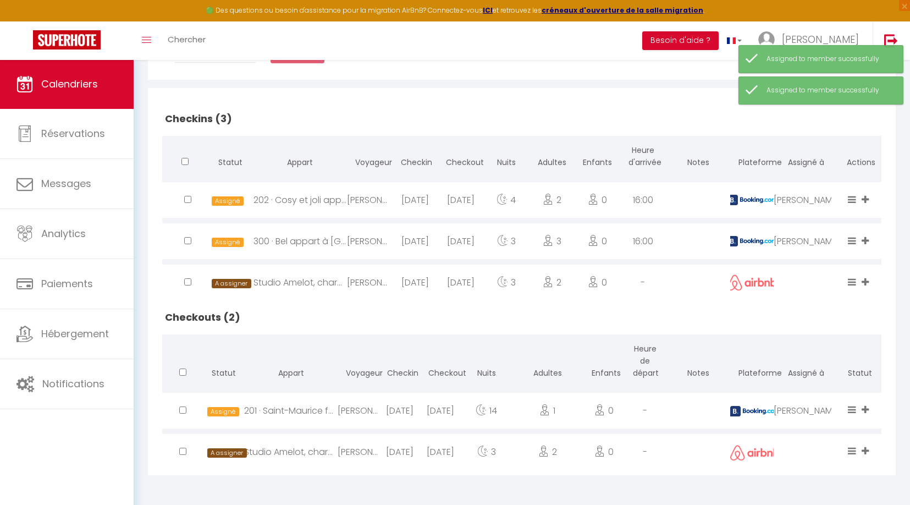
click at [865, 282] on icon at bounding box center [864, 281] width 7 height 9
click at [828, 257] on li "[PERSON_NAME]" at bounding box center [829, 260] width 87 height 21
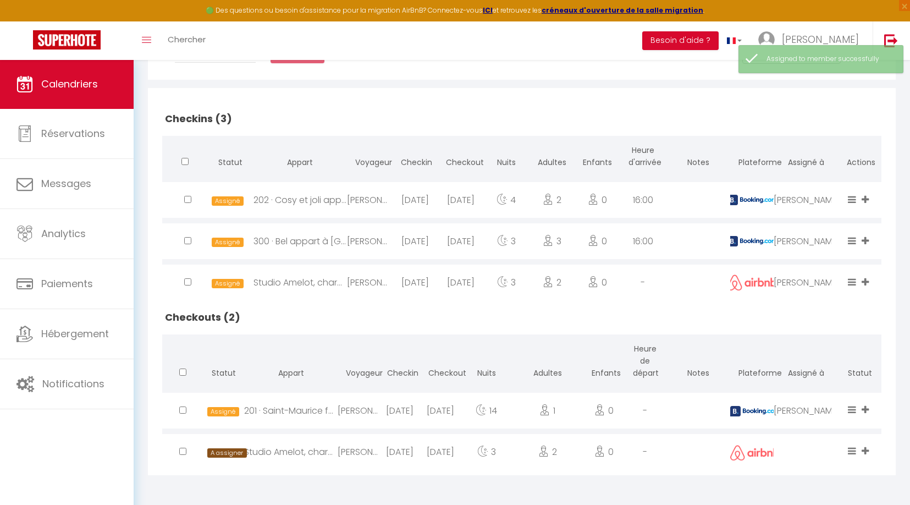
click at [865, 446] on icon at bounding box center [864, 450] width 7 height 9
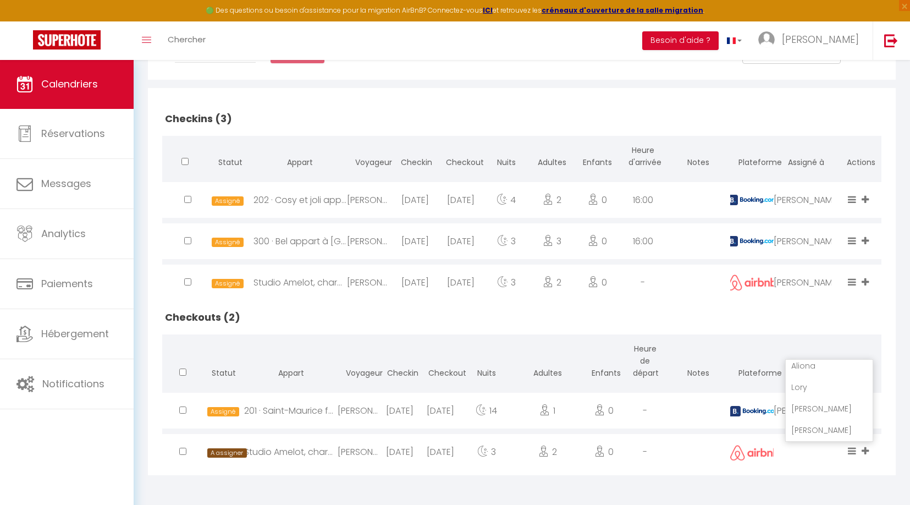
click at [812, 404] on li "[PERSON_NAME]" at bounding box center [829, 408] width 87 height 21
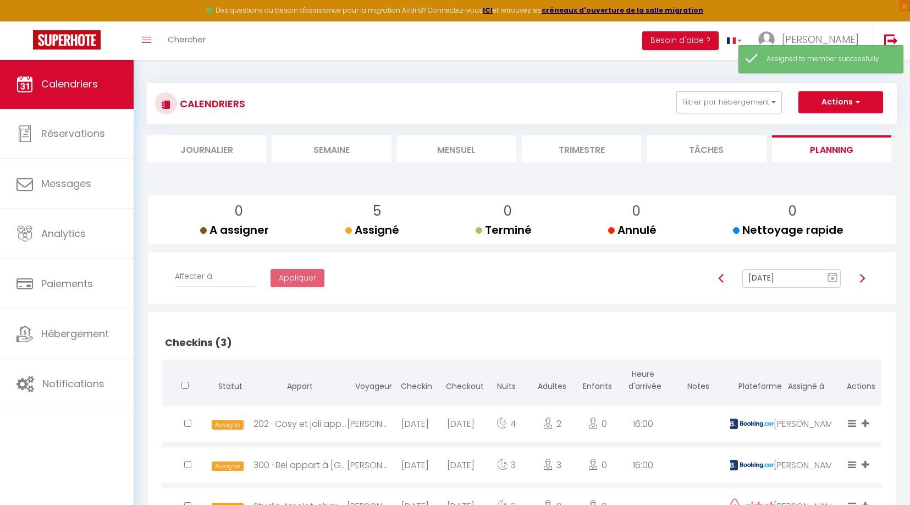
scroll to position [0, 0]
click at [864, 280] on img at bounding box center [862, 278] width 9 height 9
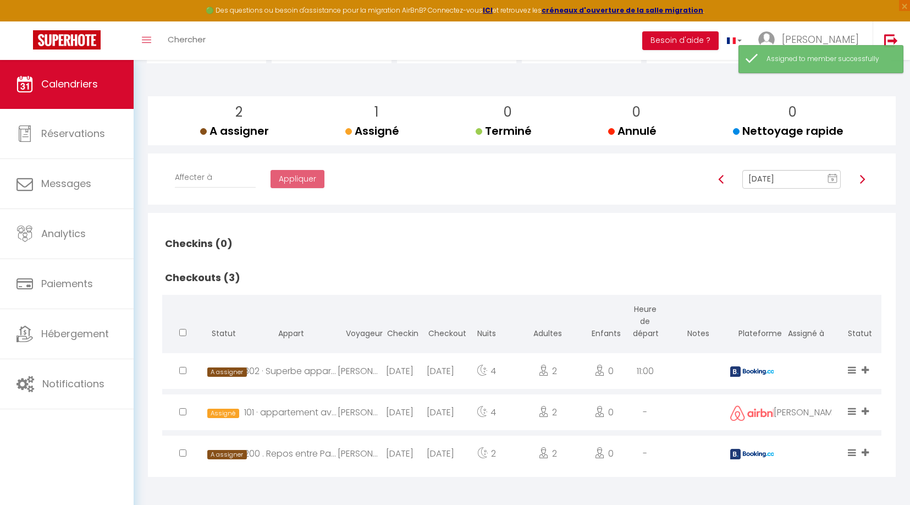
scroll to position [98, 0]
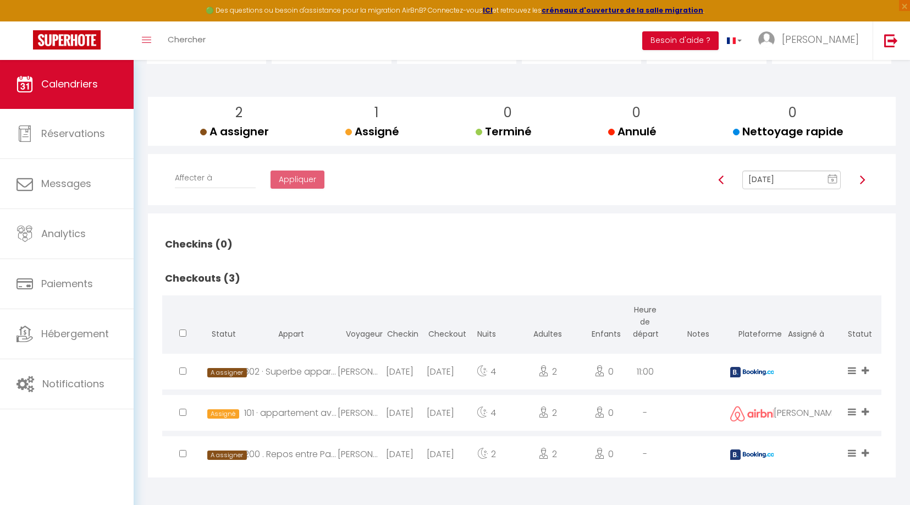
click at [864, 366] on icon at bounding box center [864, 370] width 7 height 9
drag, startPoint x: 826, startPoint y: 325, endPoint x: 846, endPoint y: 377, distance: 55.8
click at [826, 325] on li "[PERSON_NAME]" at bounding box center [829, 328] width 87 height 21
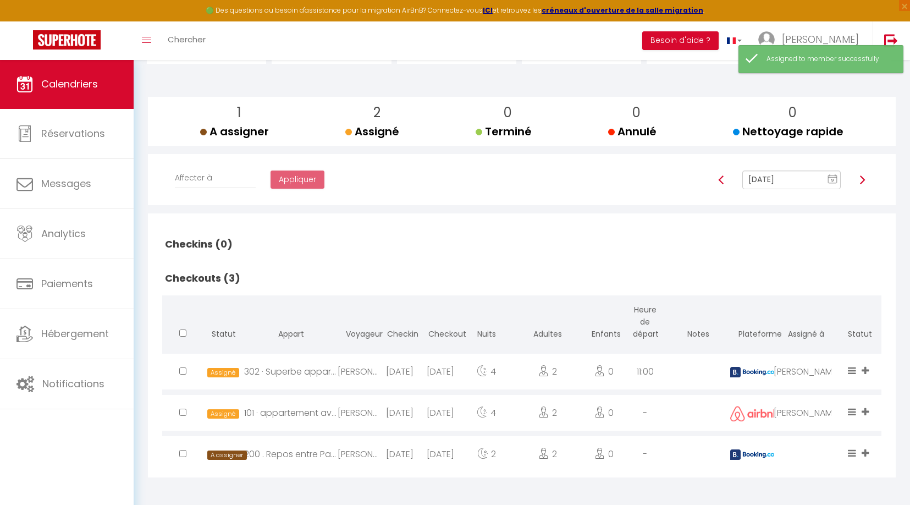
click at [866, 408] on icon at bounding box center [864, 411] width 7 height 9
click at [822, 369] on li "[PERSON_NAME]" at bounding box center [829, 369] width 87 height 21
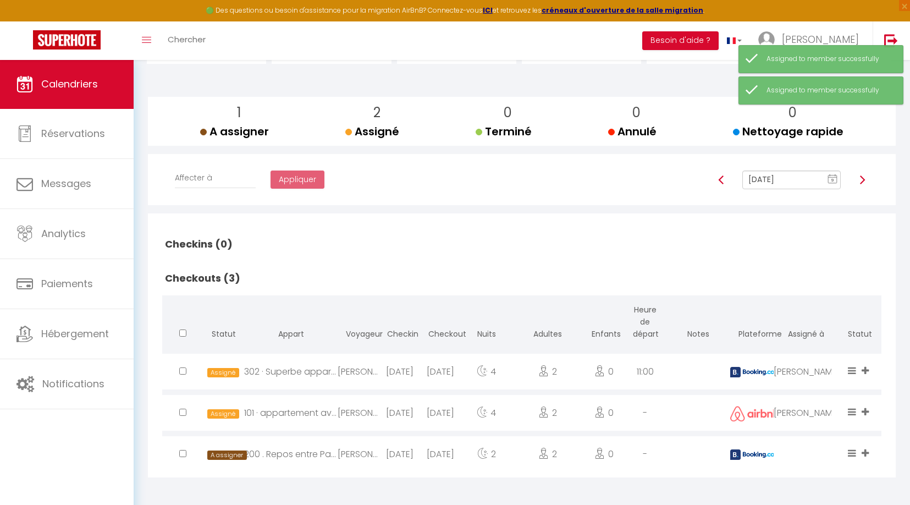
click at [867, 453] on icon at bounding box center [864, 452] width 7 height 9
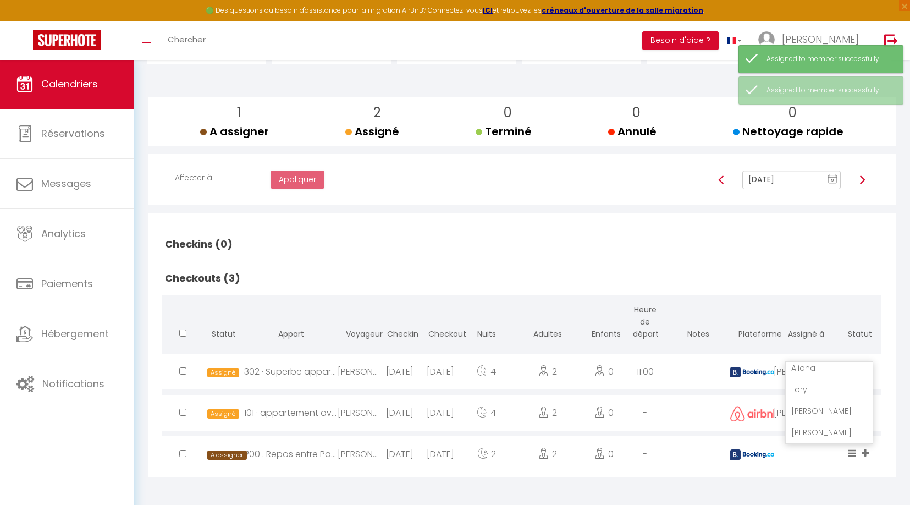
click at [830, 411] on li "[PERSON_NAME]" at bounding box center [829, 410] width 87 height 21
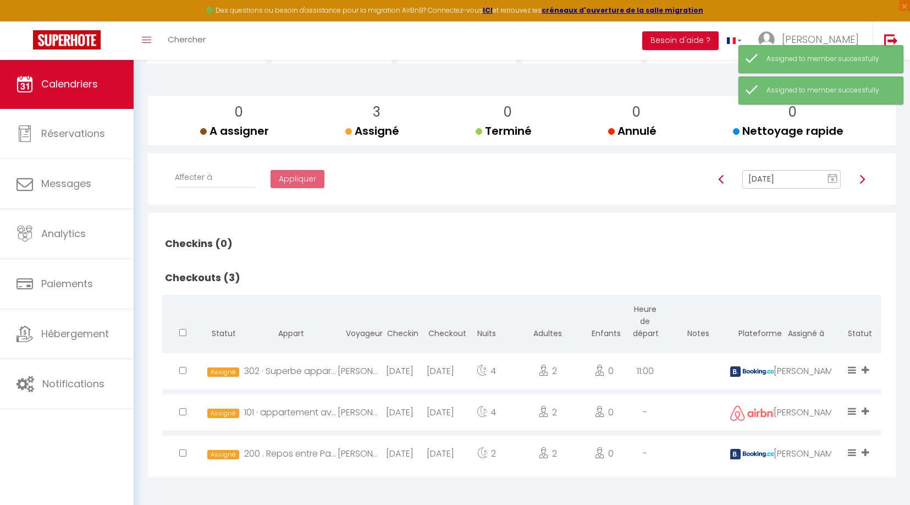
scroll to position [98, 0]
click at [863, 179] on img at bounding box center [862, 179] width 9 height 9
type input "[DATE]"
checkbox input "false"
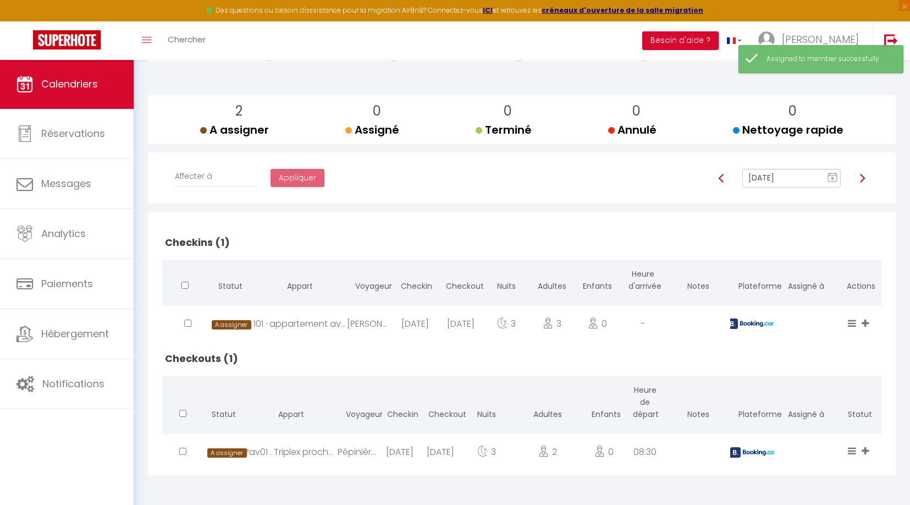
scroll to position [101, 0]
click at [867, 321] on icon at bounding box center [864, 322] width 7 height 9
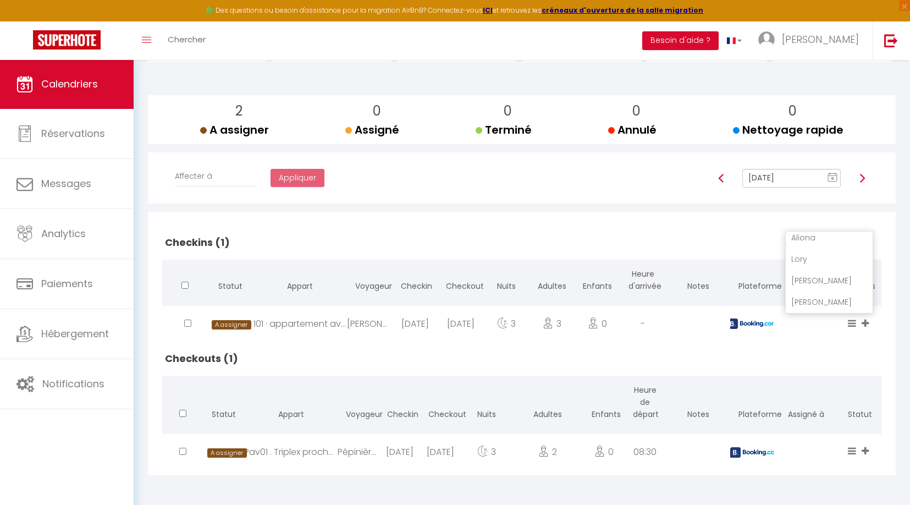
scroll to position [69, 0]
click at [826, 299] on li "[PERSON_NAME]" at bounding box center [829, 301] width 87 height 21
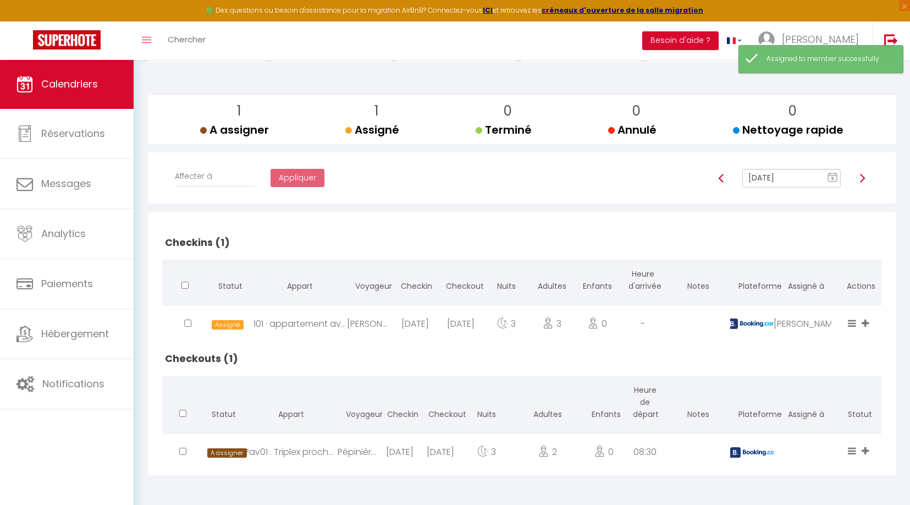
scroll to position [101, 0]
click at [861, 446] on icon at bounding box center [864, 450] width 7 height 9
click at [808, 405] on li "[PERSON_NAME]" at bounding box center [829, 408] width 87 height 21
click at [864, 178] on img at bounding box center [862, 178] width 9 height 9
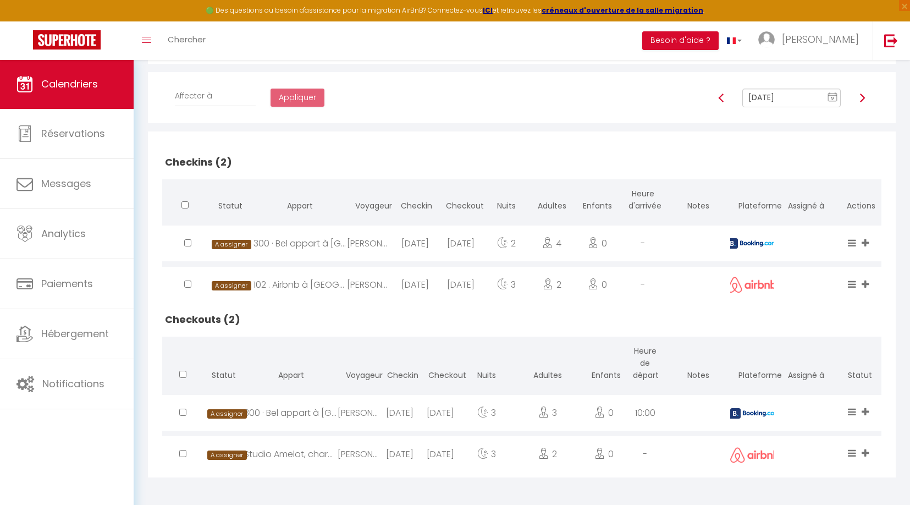
click at [865, 241] on icon at bounding box center [864, 242] width 7 height 9
click at [826, 220] on li "[PERSON_NAME]" at bounding box center [829, 222] width 87 height 21
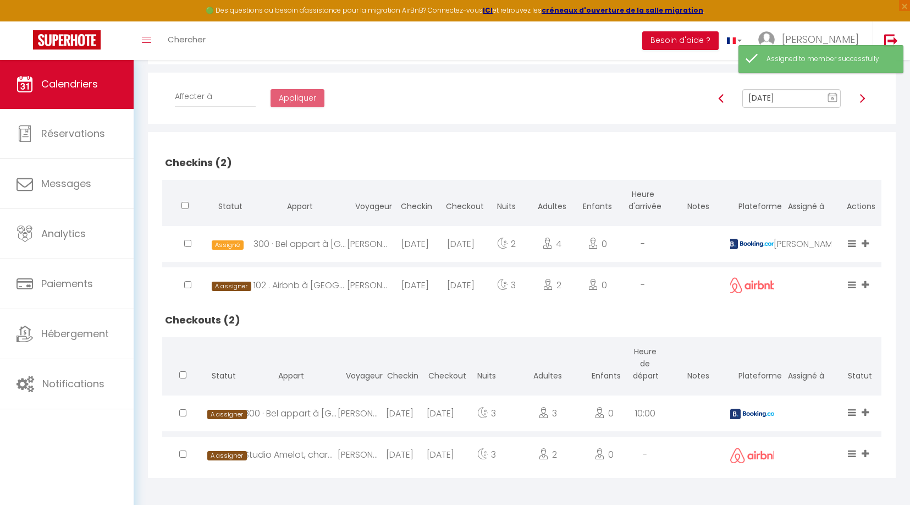
click at [863, 283] on icon at bounding box center [864, 284] width 7 height 9
click at [814, 259] on li "[PERSON_NAME]" at bounding box center [829, 263] width 87 height 21
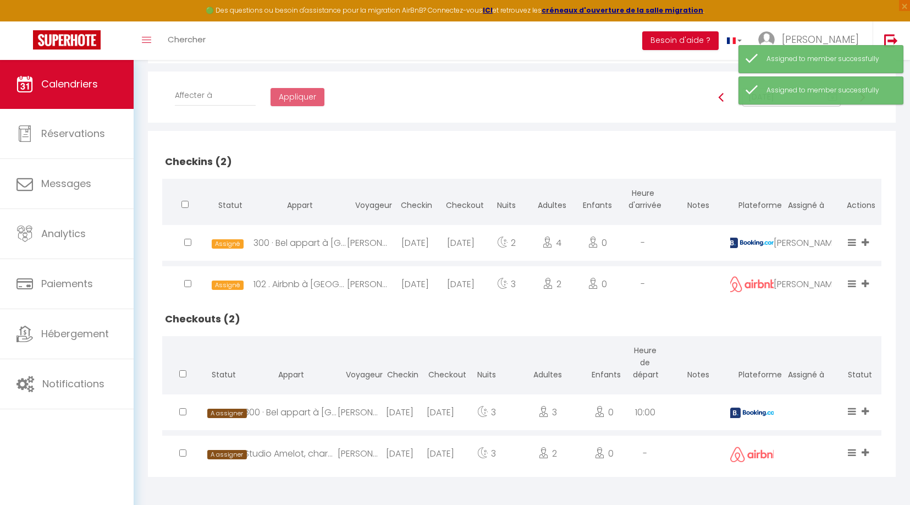
scroll to position [180, 0]
click at [865, 409] on icon at bounding box center [864, 411] width 7 height 9
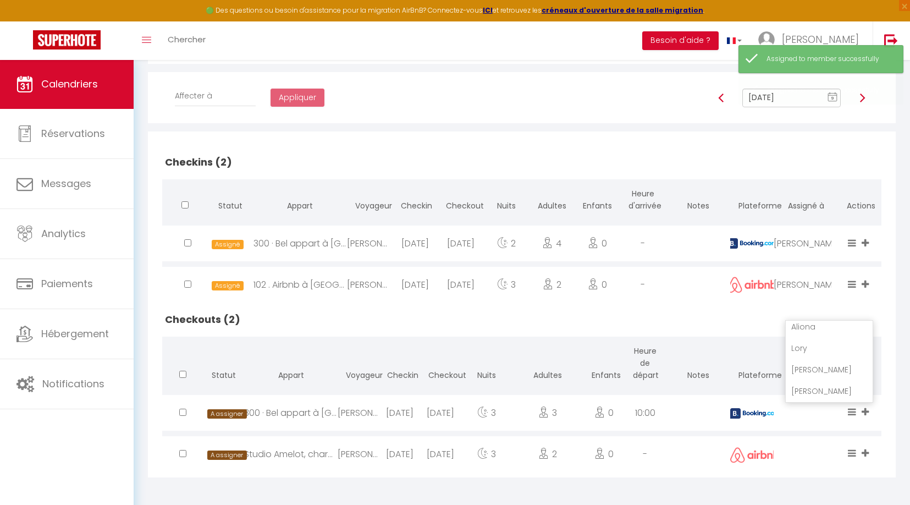
drag, startPoint x: 826, startPoint y: 365, endPoint x: 839, endPoint y: 379, distance: 19.1
click at [826, 365] on li "[PERSON_NAME]" at bounding box center [829, 369] width 87 height 21
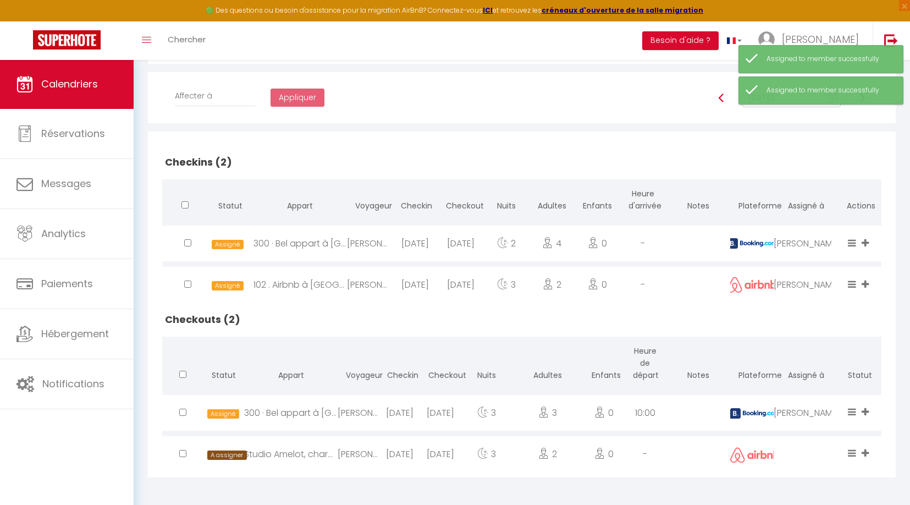
click at [866, 452] on icon at bounding box center [864, 452] width 7 height 9
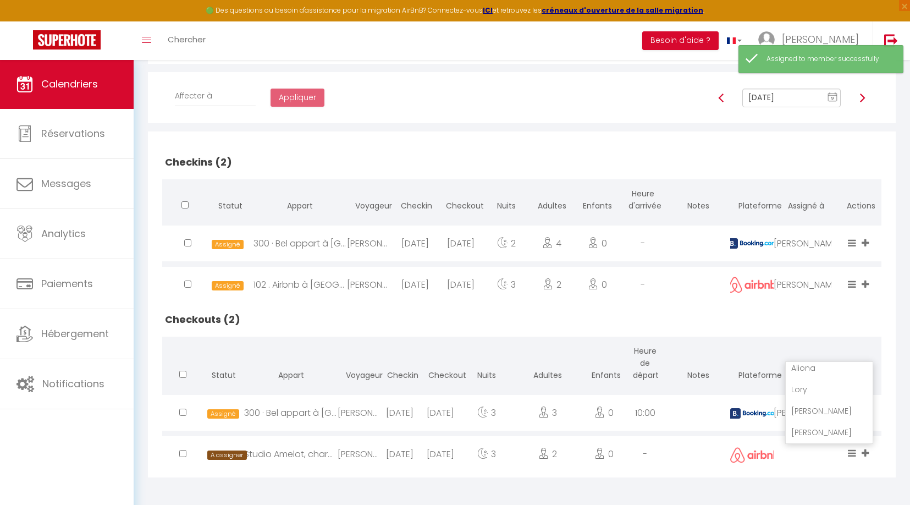
scroll to position [69, 0]
drag, startPoint x: 829, startPoint y: 404, endPoint x: 842, endPoint y: 407, distance: 13.1
click at [829, 403] on li "[PERSON_NAME]" at bounding box center [829, 410] width 87 height 21
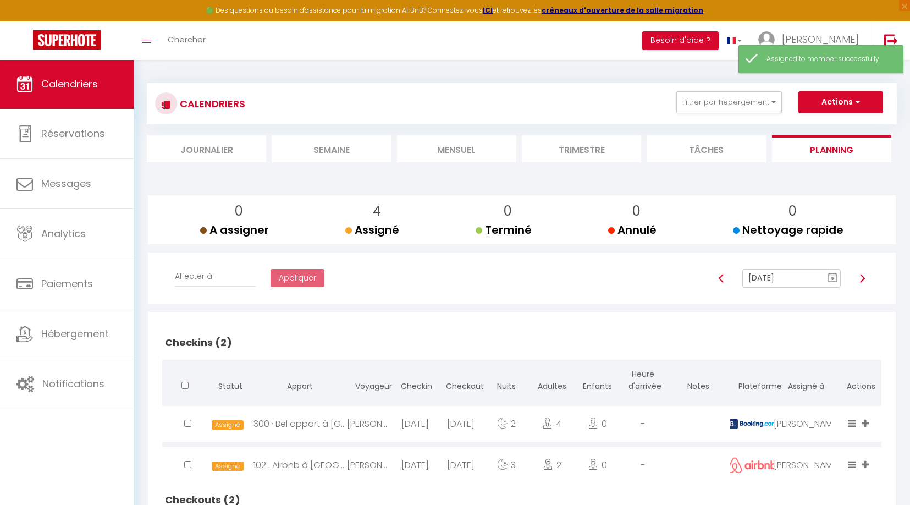
scroll to position [0, 0]
click at [865, 278] on img at bounding box center [862, 278] width 9 height 9
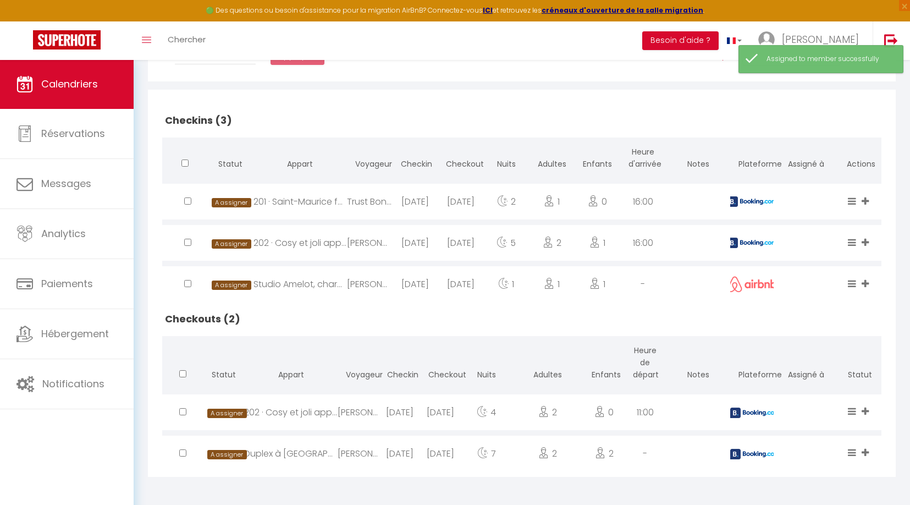
scroll to position [222, 0]
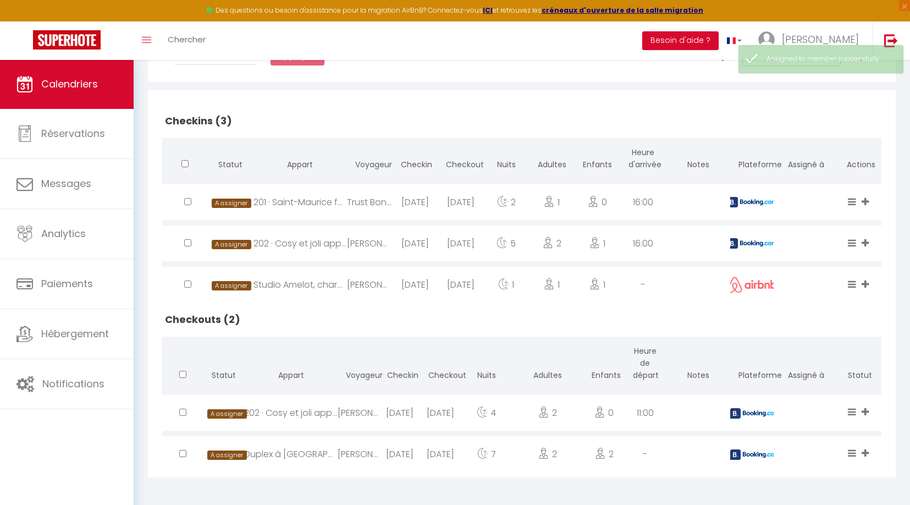
click at [866, 200] on icon at bounding box center [864, 201] width 7 height 9
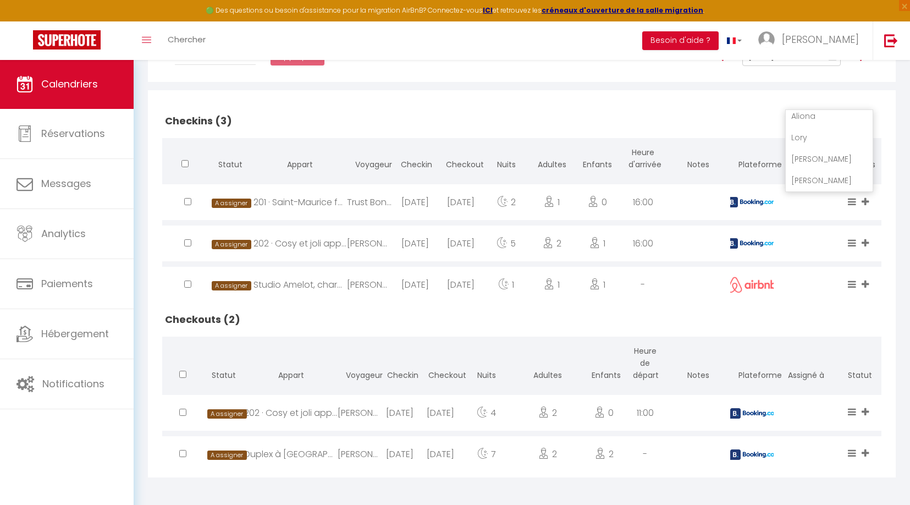
click at [824, 172] on li "[PERSON_NAME]" at bounding box center [829, 180] width 87 height 21
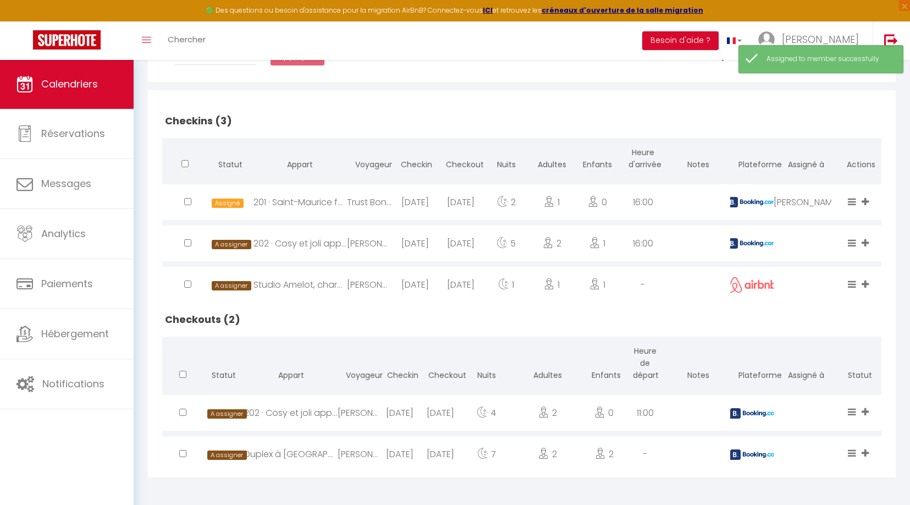
click at [864, 241] on icon at bounding box center [864, 242] width 7 height 9
click at [824, 220] on li "[PERSON_NAME]" at bounding box center [829, 221] width 87 height 21
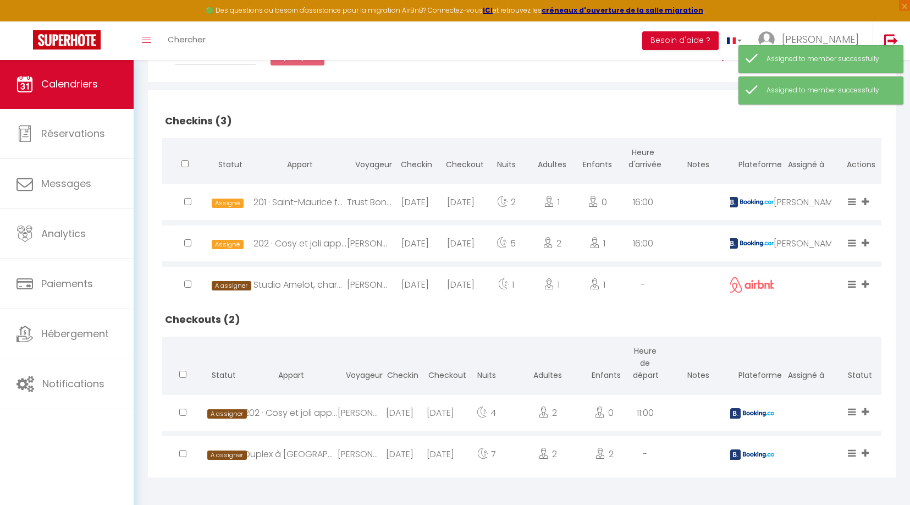
click at [867, 284] on icon at bounding box center [864, 283] width 7 height 9
click at [821, 259] on li "[PERSON_NAME]" at bounding box center [829, 262] width 87 height 21
click at [868, 408] on icon at bounding box center [864, 411] width 7 height 9
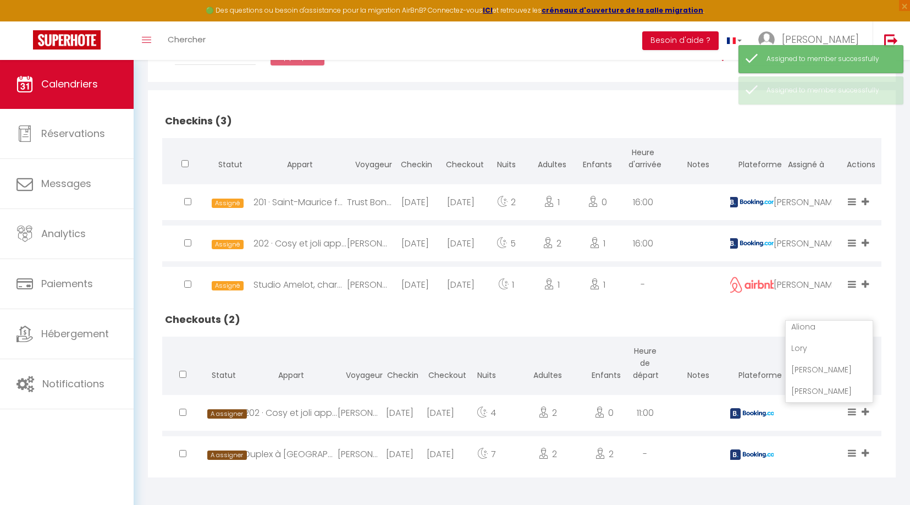
click at [832, 368] on li "[PERSON_NAME]" at bounding box center [829, 369] width 87 height 21
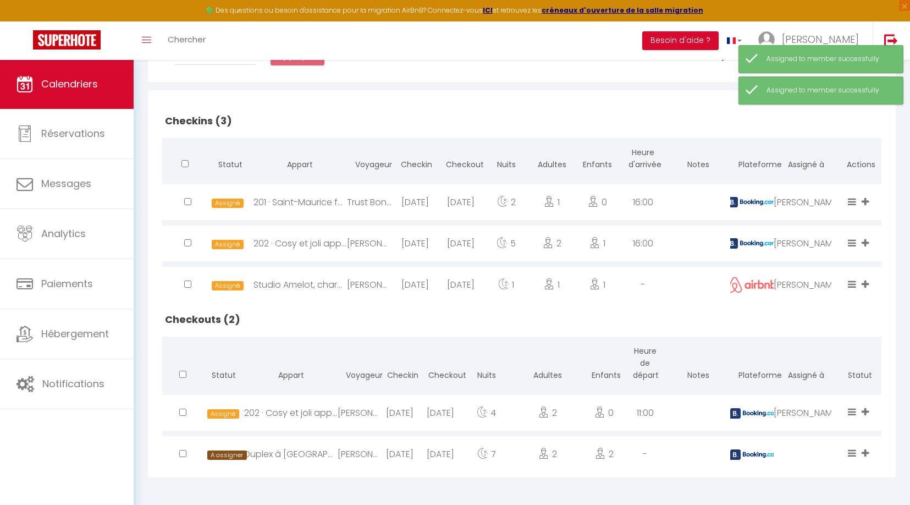
click at [865, 450] on icon at bounding box center [864, 452] width 7 height 9
click at [813, 410] on li "[PERSON_NAME]" at bounding box center [829, 410] width 87 height 21
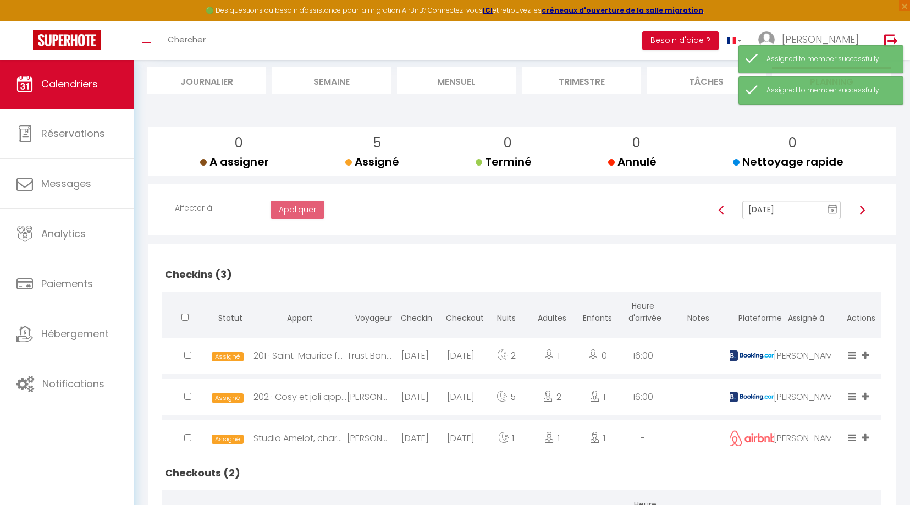
scroll to position [41, 0]
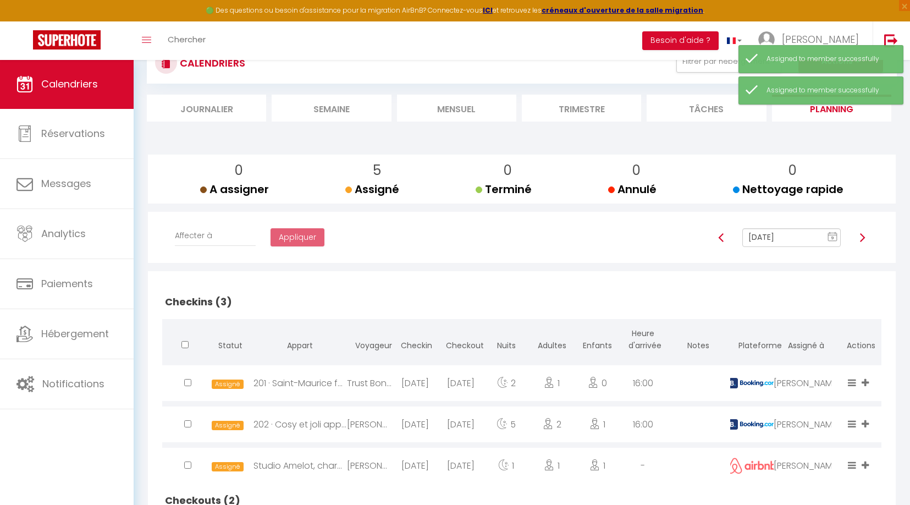
click at [863, 236] on img at bounding box center [862, 237] width 9 height 9
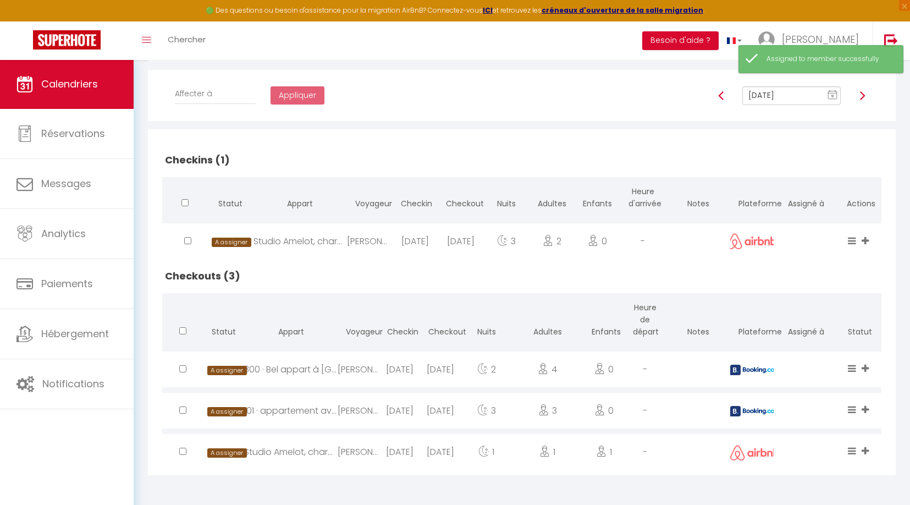
scroll to position [183, 0]
drag, startPoint x: 866, startPoint y: 232, endPoint x: 872, endPoint y: 237, distance: 8.6
click at [866, 232] on div "[PERSON_NAME] [PERSON_NAME]" at bounding box center [866, 241] width 13 height 36
click at [867, 236] on icon at bounding box center [864, 240] width 7 height 9
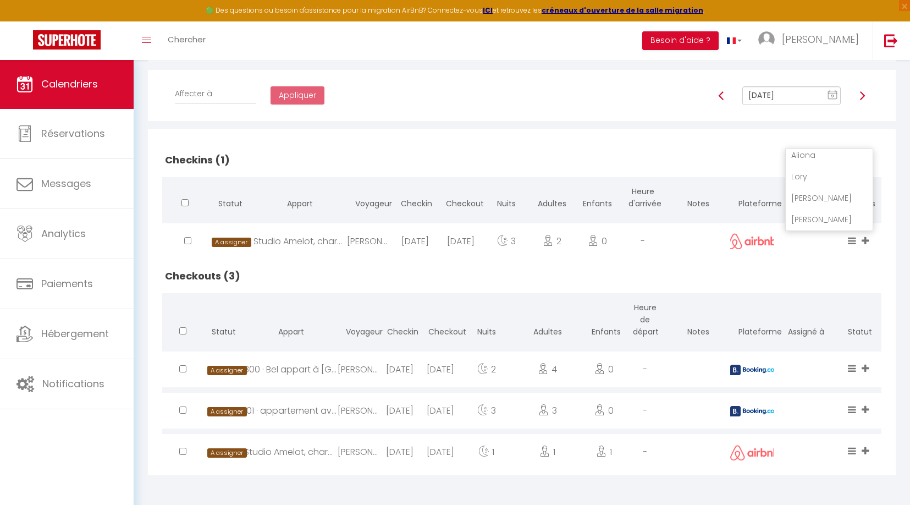
click at [835, 216] on li "[PERSON_NAME]" at bounding box center [829, 219] width 87 height 21
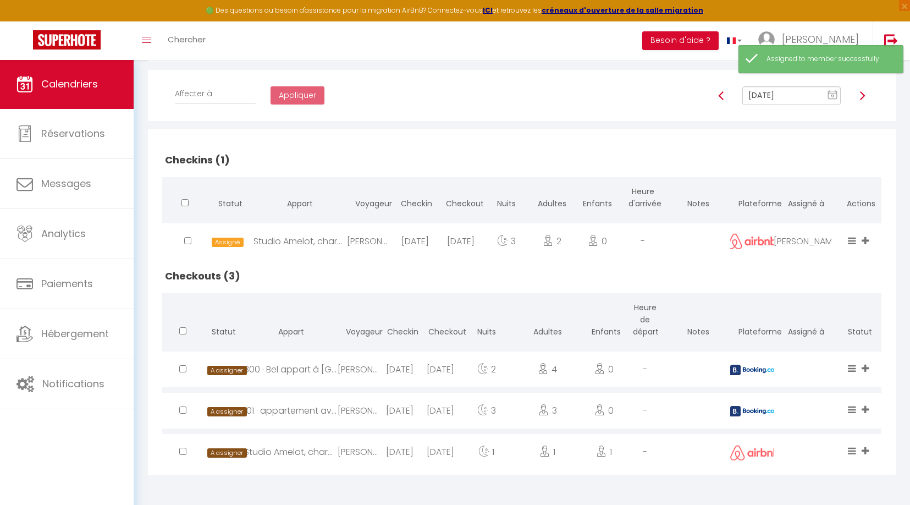
click at [861, 367] on icon at bounding box center [864, 367] width 7 height 9
click at [815, 325] on li "[PERSON_NAME]" at bounding box center [829, 326] width 87 height 21
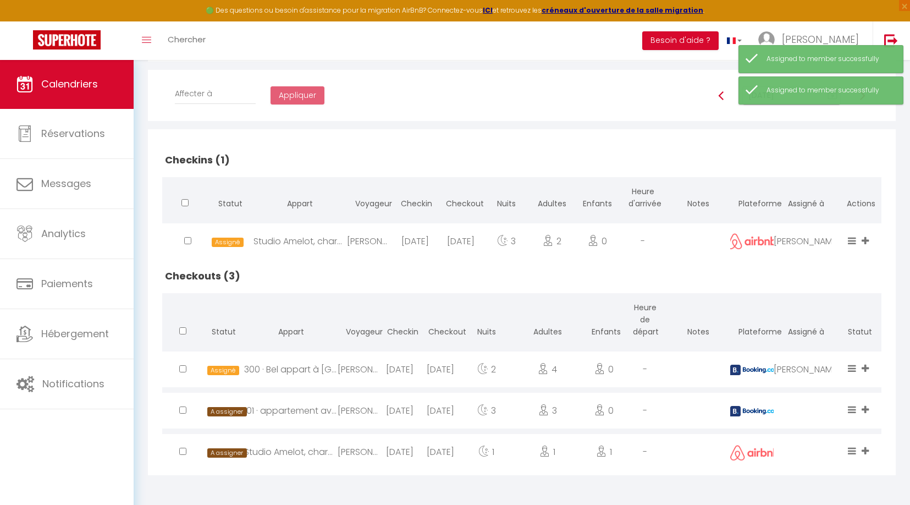
click at [865, 406] on icon at bounding box center [864, 409] width 7 height 9
click at [823, 364] on li "[PERSON_NAME]" at bounding box center [829, 367] width 87 height 21
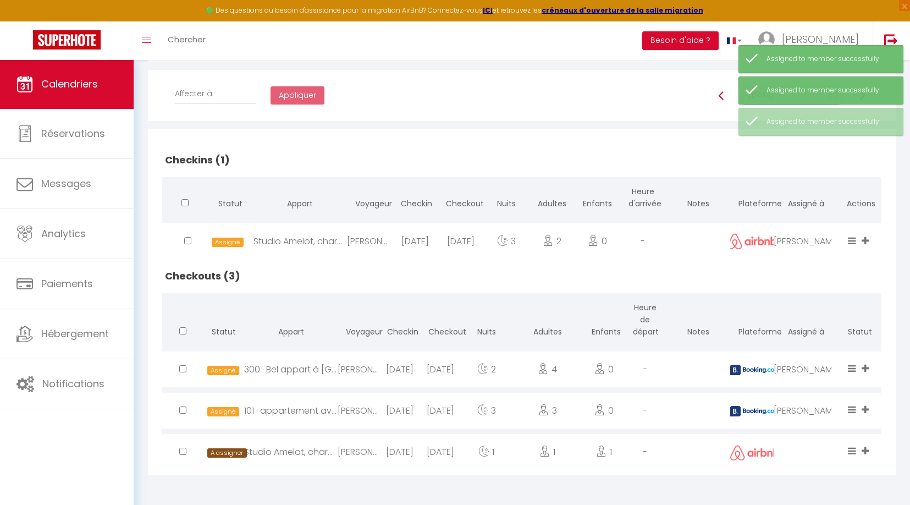
click at [869, 452] on span at bounding box center [866, 451] width 10 height 13
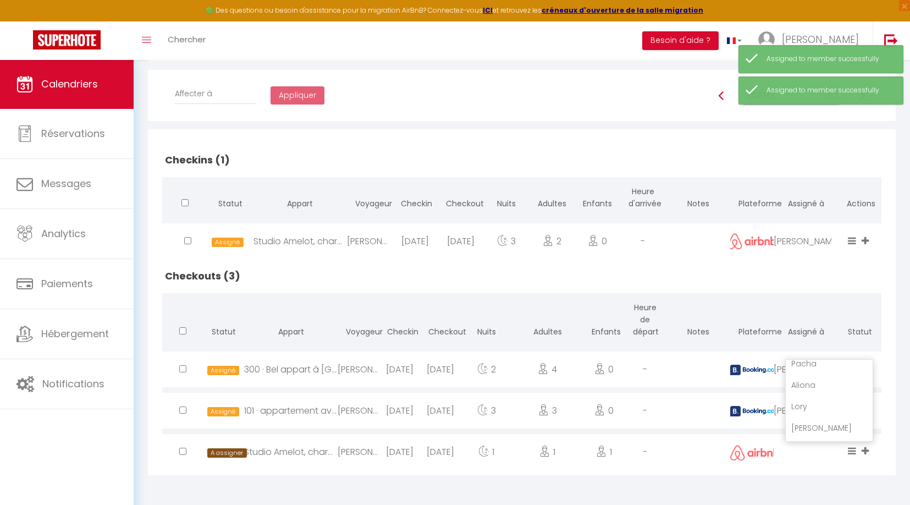
scroll to position [57, 0]
click at [823, 423] on li "[PERSON_NAME]" at bounding box center [829, 420] width 87 height 21
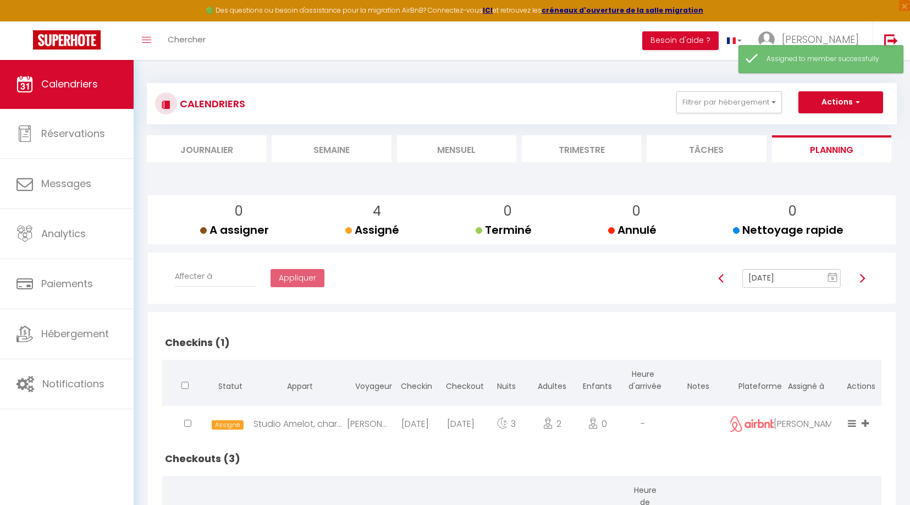
scroll to position [0, 0]
click at [860, 278] on img at bounding box center [862, 278] width 9 height 9
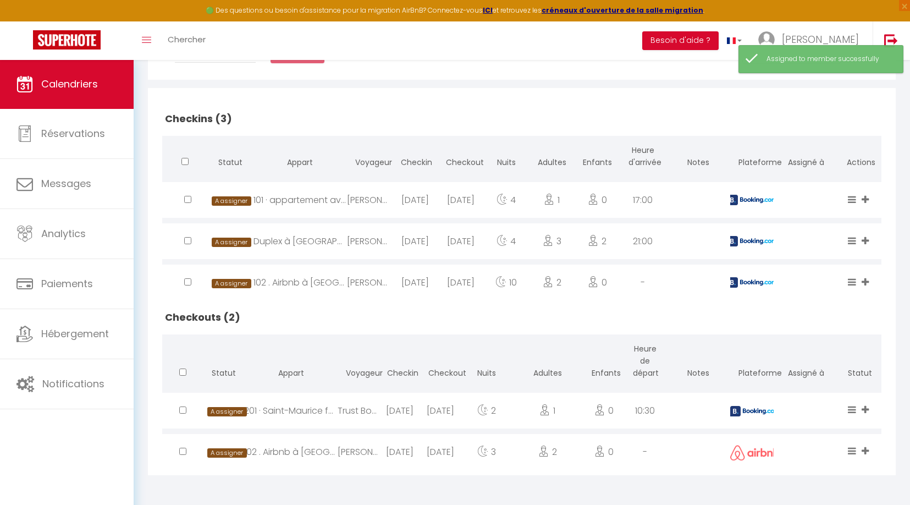
scroll to position [224, 0]
click at [865, 195] on icon at bounding box center [864, 199] width 7 height 9
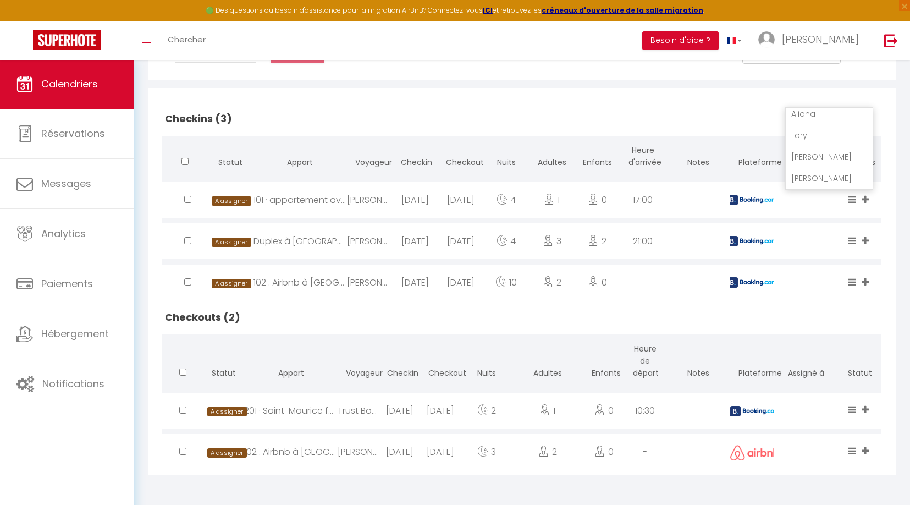
drag, startPoint x: 823, startPoint y: 172, endPoint x: 849, endPoint y: 208, distance: 45.3
click at [824, 172] on li "[PERSON_NAME]" at bounding box center [829, 178] width 87 height 21
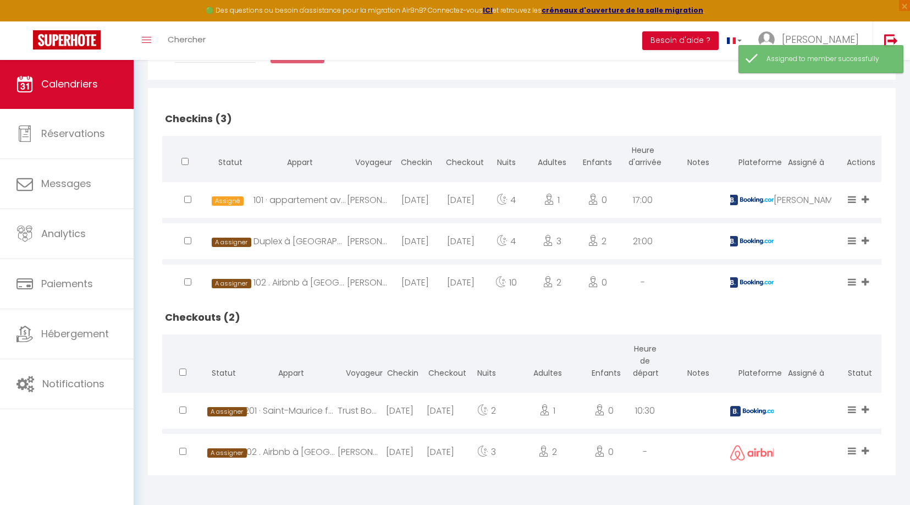
click at [866, 236] on icon at bounding box center [864, 240] width 7 height 9
click at [819, 214] on li "[PERSON_NAME]" at bounding box center [829, 219] width 87 height 21
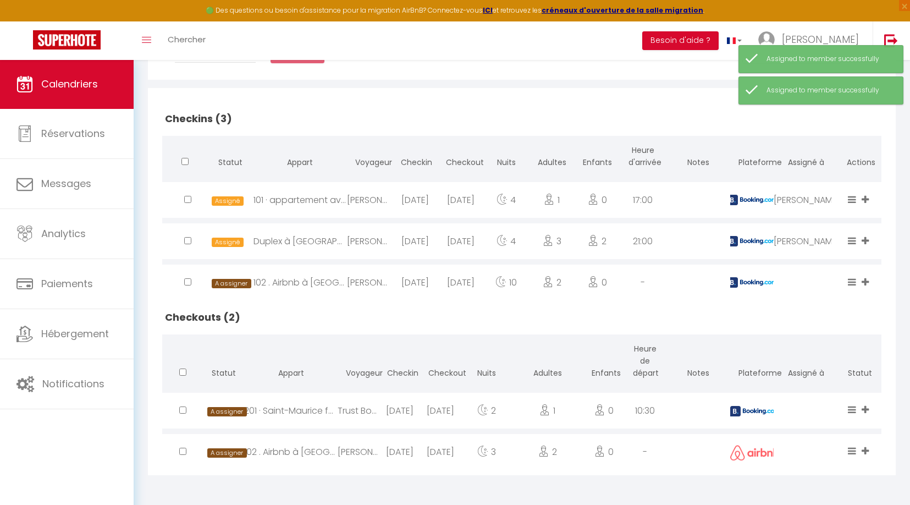
click at [861, 281] on icon at bounding box center [864, 281] width 7 height 9
click at [816, 258] on li "[PERSON_NAME]" at bounding box center [829, 260] width 87 height 21
click at [865, 405] on icon at bounding box center [864, 409] width 7 height 9
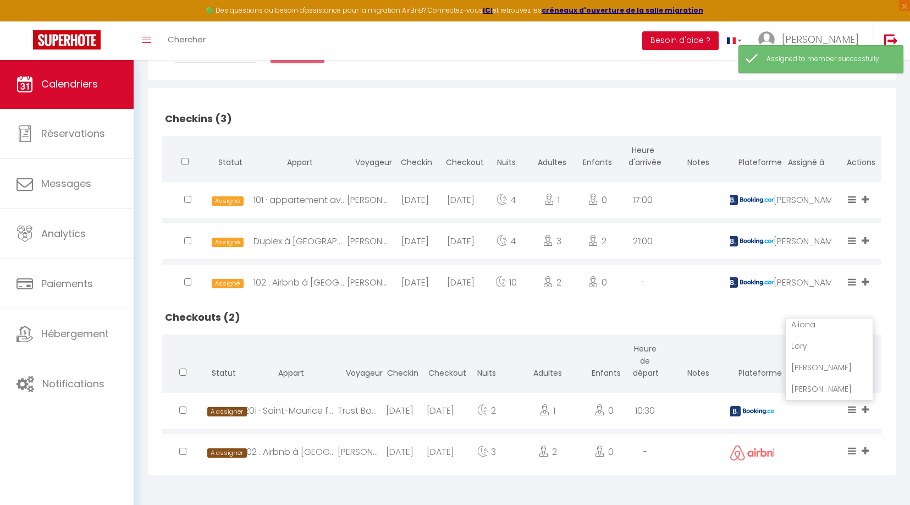
click at [824, 369] on li "[PERSON_NAME]" at bounding box center [829, 367] width 87 height 21
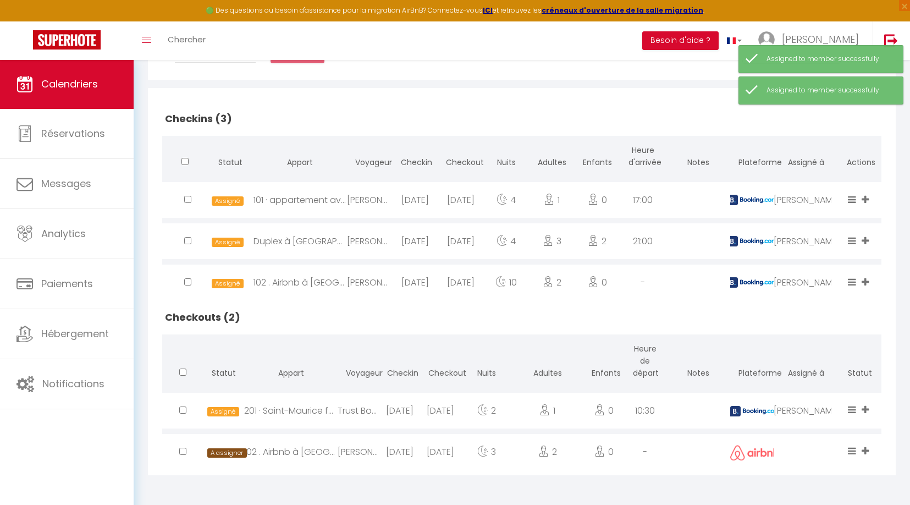
click at [866, 446] on icon at bounding box center [864, 450] width 7 height 9
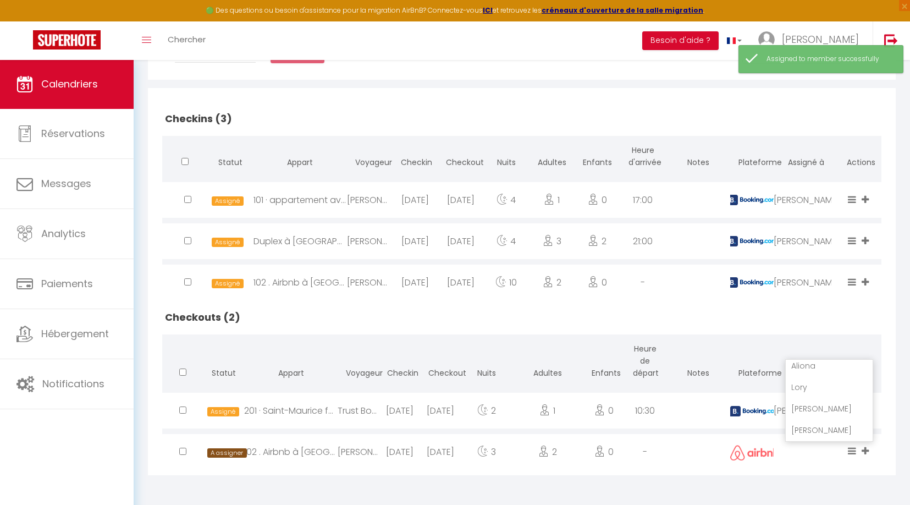
click at [826, 408] on li "[PERSON_NAME]" at bounding box center [829, 408] width 87 height 21
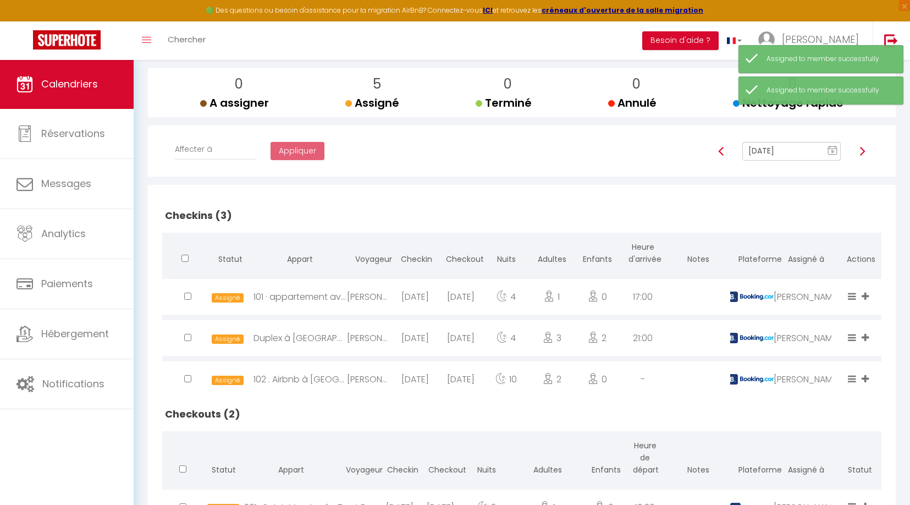
scroll to position [113, 0]
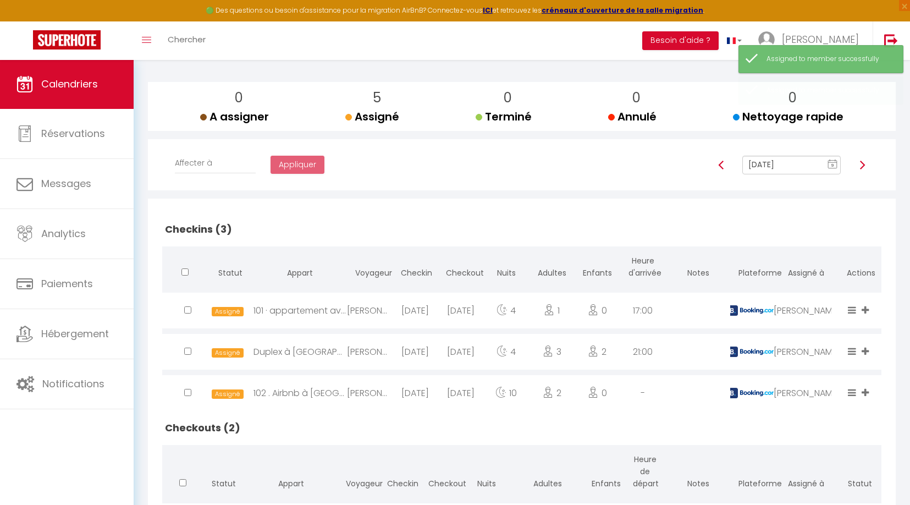
click at [865, 164] on img at bounding box center [862, 165] width 9 height 9
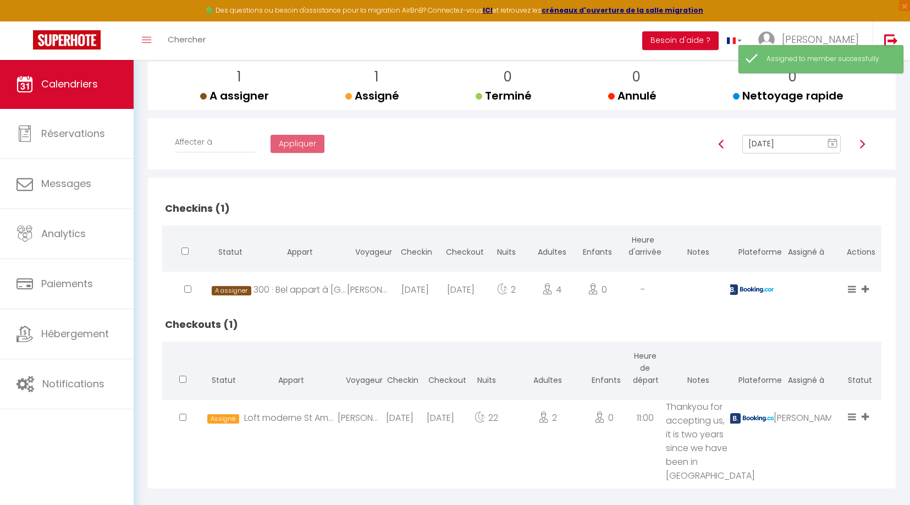
scroll to position [134, 0]
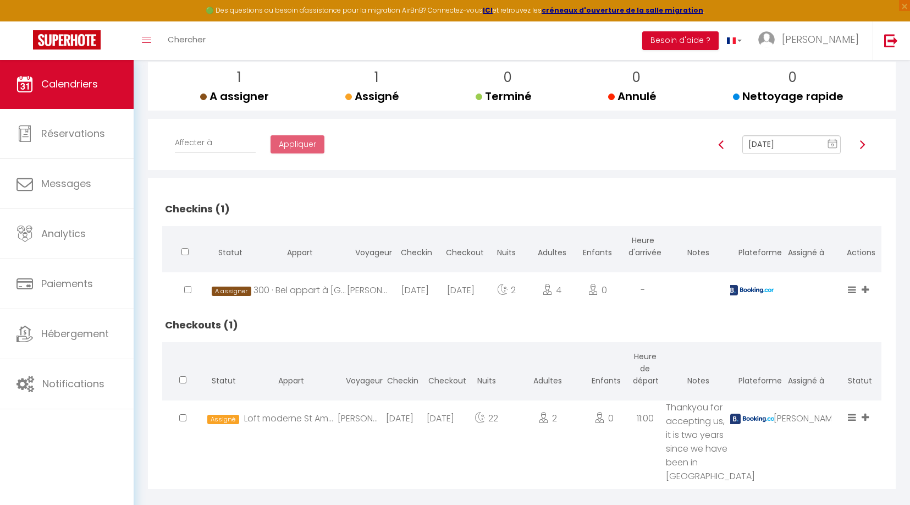
click at [866, 286] on icon at bounding box center [864, 289] width 7 height 9
click at [816, 270] on li "[PERSON_NAME]" at bounding box center [829, 268] width 87 height 21
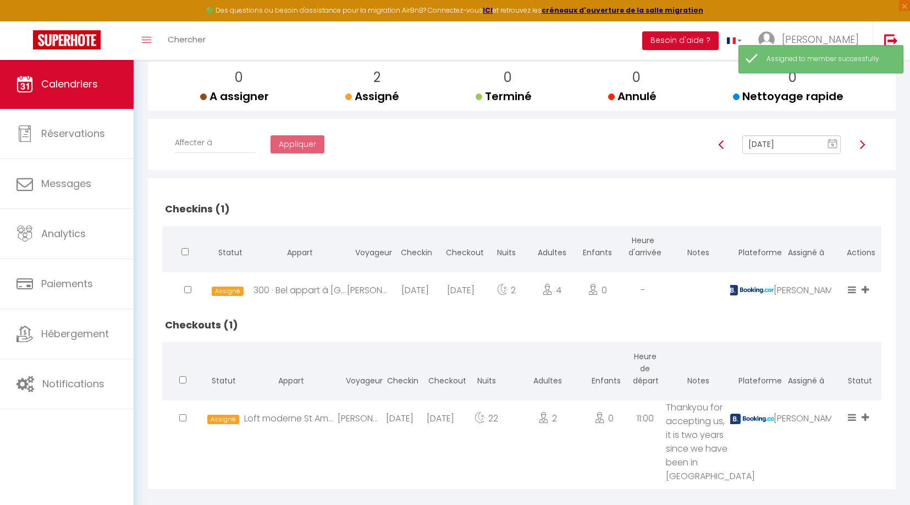
click at [863, 419] on icon at bounding box center [864, 416] width 7 height 9
click at [822, 395] on li "[PERSON_NAME]" at bounding box center [829, 396] width 87 height 21
drag, startPoint x: 864, startPoint y: 143, endPoint x: 874, endPoint y: 153, distance: 14.0
click at [864, 143] on img at bounding box center [862, 144] width 9 height 9
type input "[DATE]"
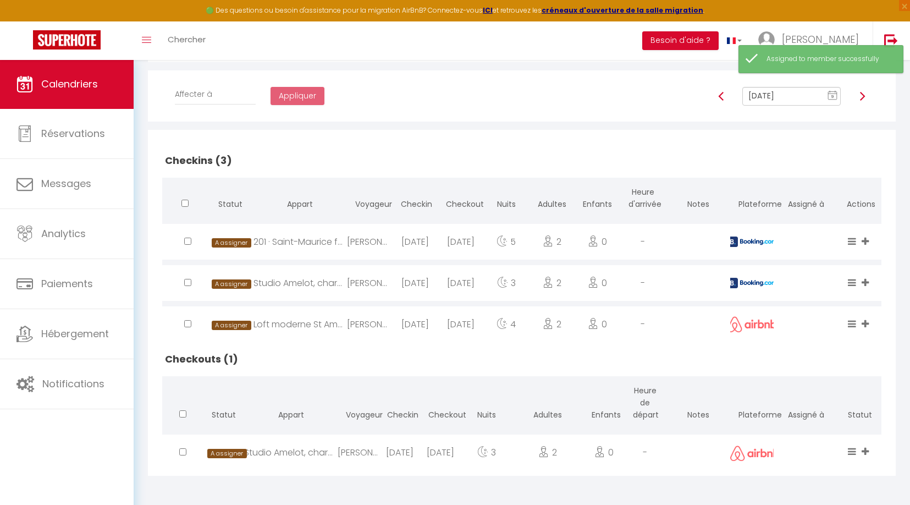
scroll to position [180, 0]
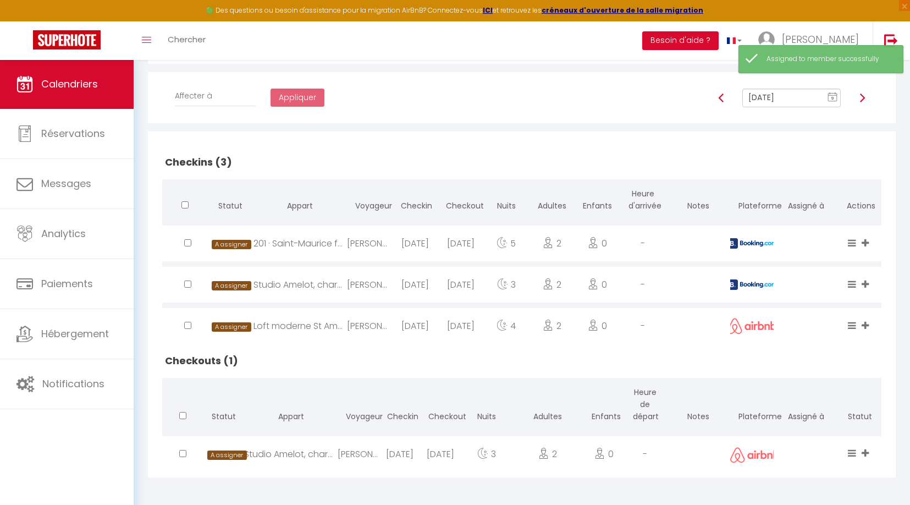
click at [862, 238] on icon at bounding box center [864, 242] width 7 height 9
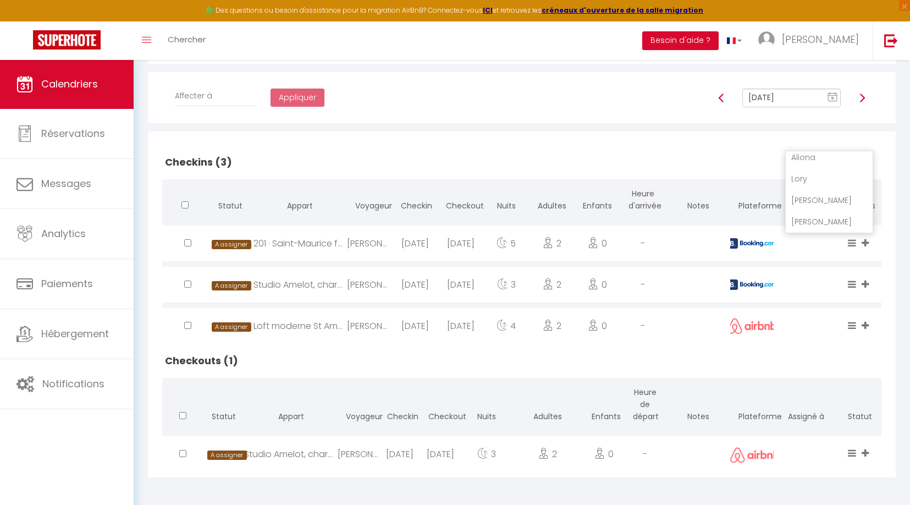
click at [833, 216] on li "[PERSON_NAME]" at bounding box center [829, 221] width 87 height 21
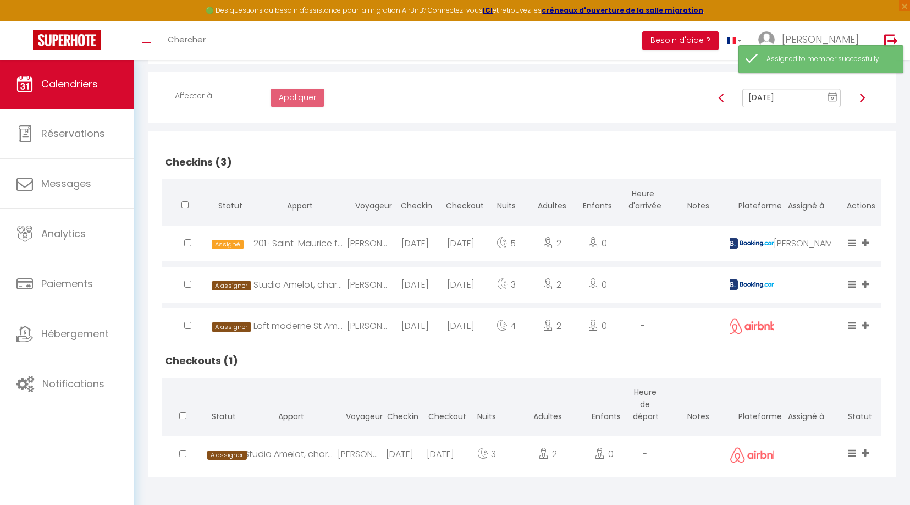
click at [865, 281] on icon at bounding box center [864, 283] width 7 height 9
click at [826, 260] on li "[PERSON_NAME]" at bounding box center [829, 262] width 87 height 21
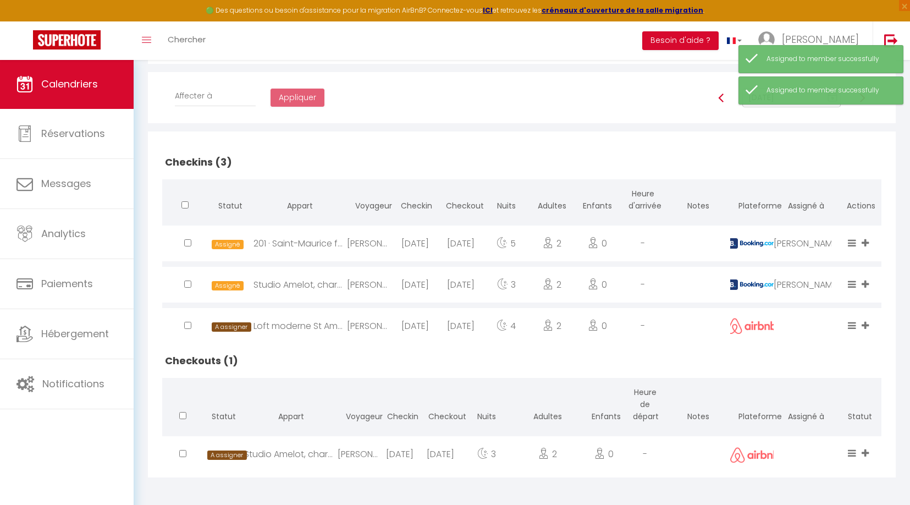
click at [863, 322] on icon at bounding box center [864, 324] width 7 height 9
click at [827, 299] on li "[PERSON_NAME]" at bounding box center [829, 304] width 87 height 21
click at [867, 450] on icon at bounding box center [864, 452] width 7 height 9
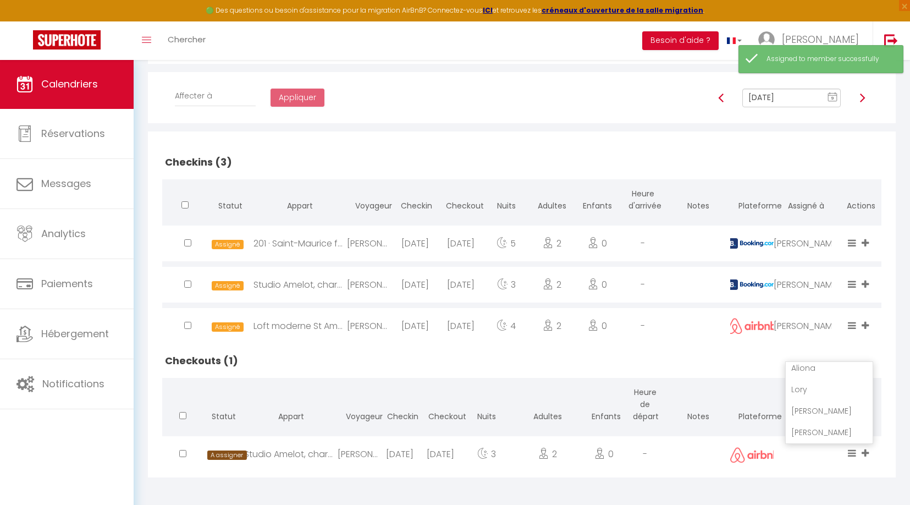
click at [816, 409] on li "[PERSON_NAME]" at bounding box center [829, 410] width 87 height 21
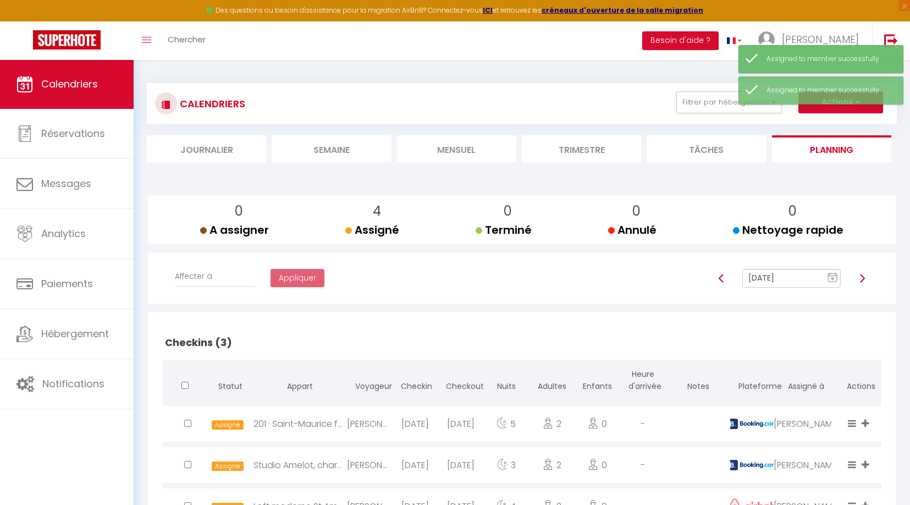
scroll to position [0, 0]
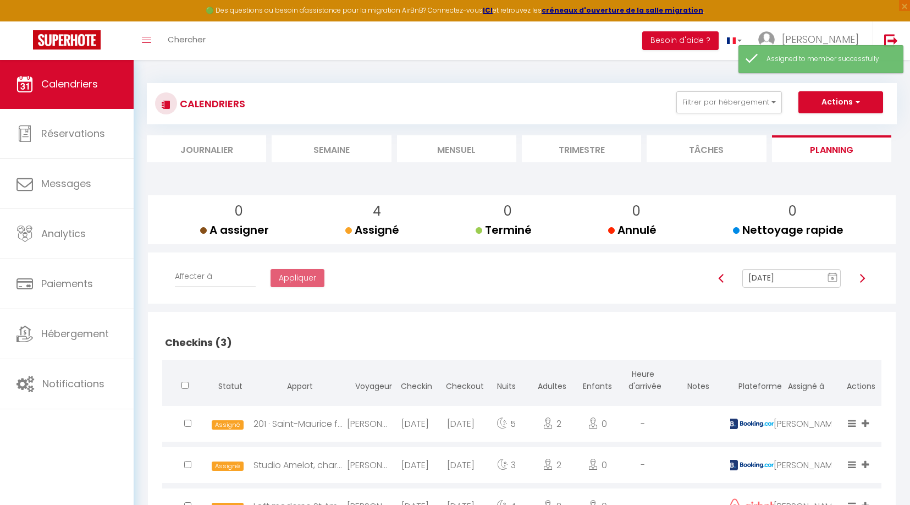
click at [841, 99] on button "Actions" at bounding box center [840, 102] width 85 height 22
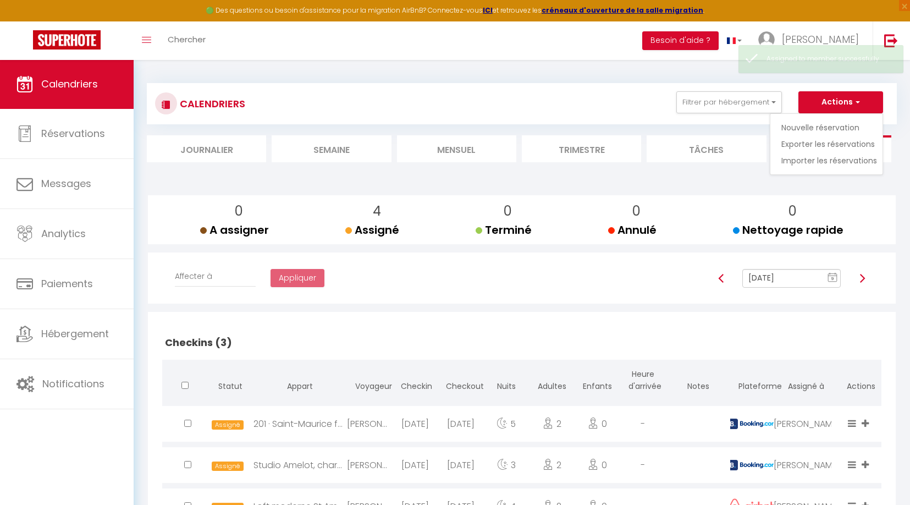
click at [841, 99] on button "Actions" at bounding box center [840, 102] width 85 height 22
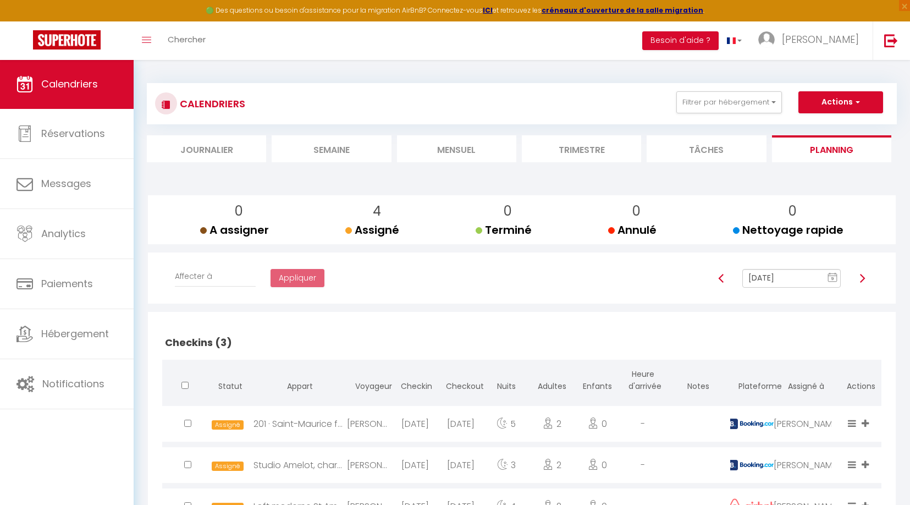
click at [86, 92] on link "Calendriers" at bounding box center [67, 83] width 134 height 49
click at [466, 153] on li "Mensuel" at bounding box center [456, 148] width 119 height 27
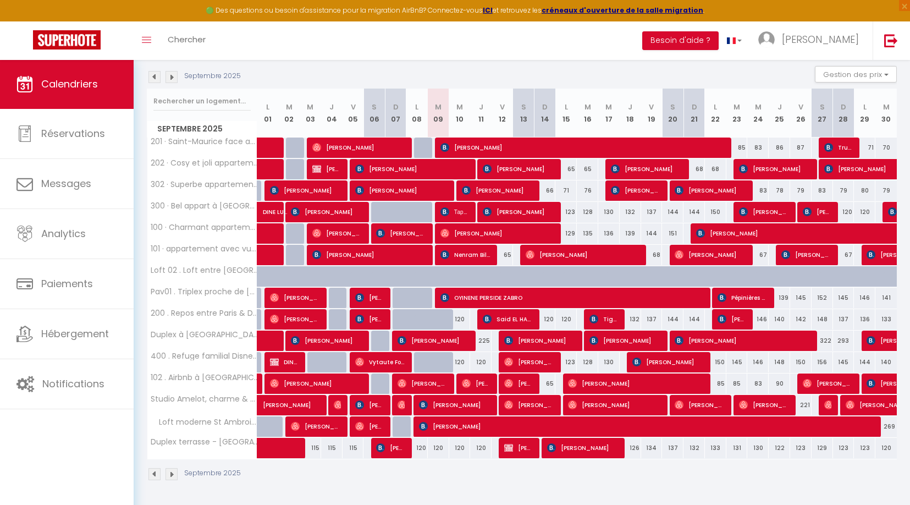
scroll to position [112, 0]
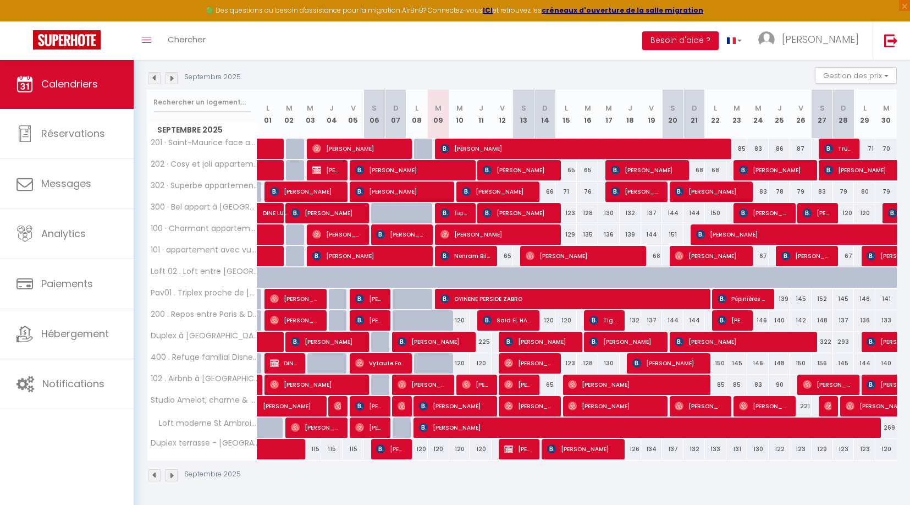
click at [442, 427] on span "[PERSON_NAME]" at bounding box center [647, 427] width 457 height 21
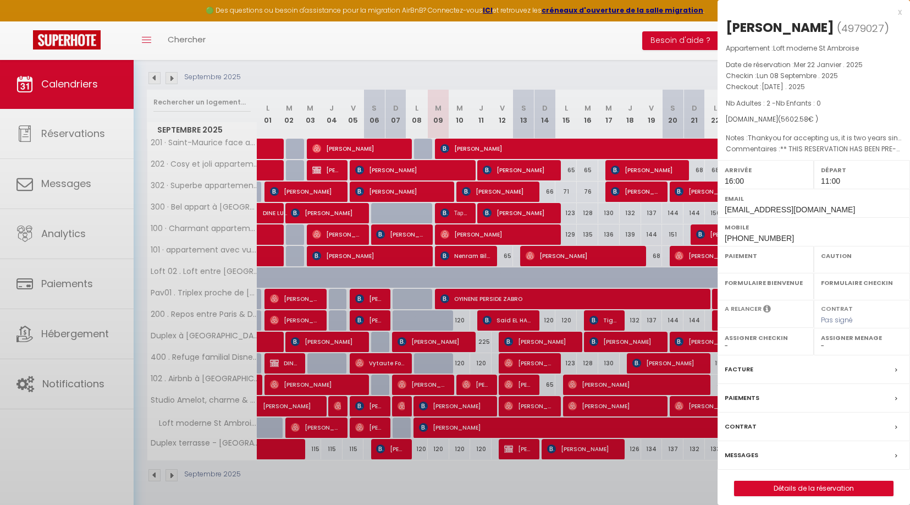
select select "OK"
select select "KO"
select select "1"
select select "0"
select select "1"
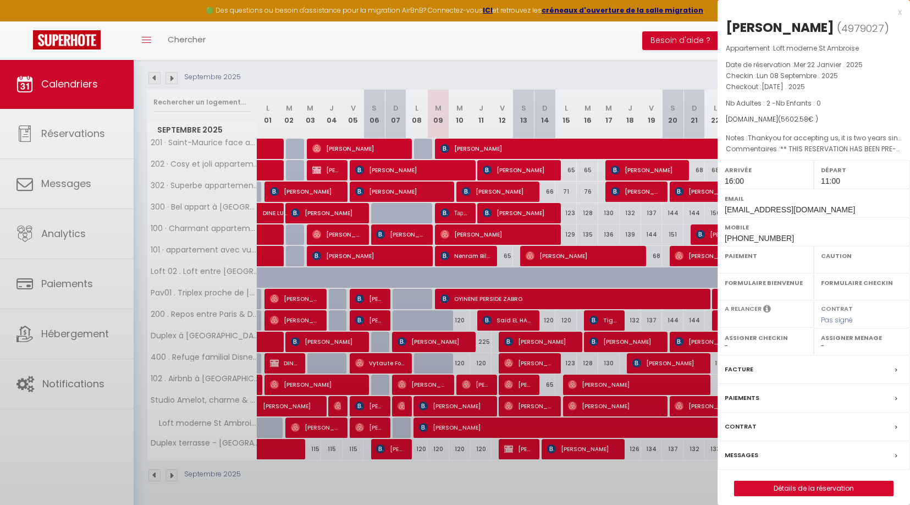
select select
select select "52374"
select select "43033"
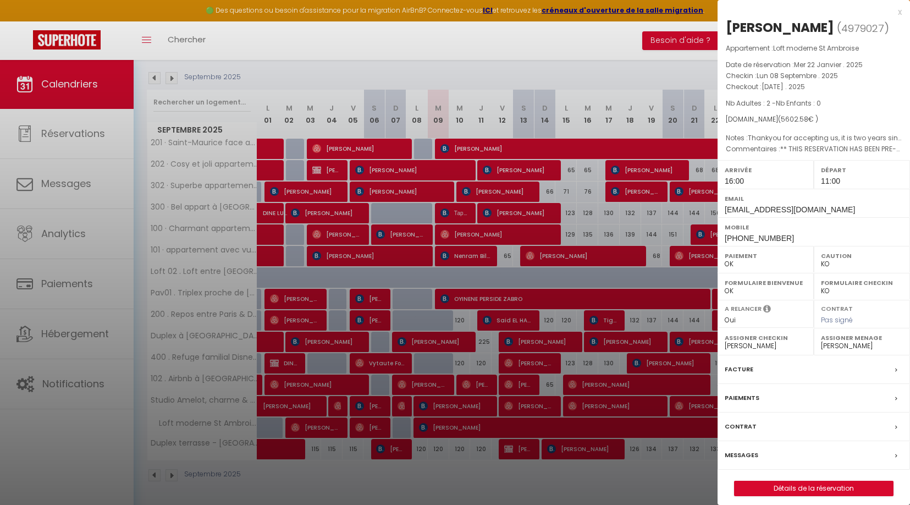
click at [814, 489] on link "Détails de la réservation" at bounding box center [813, 488] width 158 height 14
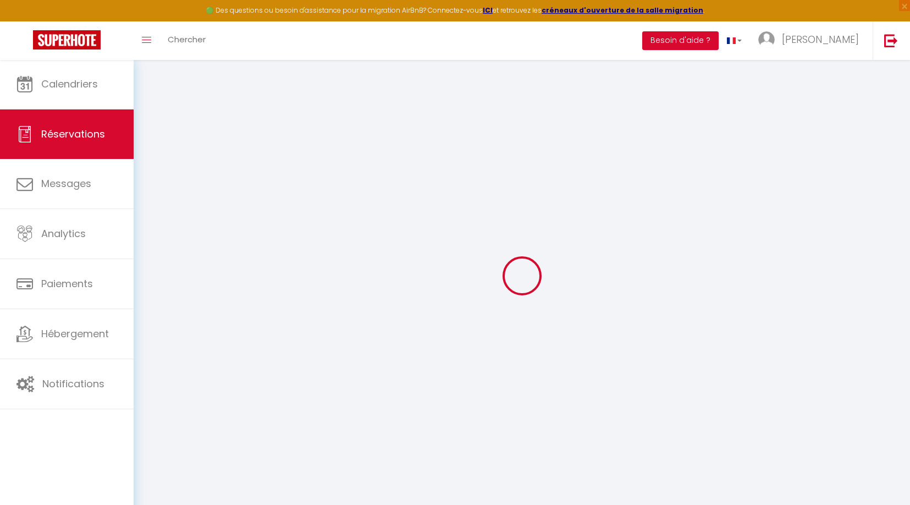
select select
checkbox input "false"
select select
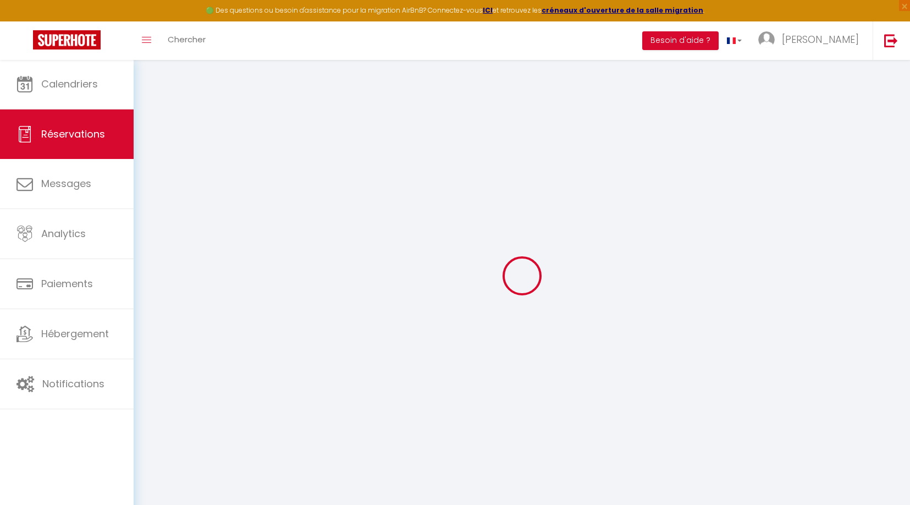
checkbox input "false"
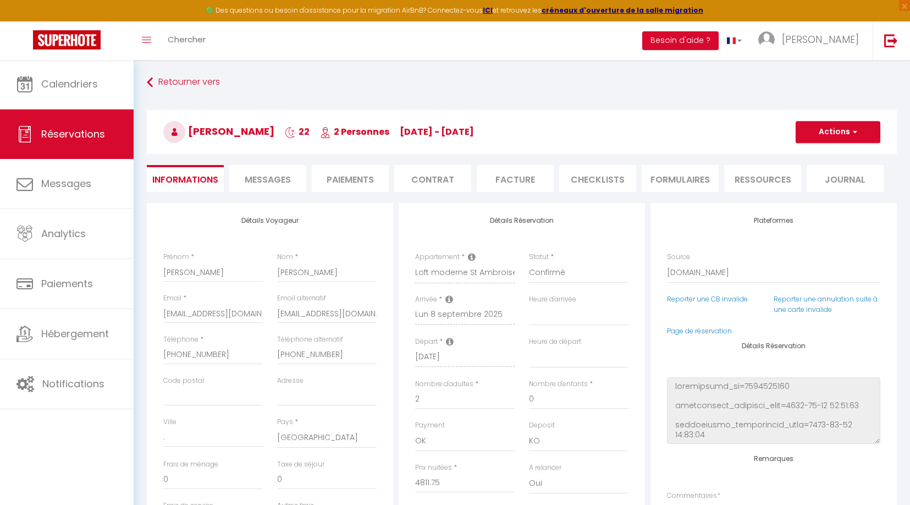
select select
checkbox input "false"
type textarea "** THIS RESERVATION HAS BEEN PRE-PAID ** BOOKING NOTE : Payment charge is EUR 7…"
type textarea "Thankyou for accepting us, it is two years since we have been in [GEOGRAPHIC_DA…"
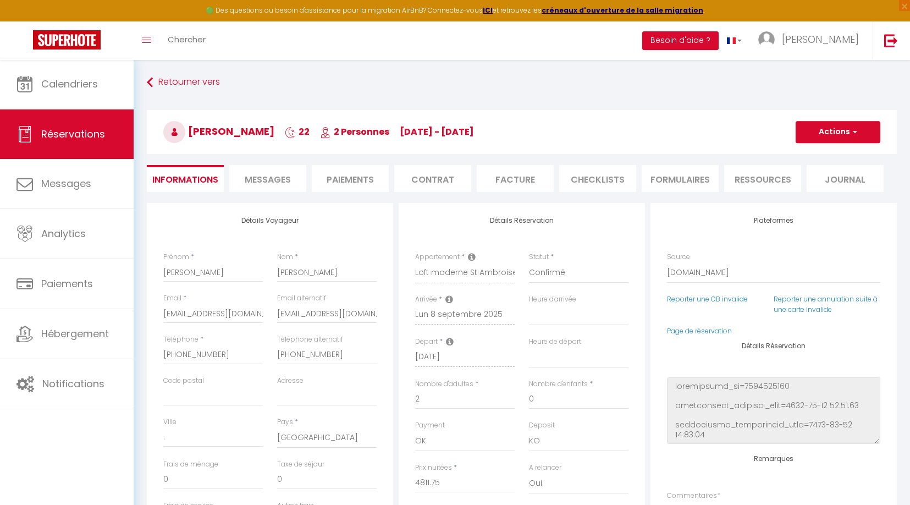
type input "80"
type input "710.83"
select select
checkbox input "false"
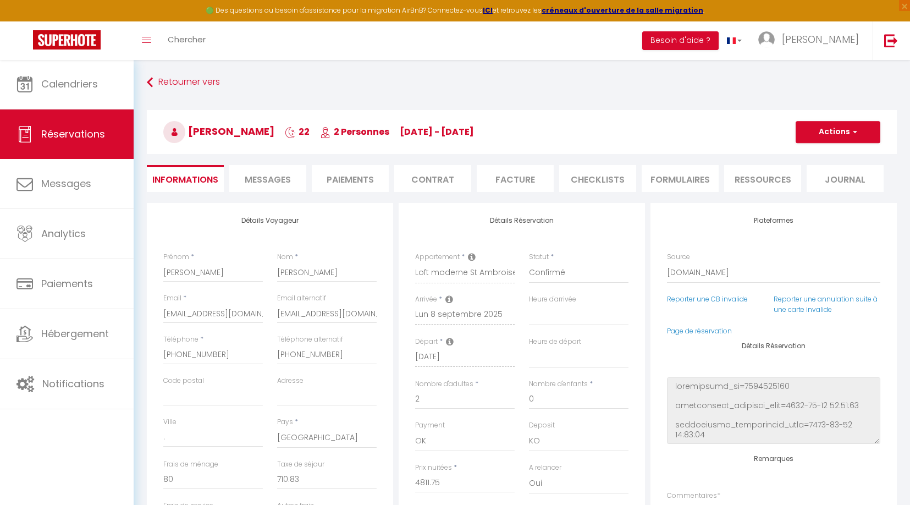
select select "16:00"
select select "11:00"
click at [280, 175] on span "Messages" at bounding box center [268, 179] width 46 height 13
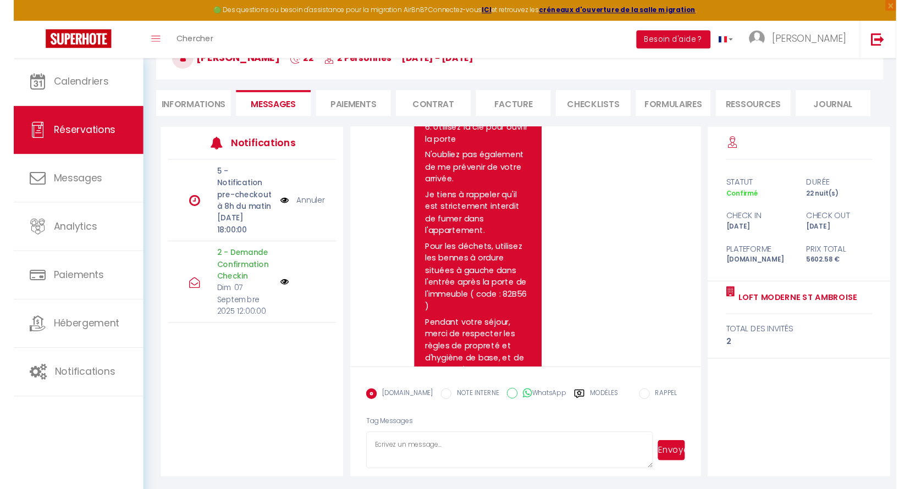
scroll to position [1449, 0]
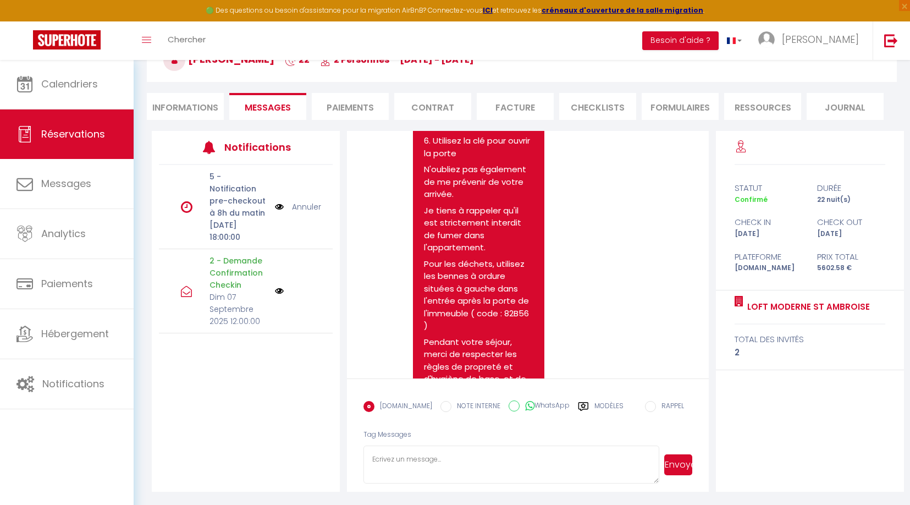
click at [170, 93] on li "Informations" at bounding box center [185, 106] width 77 height 27
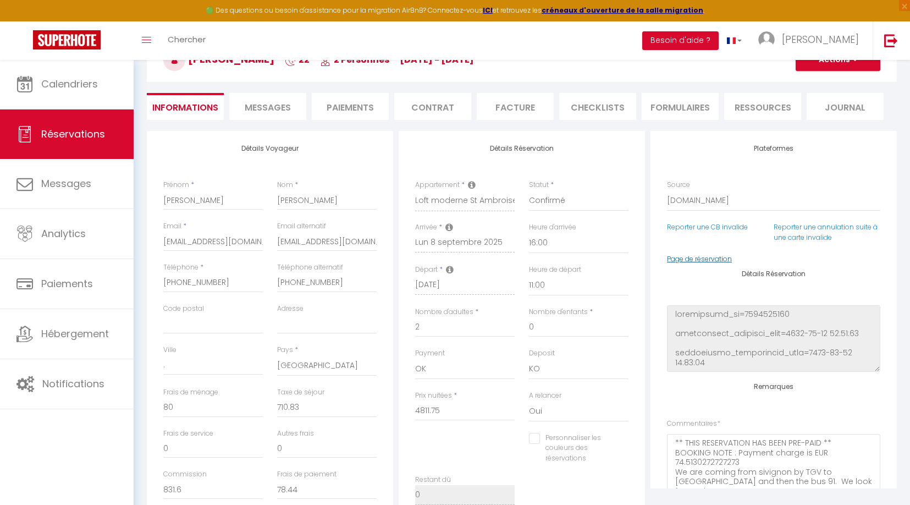
click at [675, 261] on link "Page de réservation" at bounding box center [699, 258] width 65 height 9
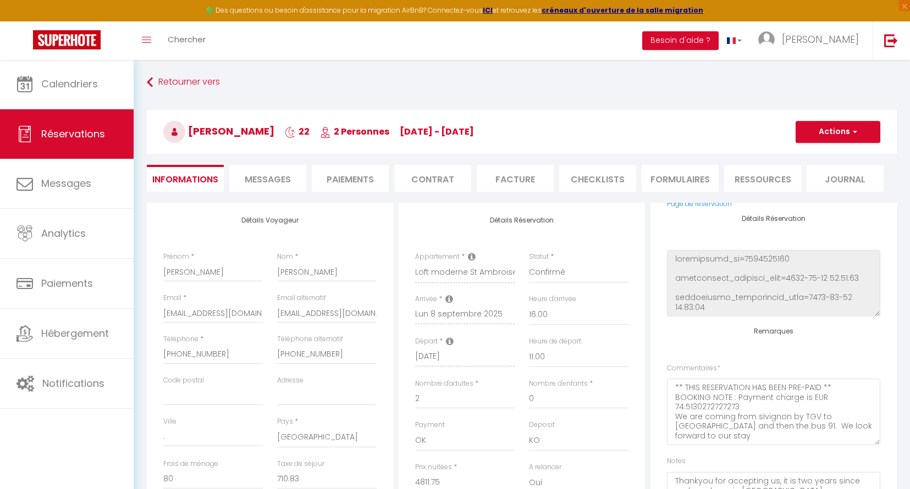
checkbox input "false"
click at [285, 179] on span "Messages" at bounding box center [268, 179] width 46 height 13
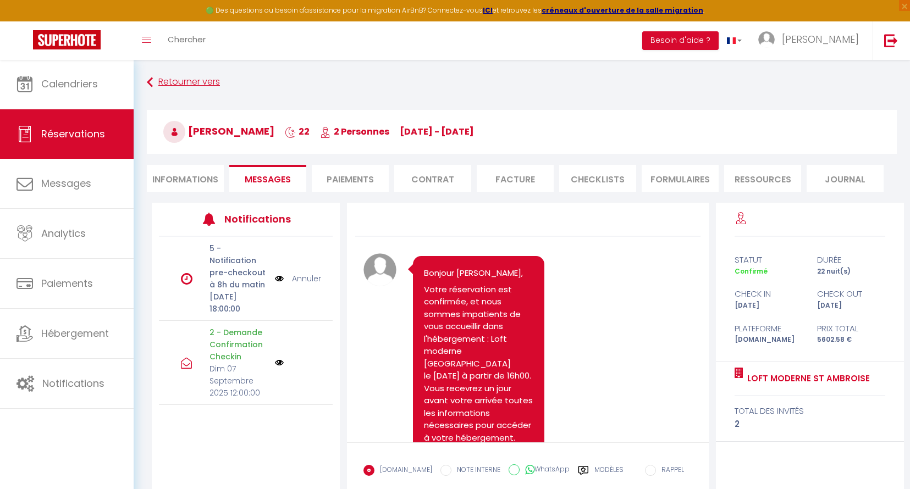
click at [161, 82] on link "Retourner vers" at bounding box center [522, 83] width 750 height 20
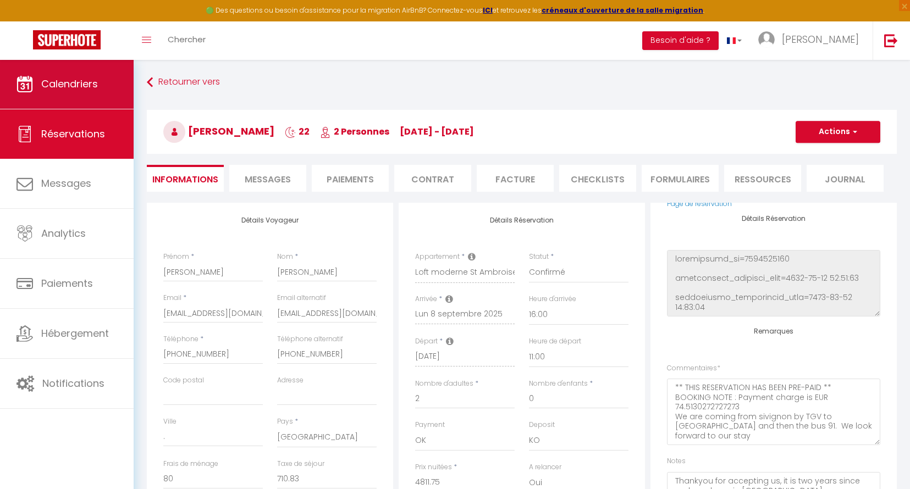
click at [65, 79] on span "Calendriers" at bounding box center [69, 84] width 57 height 14
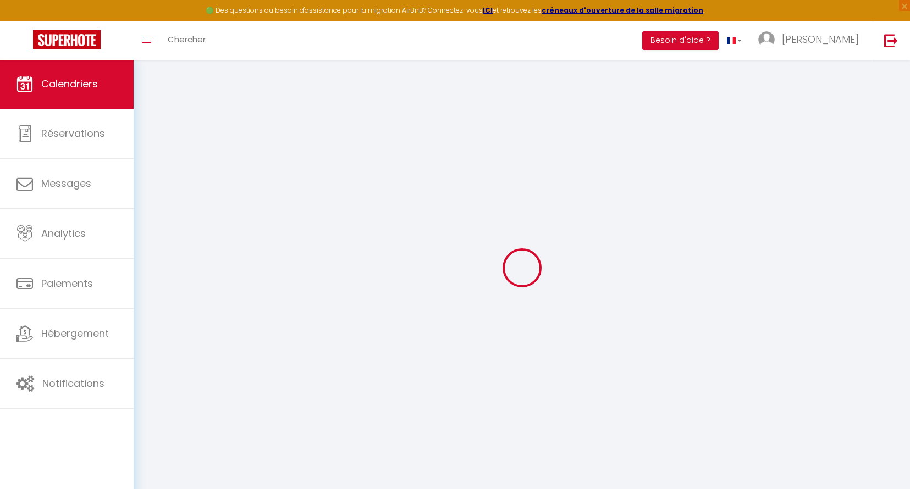
select select
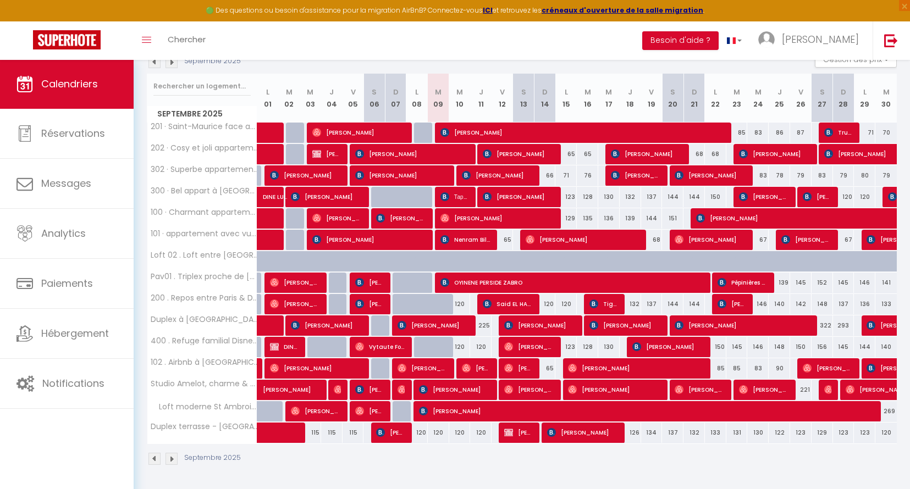
scroll to position [127, 0]
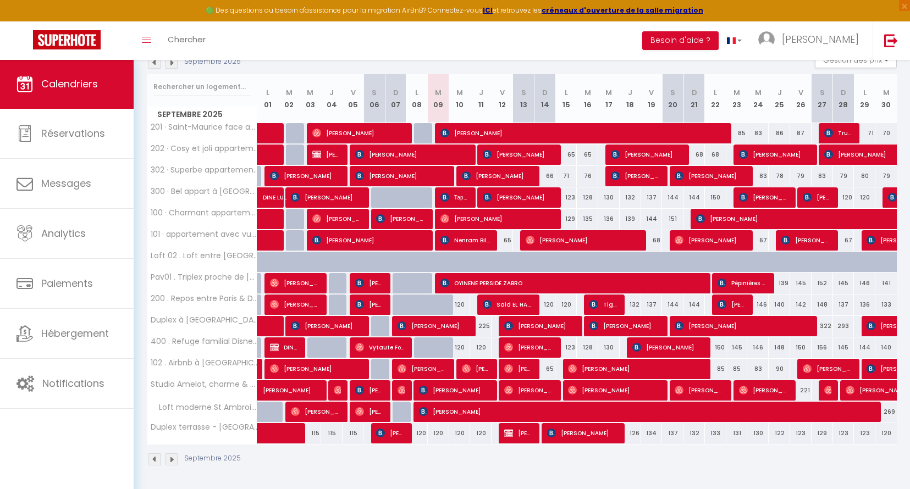
click at [506, 129] on span "[PERSON_NAME]" at bounding box center [583, 133] width 286 height 21
select select "OK"
select select "KO"
select select "0"
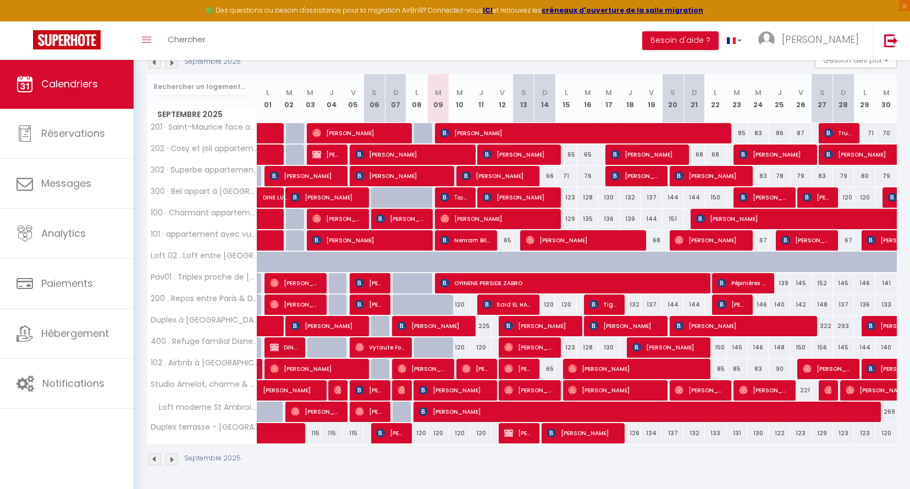
select select "1"
select select
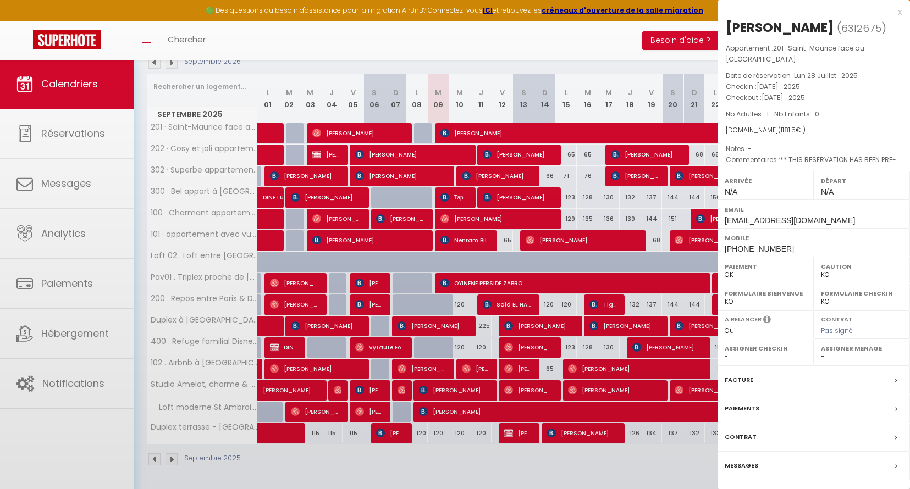
select select "52374"
select select "43033"
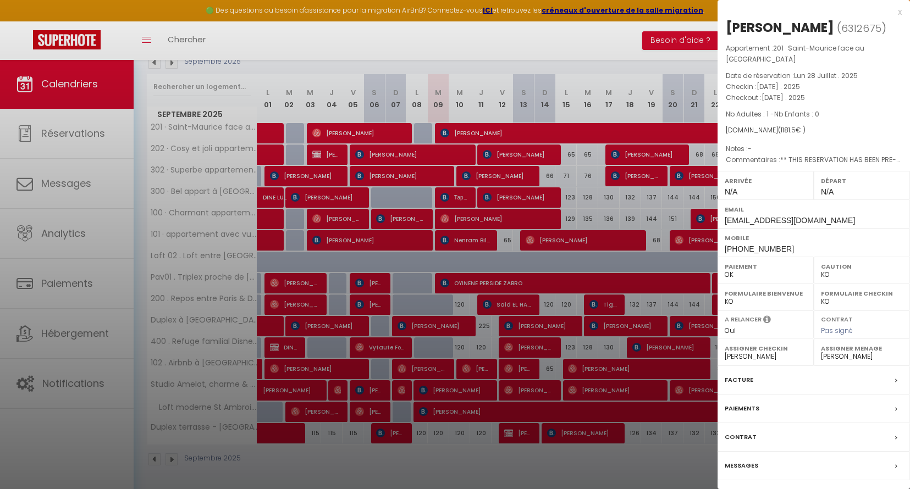
click at [781, 472] on div "Messages" at bounding box center [813, 466] width 192 height 29
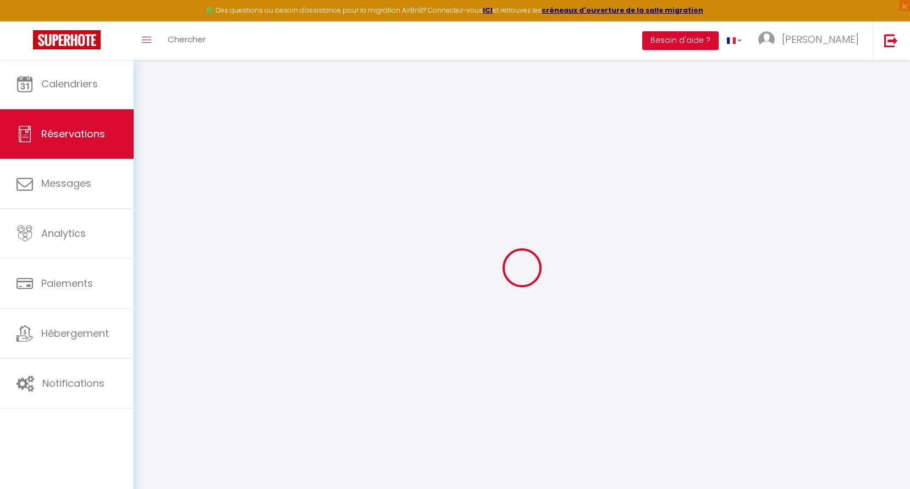
select select
checkbox input "false"
select select
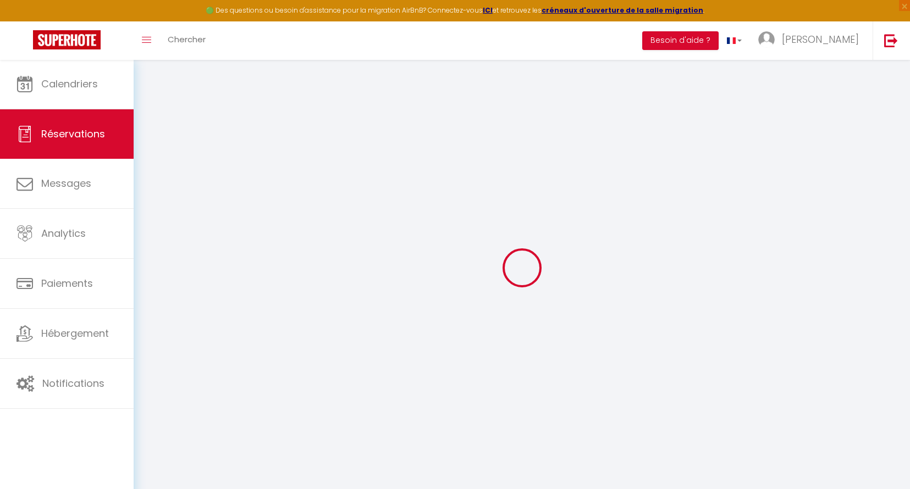
checkbox input "false"
select select
type textarea "** THIS RESERVATION HAS BEEN PRE-PAID ** BOOKING NOTE : Payment charge is EUR 1…"
type input "50"
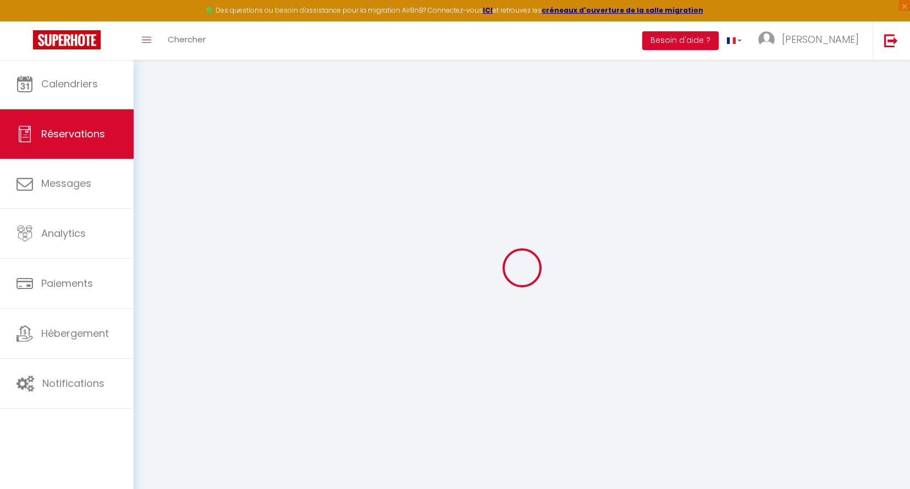
type input "87.5"
select select
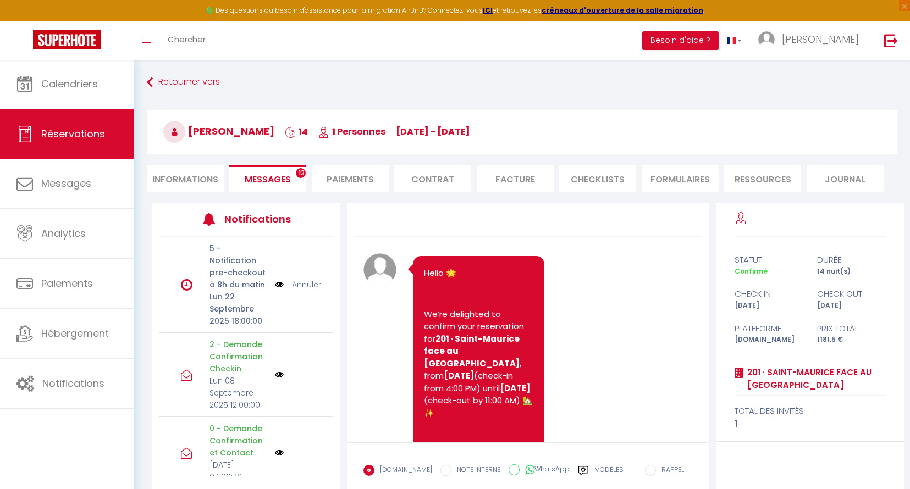
scroll to position [2490, 0]
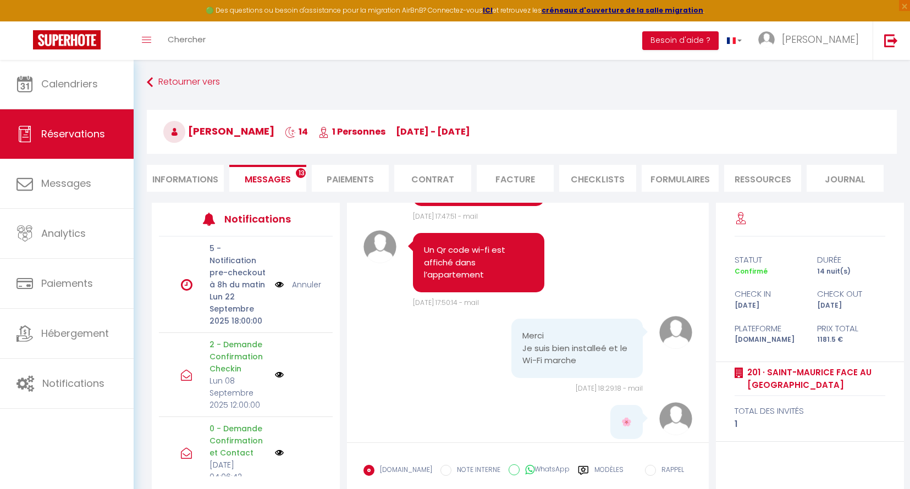
select select
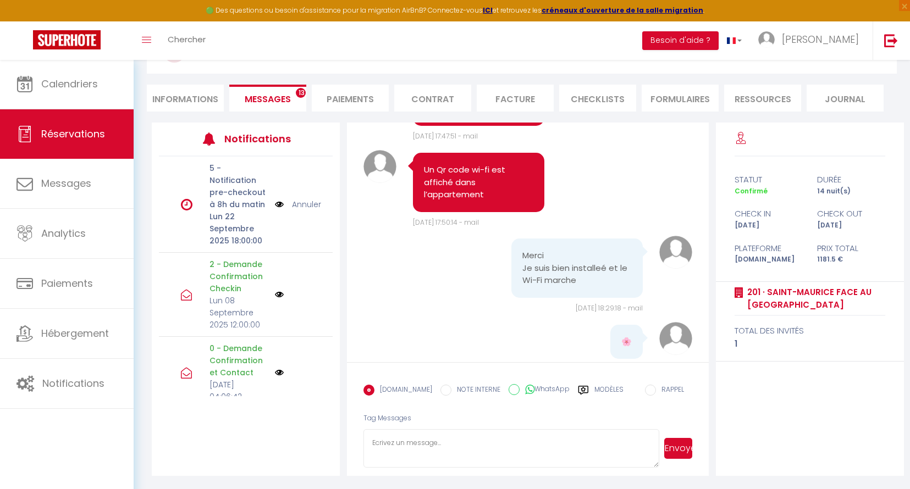
select select
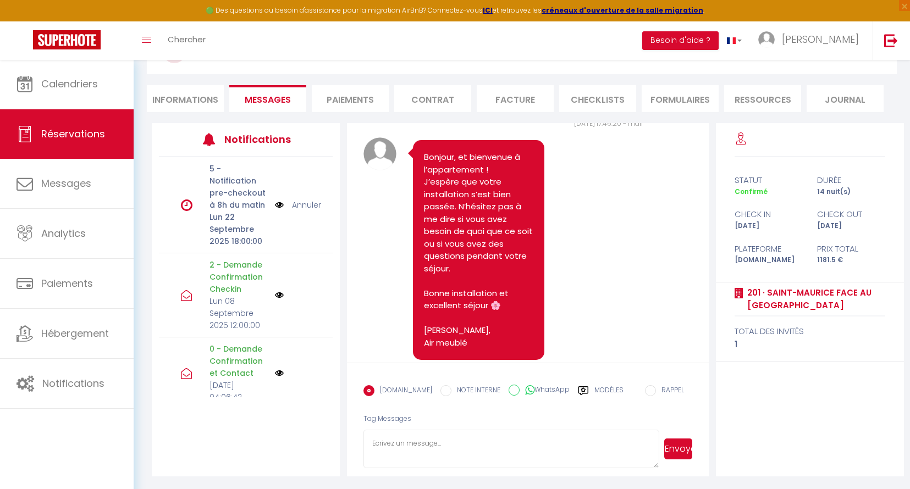
scroll to position [1925, 0]
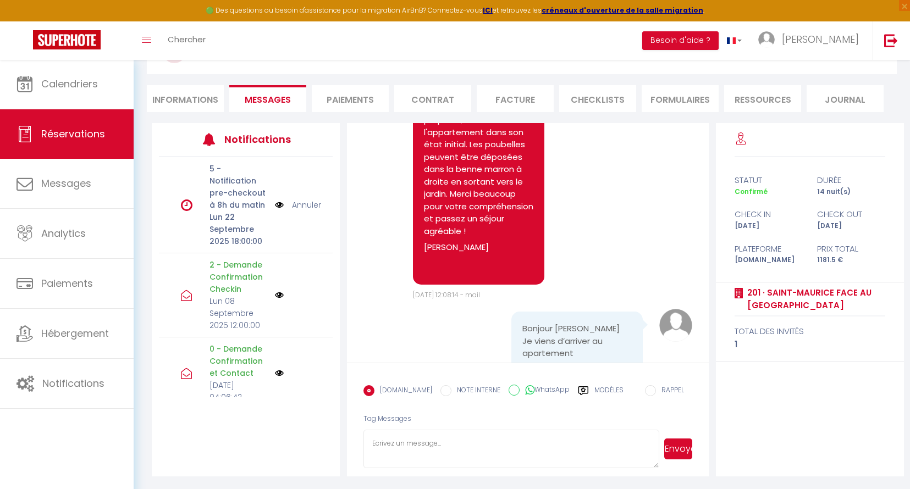
click at [211, 98] on li "Informations" at bounding box center [185, 98] width 77 height 27
select select
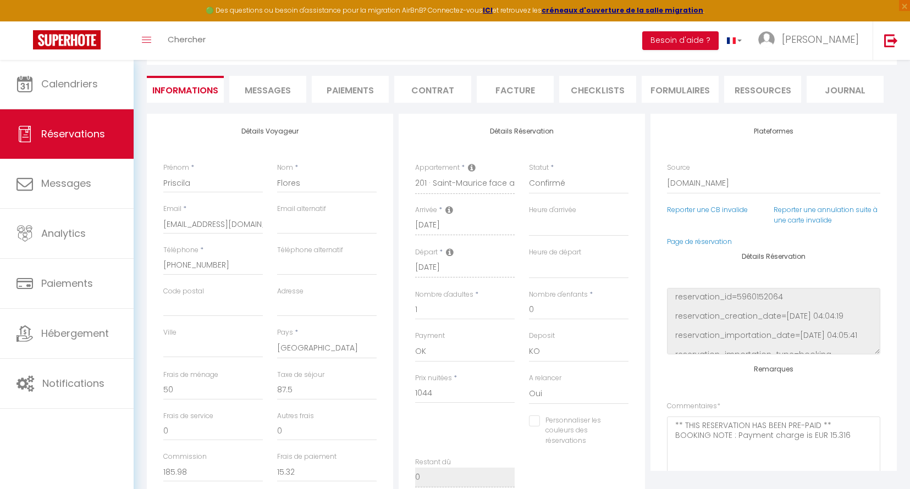
scroll to position [74, 0]
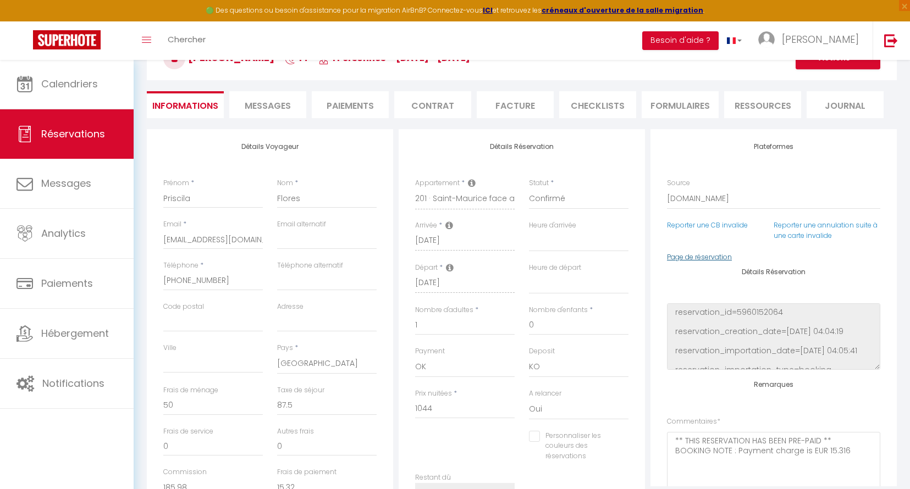
click at [703, 256] on link "Page de réservation" at bounding box center [699, 256] width 65 height 9
select select
checkbox input "false"
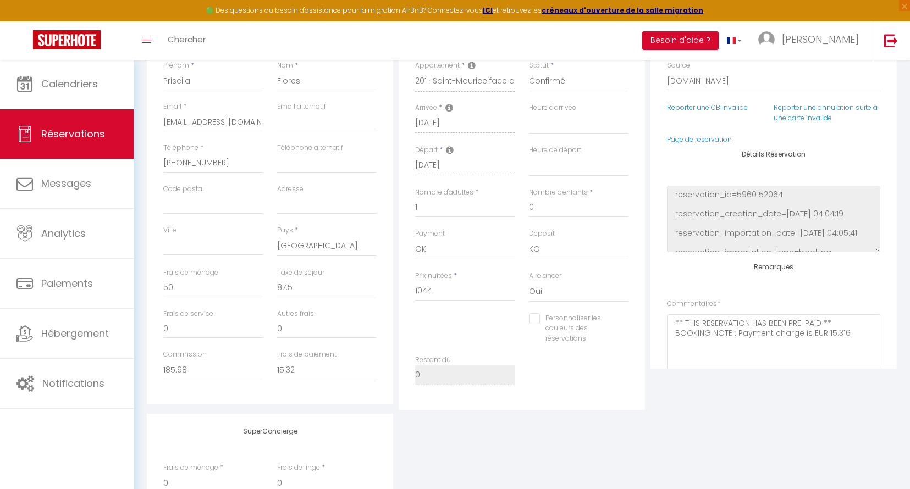
scroll to position [206, 0]
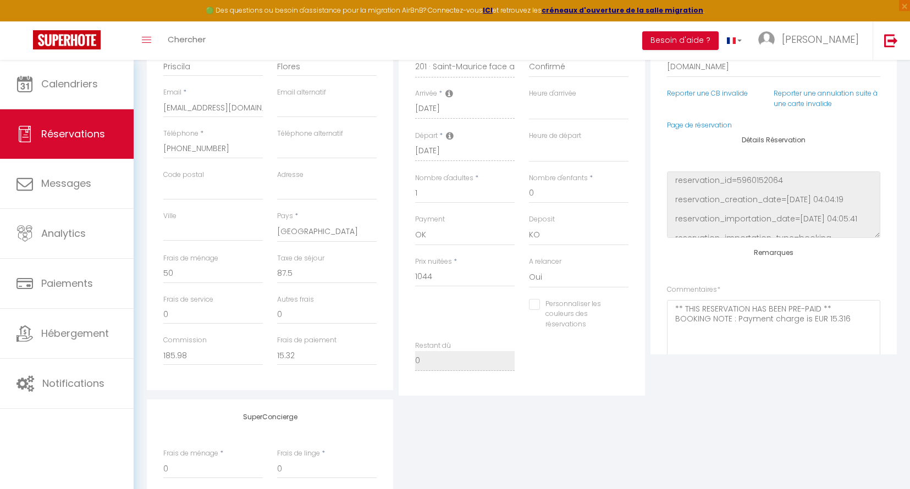
select select
checkbox input "false"
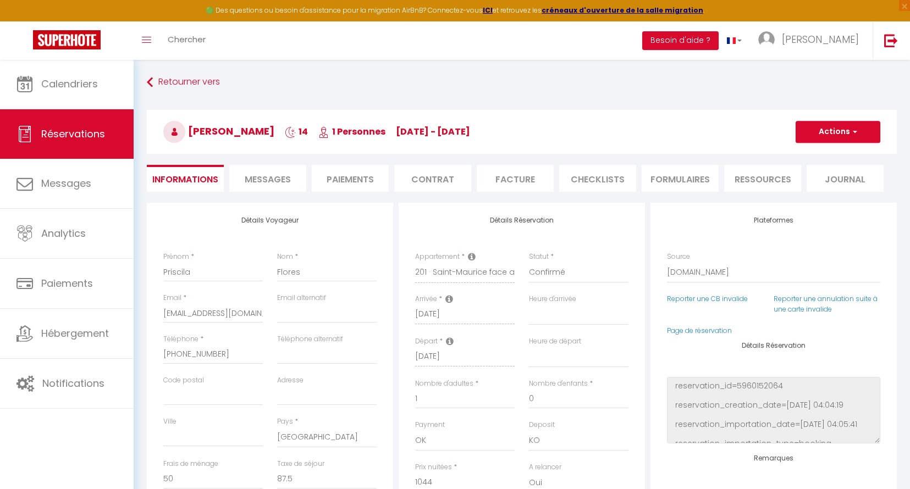
scroll to position [0, 0]
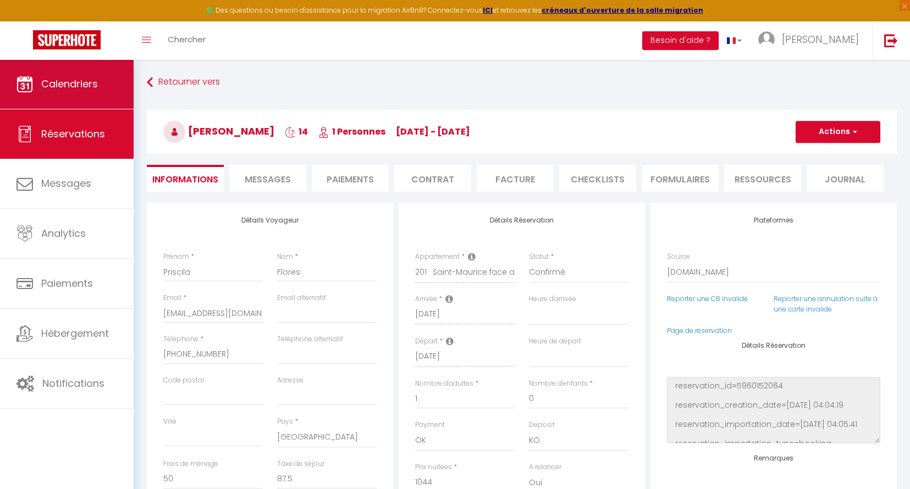
click at [101, 77] on link "Calendriers" at bounding box center [67, 83] width 134 height 49
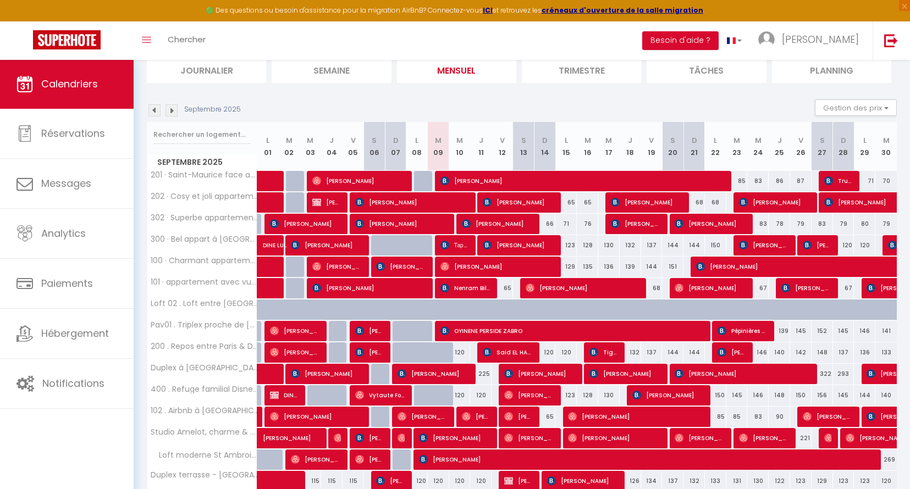
scroll to position [91, 0]
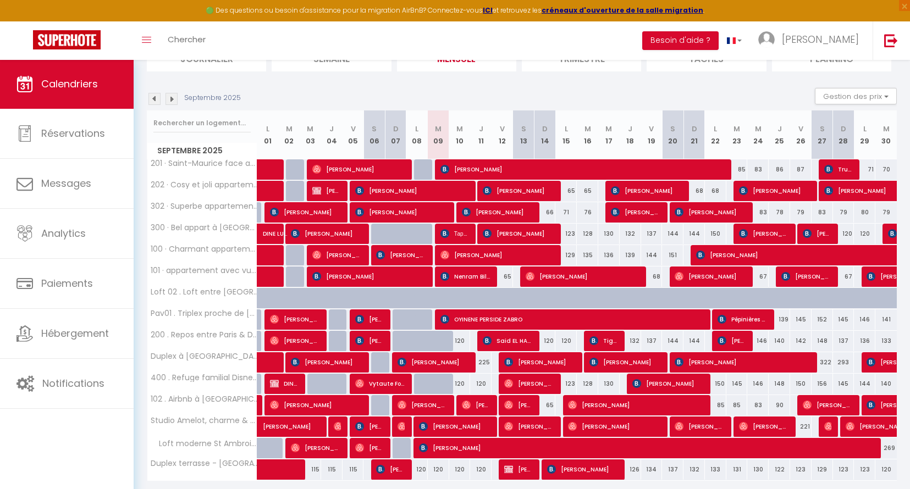
click at [847, 170] on span "Trust Bonsu" at bounding box center [838, 169] width 29 height 21
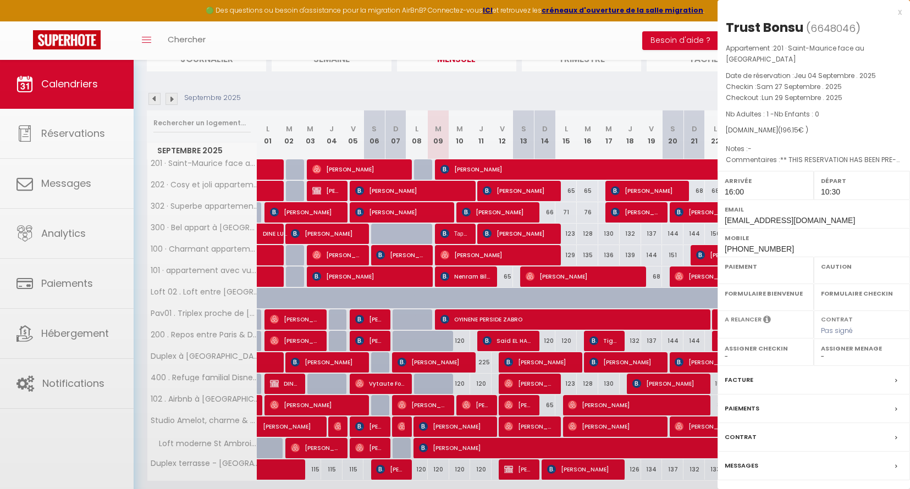
select select "OK"
select select "KO"
select select "1"
select select "0"
select select "1"
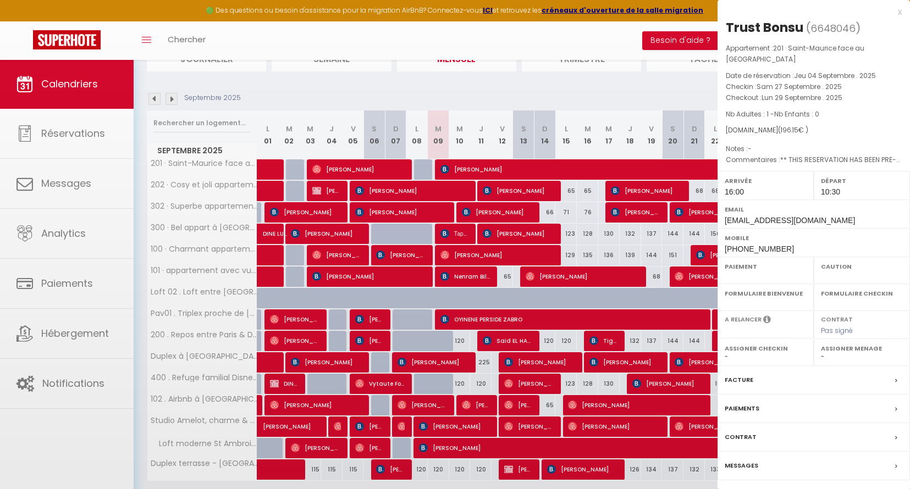
select select
select select "52374"
select select "43033"
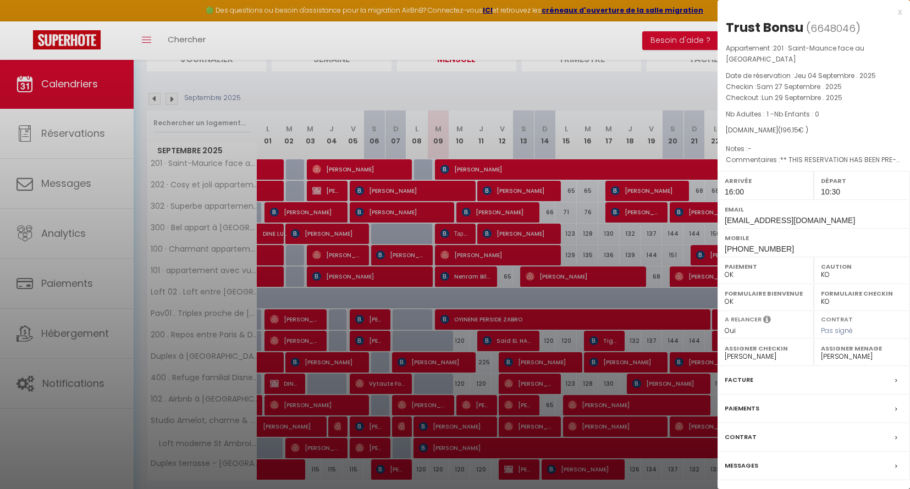
click at [812, 475] on div "Messages" at bounding box center [813, 466] width 192 height 29
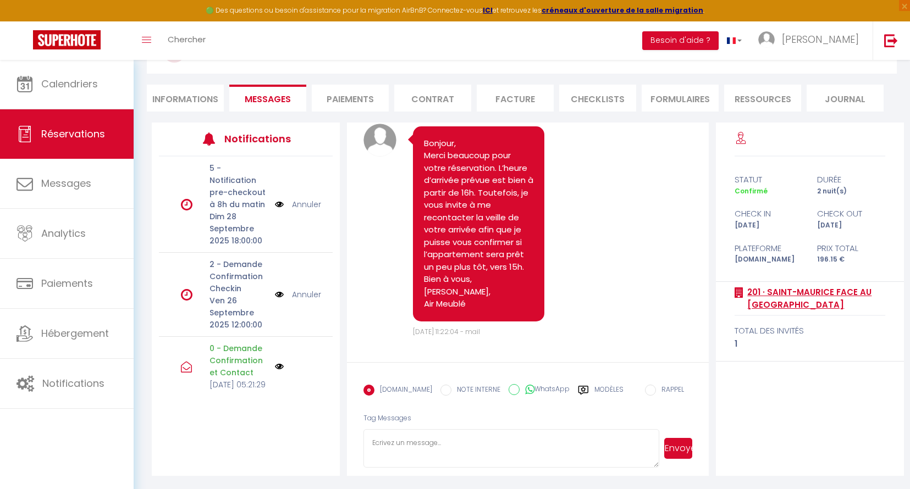
scroll to position [80, 0]
drag, startPoint x: 214, startPoint y: 99, endPoint x: 301, endPoint y: 125, distance: 90.3
click at [214, 99] on li "Informations" at bounding box center [185, 98] width 77 height 27
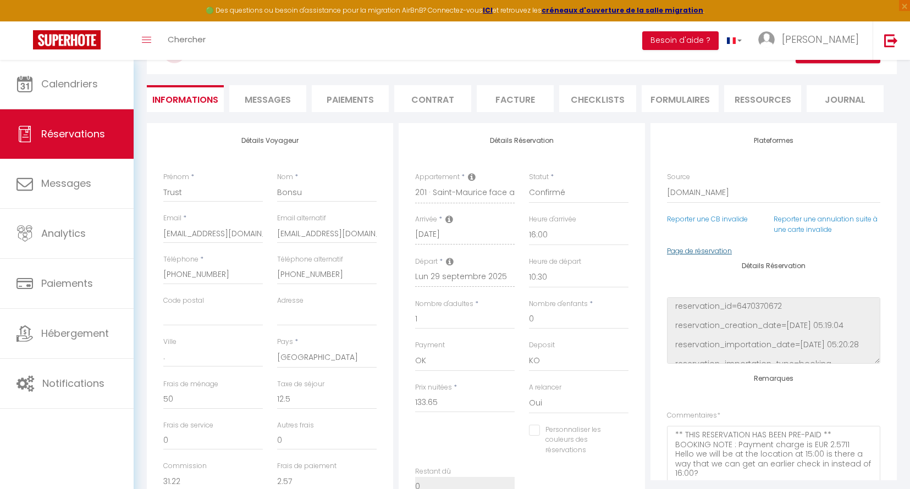
click at [703, 246] on link "Page de réservation" at bounding box center [699, 250] width 65 height 9
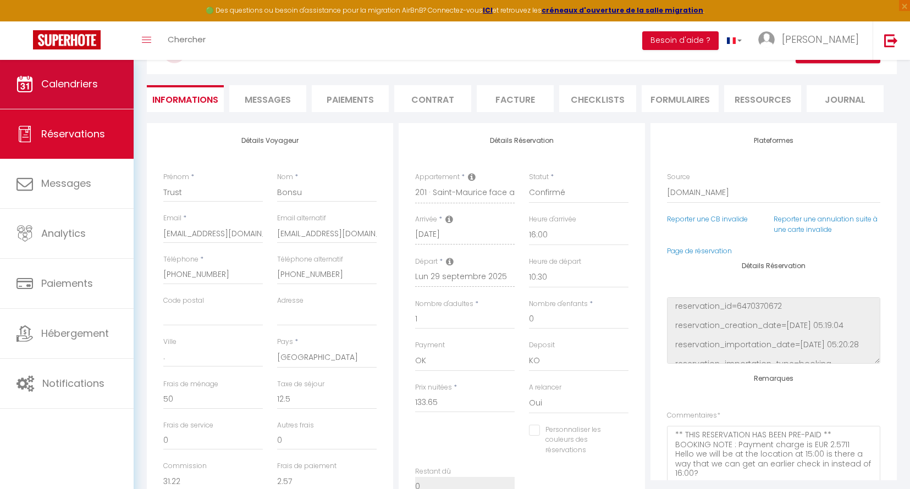
click at [87, 91] on link "Calendriers" at bounding box center [67, 83] width 134 height 49
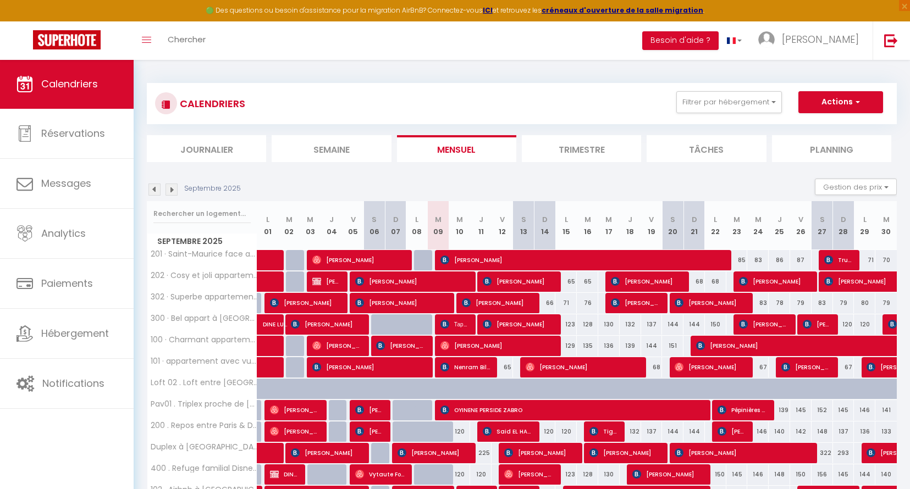
click at [156, 190] on img at bounding box center [154, 190] width 12 height 12
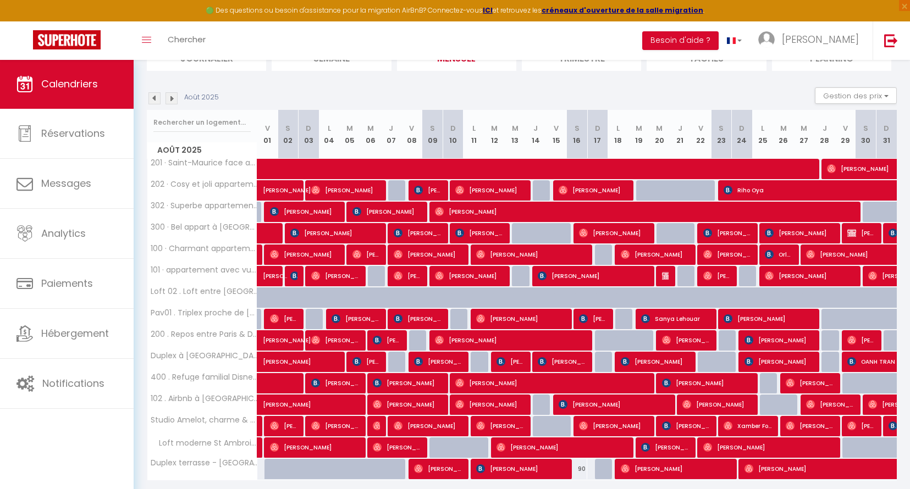
scroll to position [125, 0]
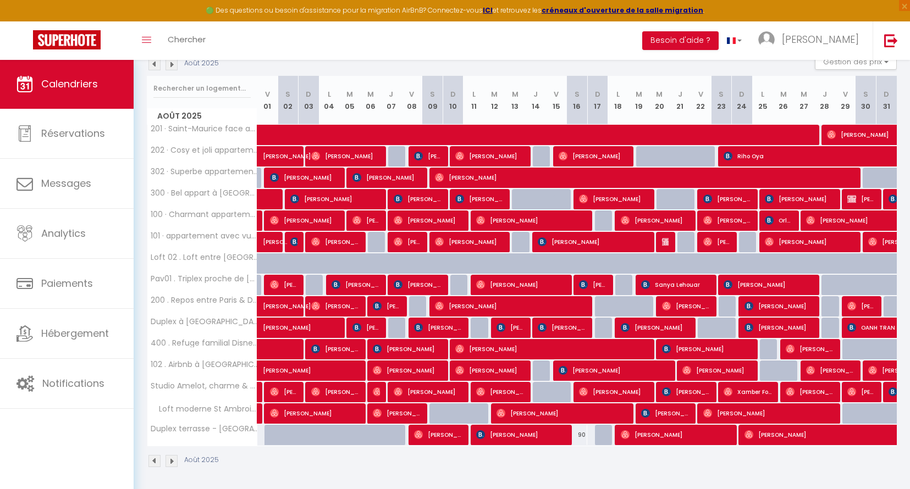
click at [290, 242] on img at bounding box center [294, 241] width 9 height 9
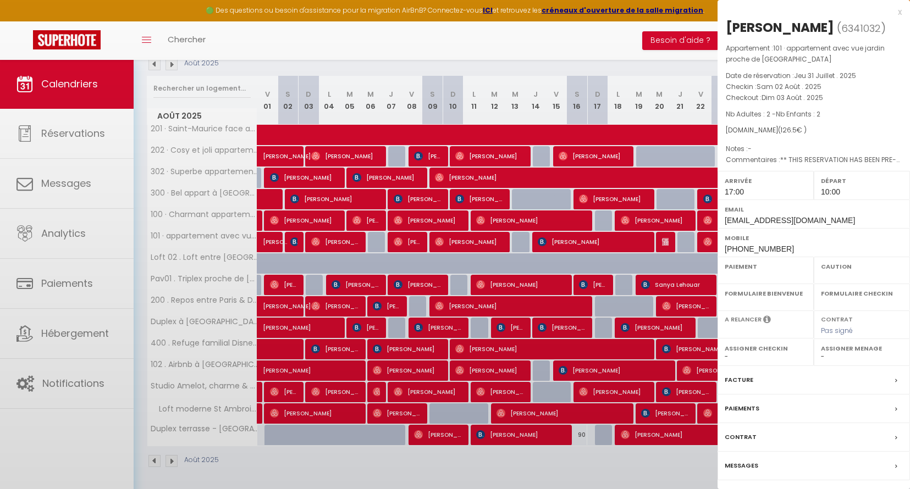
select select "OK"
select select "KO"
select select "1"
select select "0"
select select "1"
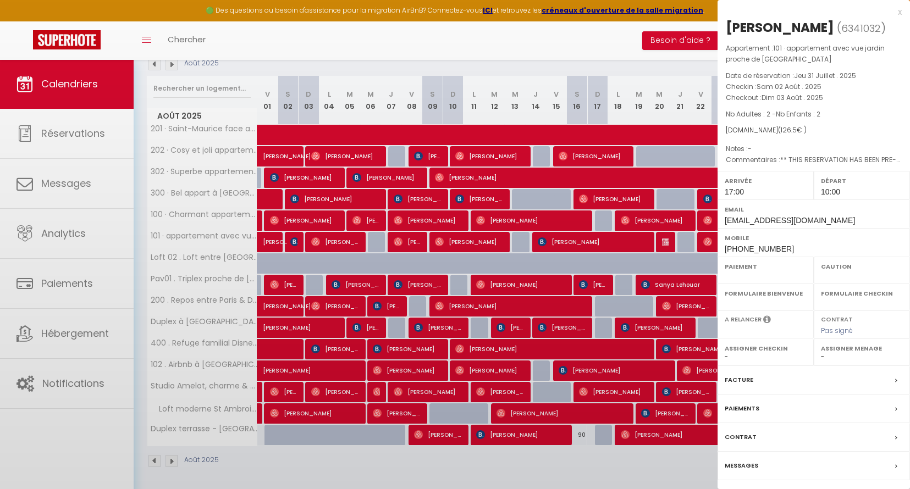
select select
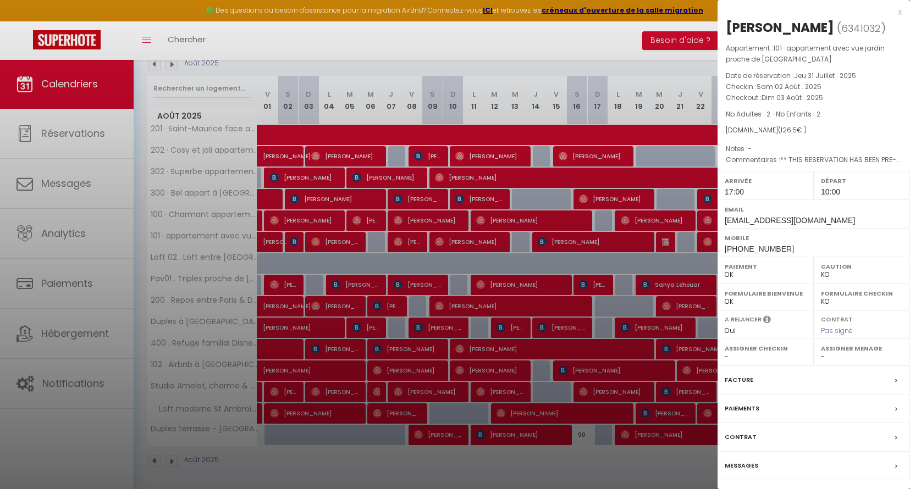
select select "43033"
select select "21493"
click at [792, 473] on div "Messages" at bounding box center [813, 466] width 192 height 29
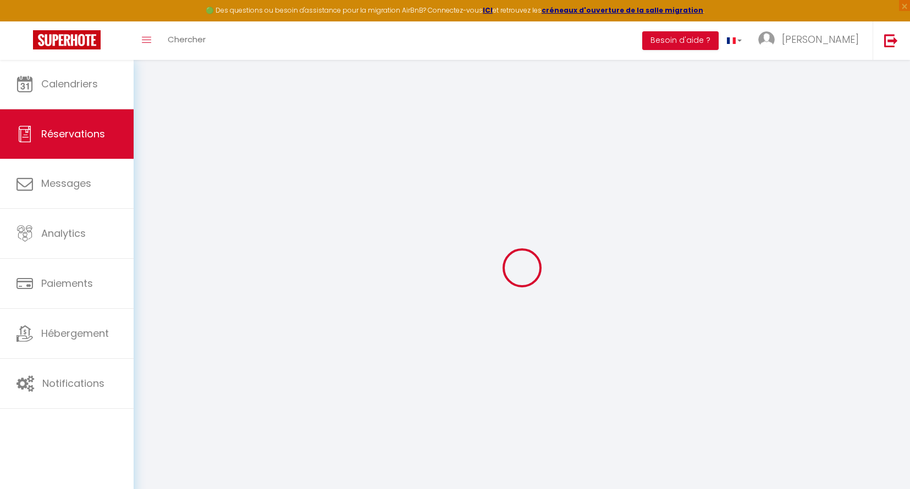
select select
checkbox input "false"
type textarea "** THIS RESERVATION HAS BEEN PRE-PAID ** Approximate time of arrival: between 1…"
select select
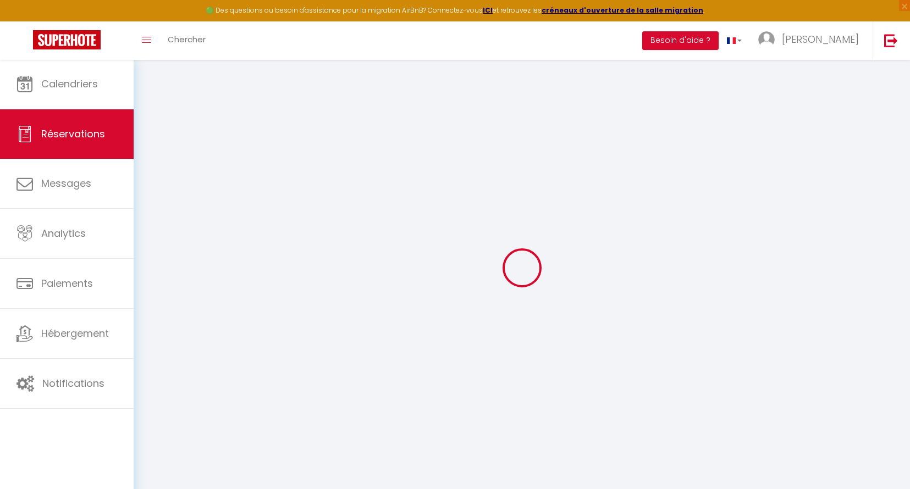
select select
checkbox input "false"
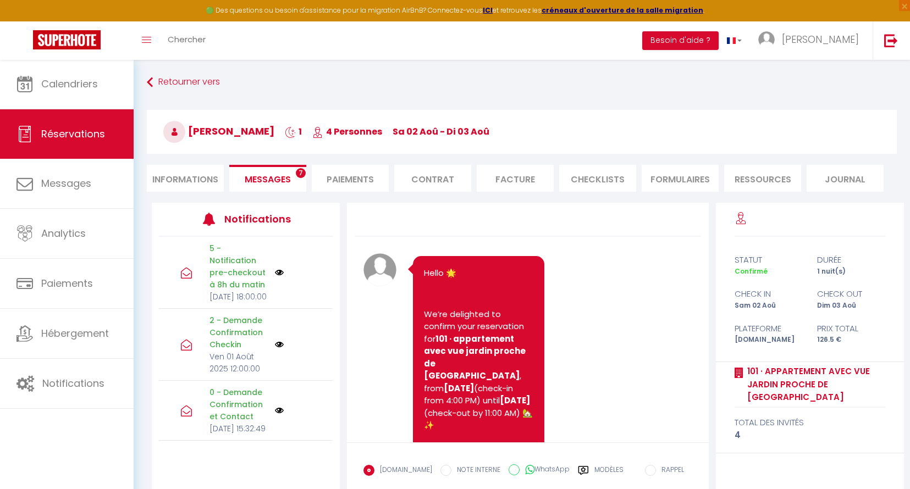
select select "17:00"
select select "10:00"
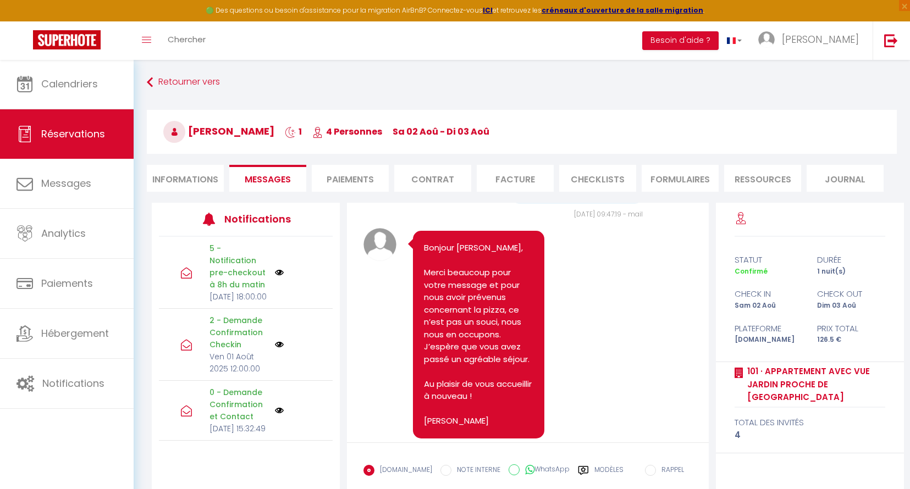
click at [184, 171] on li "Informations" at bounding box center [185, 178] width 77 height 27
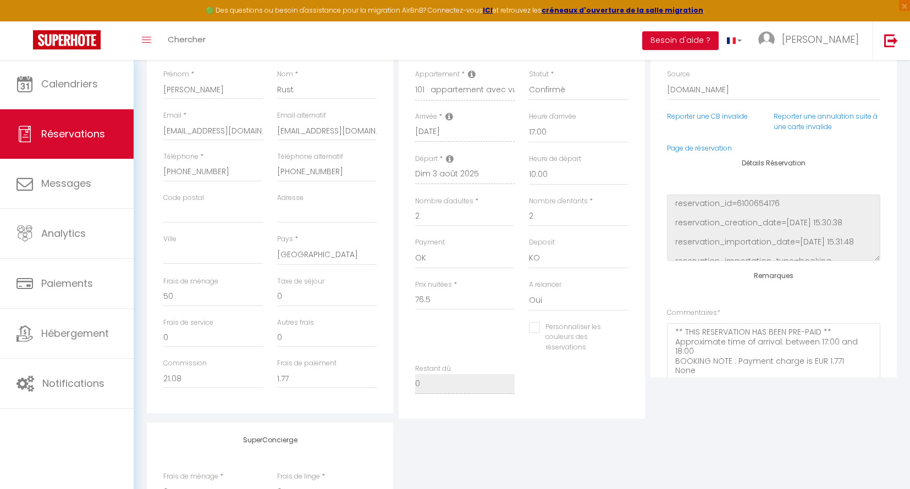
scroll to position [150, 0]
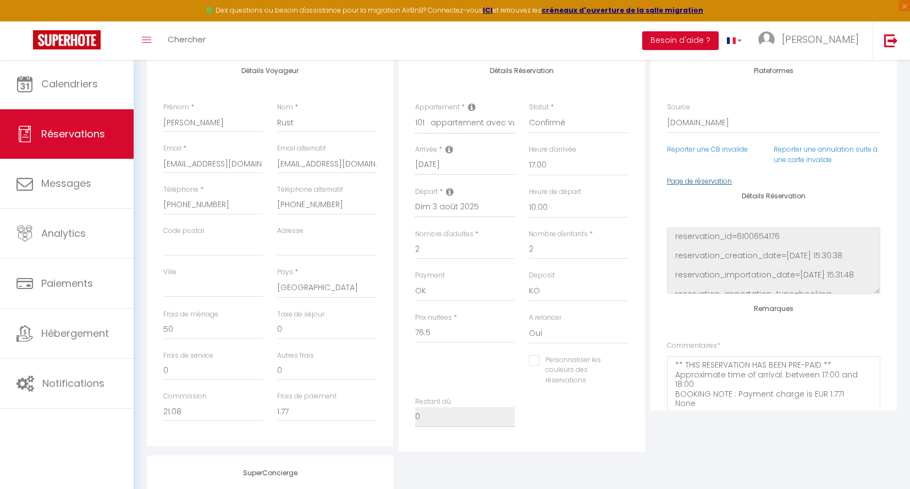
click at [712, 181] on link "Page de réservation" at bounding box center [699, 180] width 65 height 9
checkbox input "false"
